Goal: Communication & Community: Ask a question

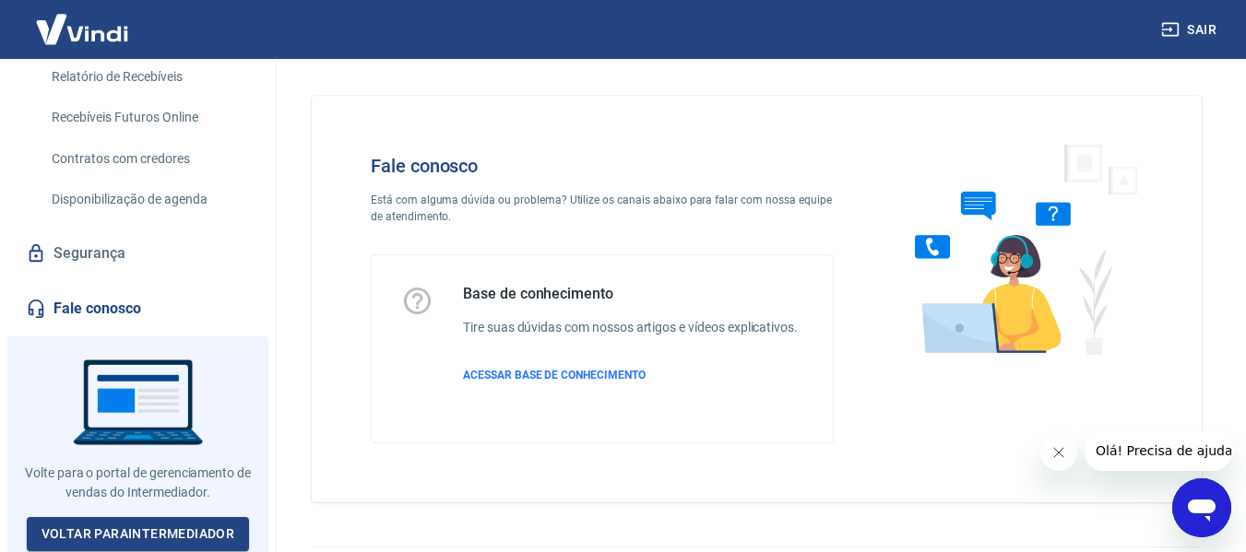
click at [1201, 502] on icon "Abrir janela de mensagens" at bounding box center [1202, 511] width 28 height 22
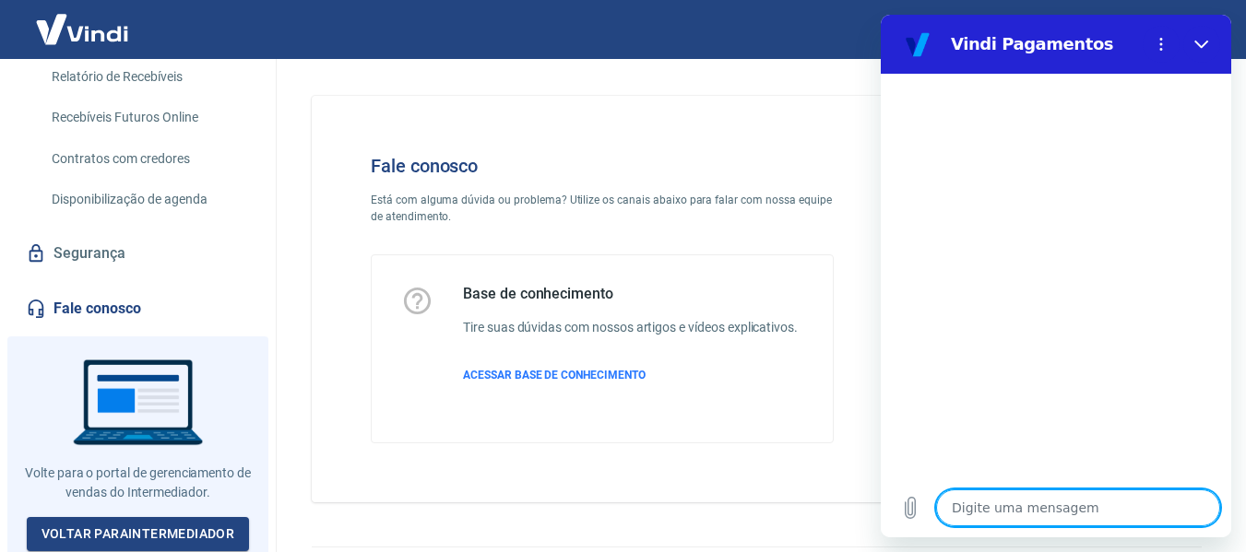
click at [1003, 526] on div "Digite uma mensagem x" at bounding box center [1056, 508] width 350 height 59
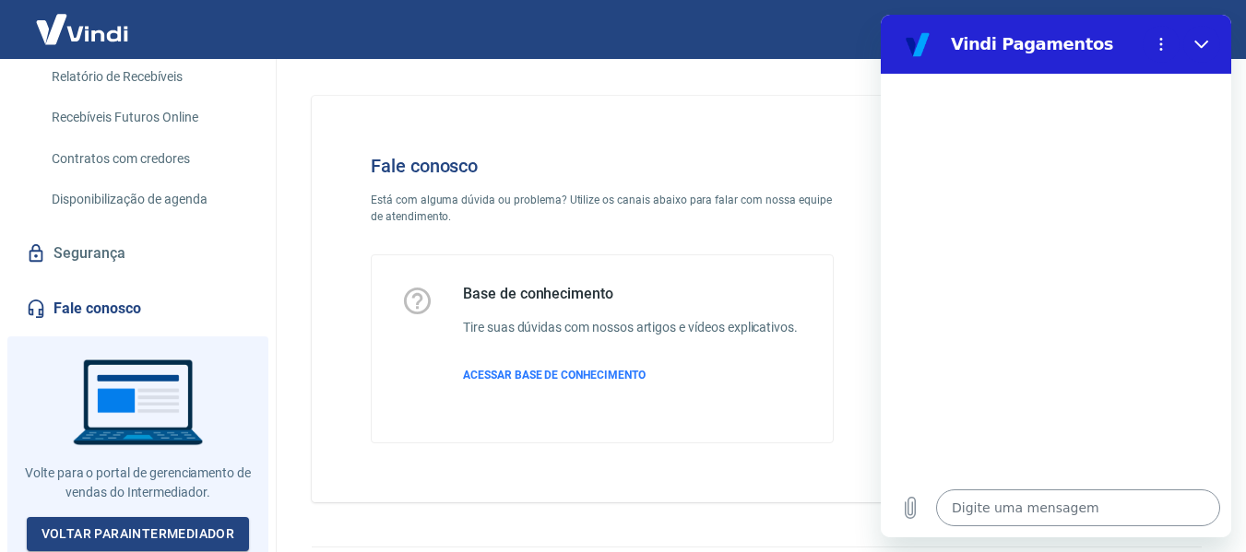
click at [989, 500] on textarea at bounding box center [1078, 508] width 284 height 37
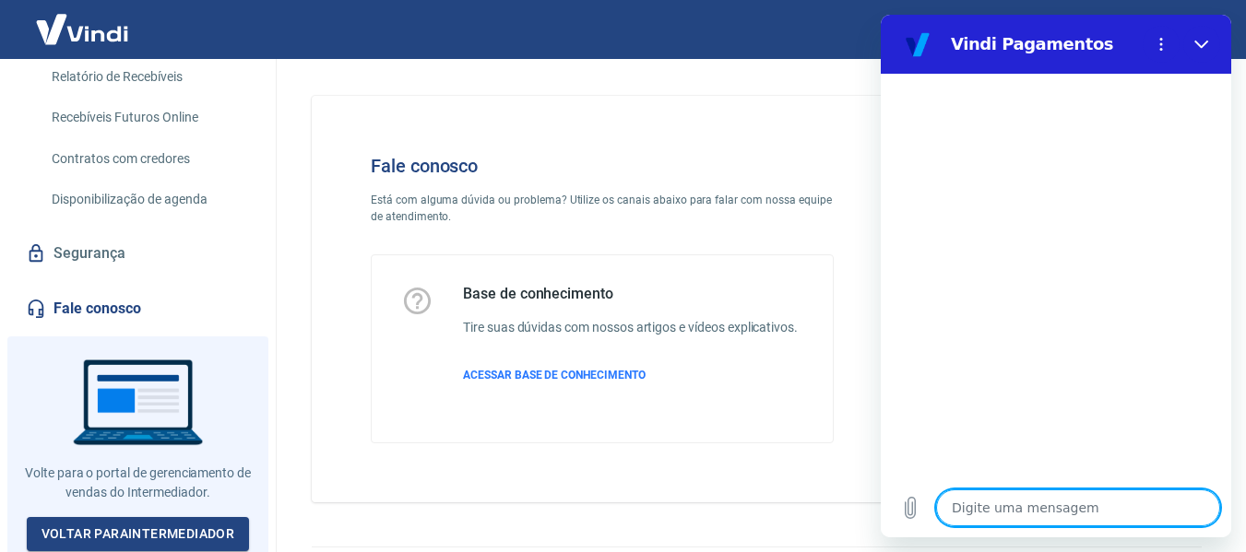
type textarea "O"
type textarea "x"
type textarea "Ol"
type textarea "x"
type textarea "Olá"
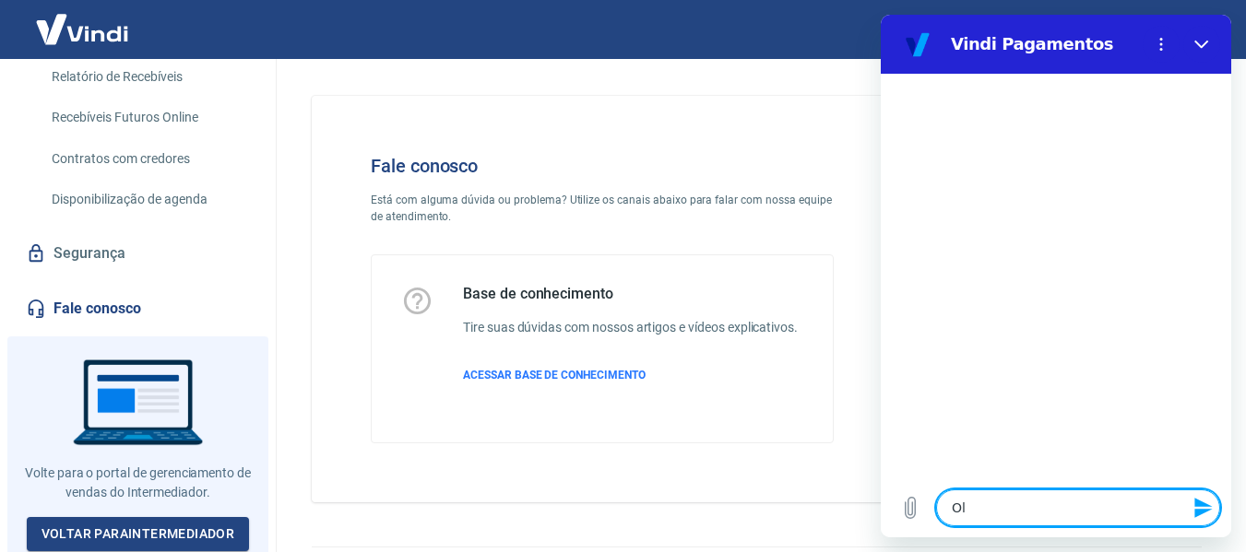
type textarea "x"
type textarea "Olá!"
type textarea "x"
type textarea "Olá!"
type textarea "x"
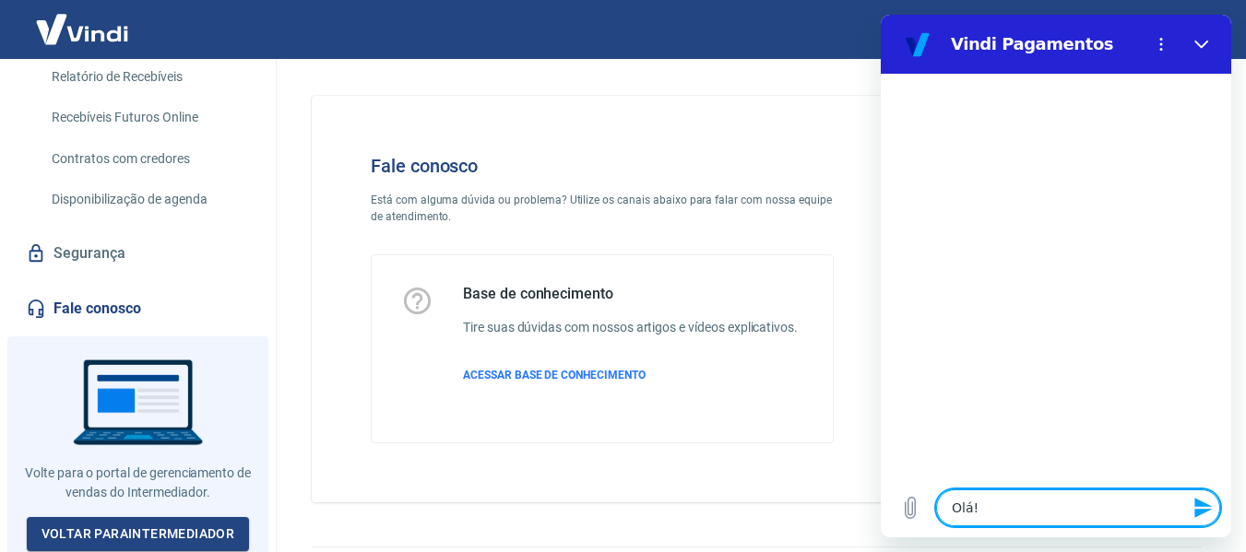
type textarea "Olá! B"
type textarea "x"
type textarea "Olá! Bo"
type textarea "x"
type textarea "Olá! Boa"
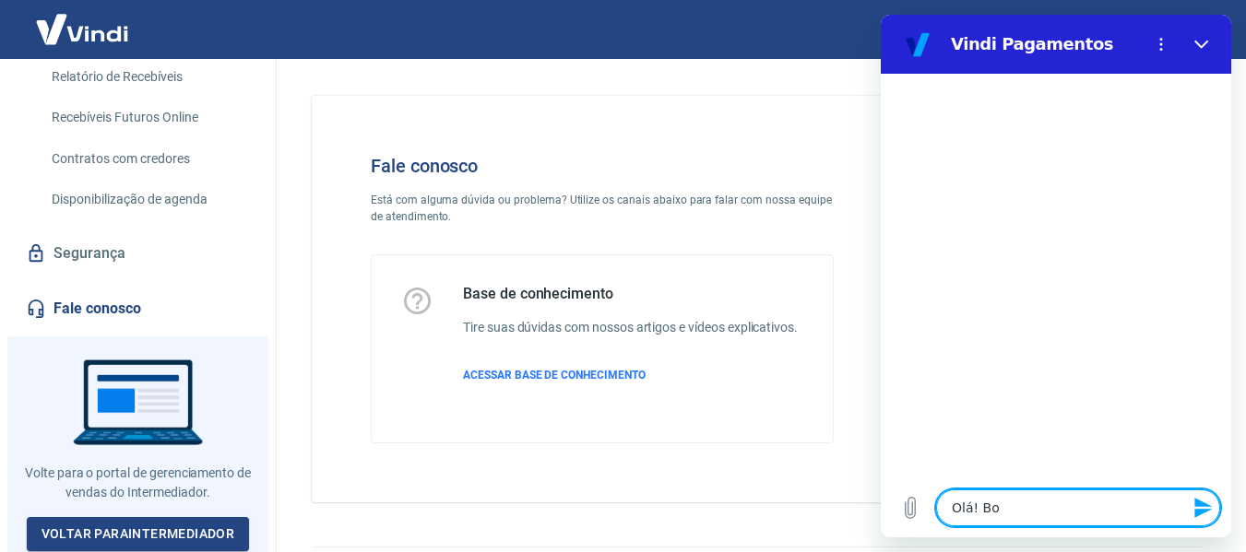
type textarea "x"
type textarea "Olá! Boa"
type textarea "x"
type textarea "Olá! Boa t"
type textarea "x"
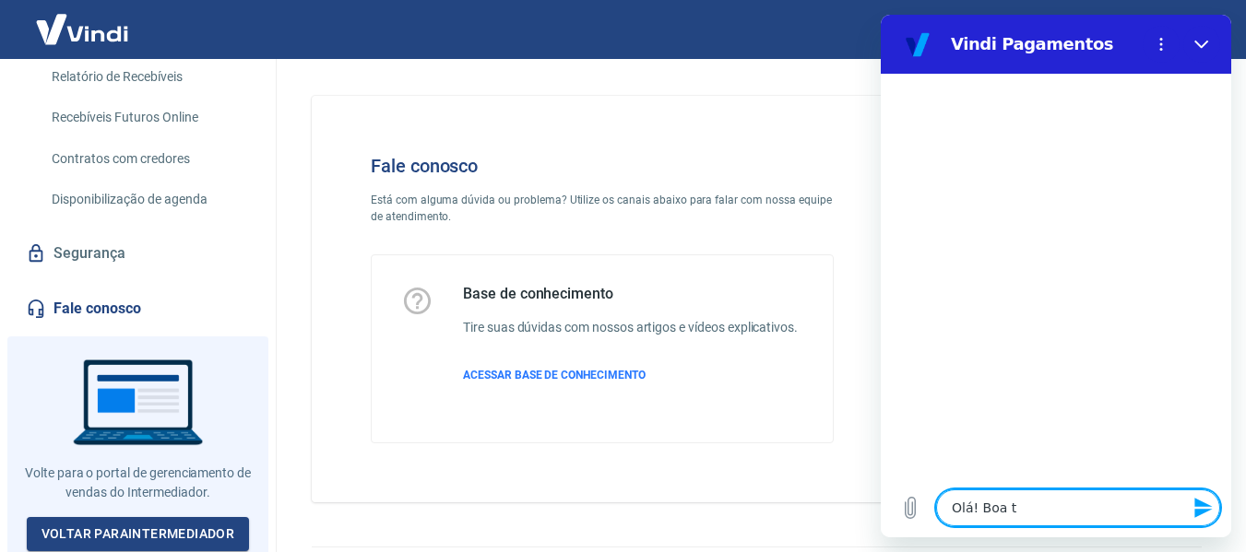
type textarea "Olá! Boa ta"
type textarea "x"
type textarea "Olá! Boa tar"
type textarea "x"
type textarea "Olá! Boa tard"
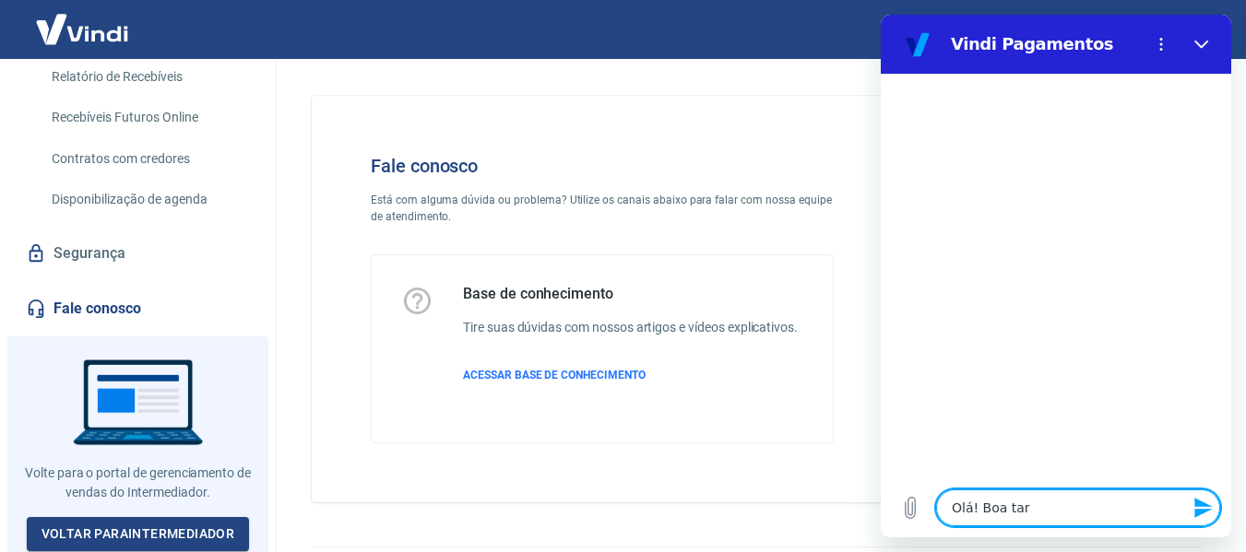
type textarea "x"
type textarea "Olá! Boa tarde"
type textarea "x"
type textarea "Olá! Boa tarde,"
type textarea "x"
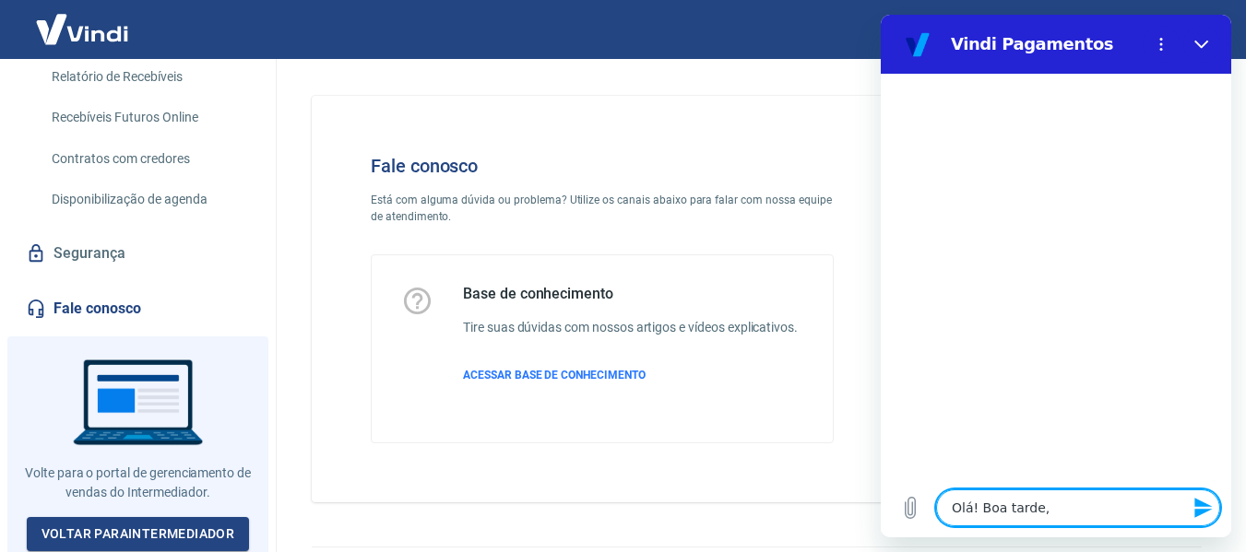
type textarea "Olá! Boa tarde,"
type textarea "x"
type textarea "Olá! Boa tarde, t"
type textarea "x"
type textarea "Olá! Boa tarde, tu"
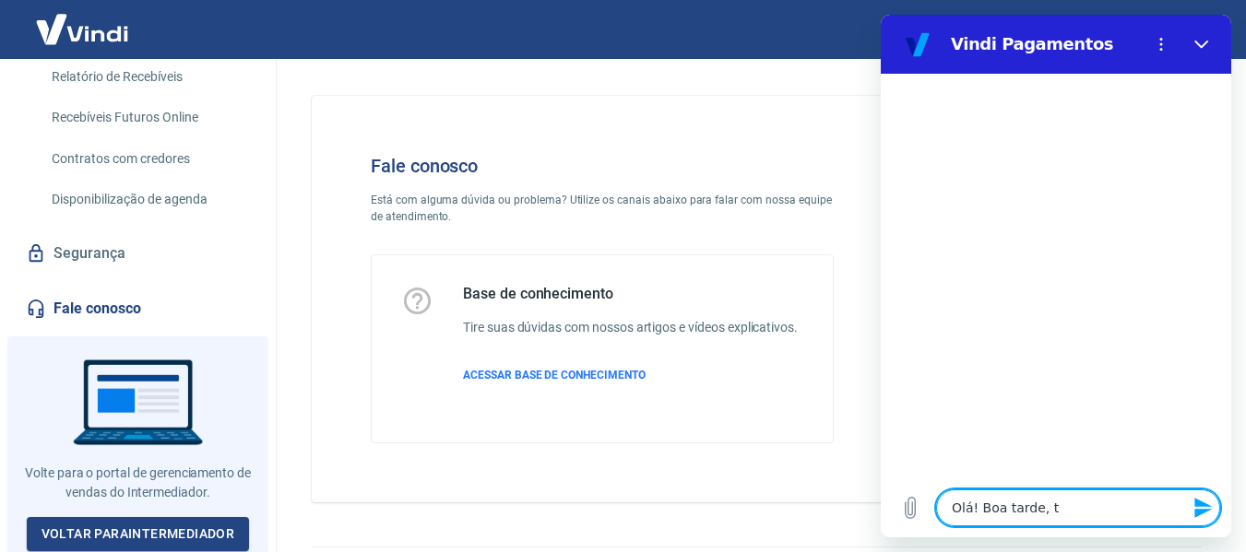
type textarea "x"
type textarea "Olá! Boa tarde, tud"
type textarea "x"
type textarea "Olá! Boa tarde, tudo"
type textarea "x"
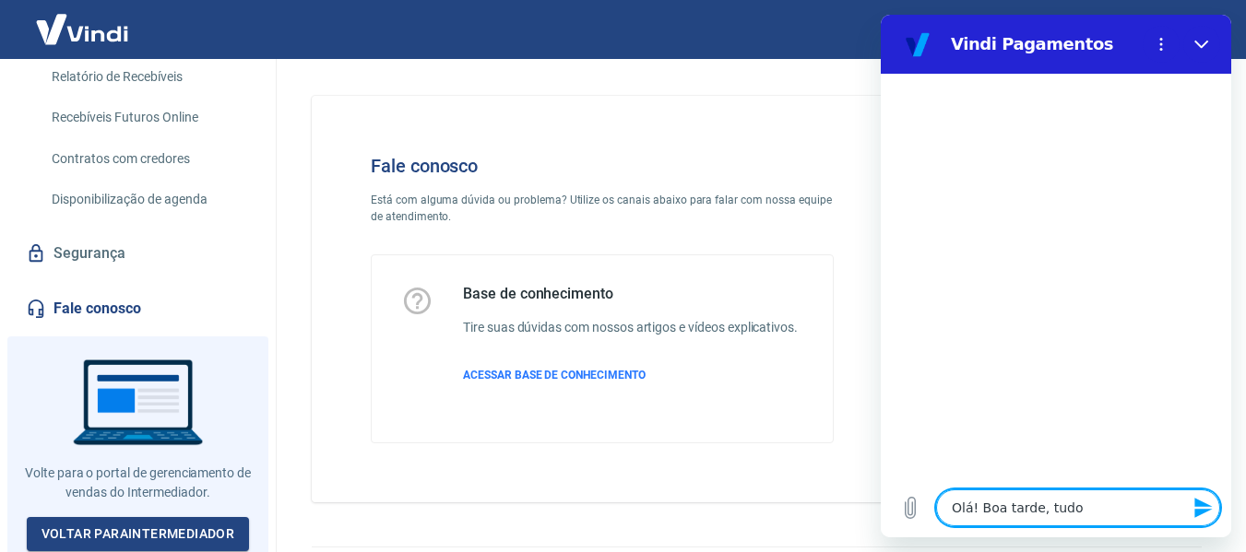
type textarea "Olá! Boa tarde, tudo"
type textarea "x"
type textarea "Olá! Boa tarde, tudo b"
type textarea "x"
type textarea "Olá! Boa tarde, tudo be"
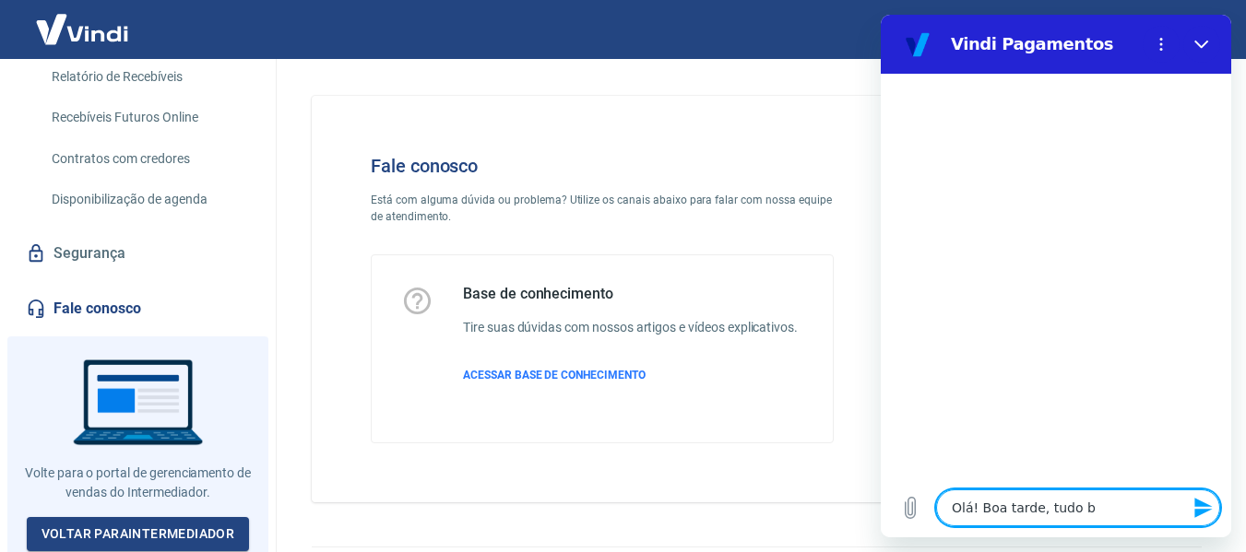
type textarea "x"
type textarea "Olá! Boa tarde, tudo bem"
type textarea "x"
type textarea "Olá! Boa tarde, tudo bem?"
type textarea "x"
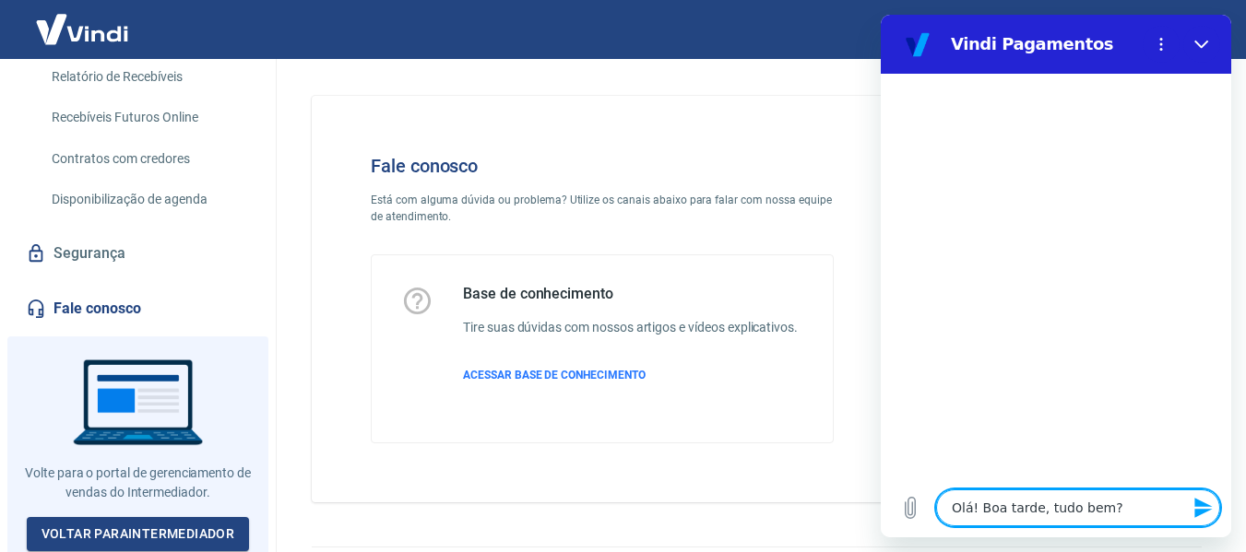
type textarea "Olá! Boa tarde, tudo bem?"
type textarea "x"
type textarea "Olá! Boa tarde, tudo bem? 7"
type textarea "x"
type textarea "Olá! Boa tarde, tudo bem?"
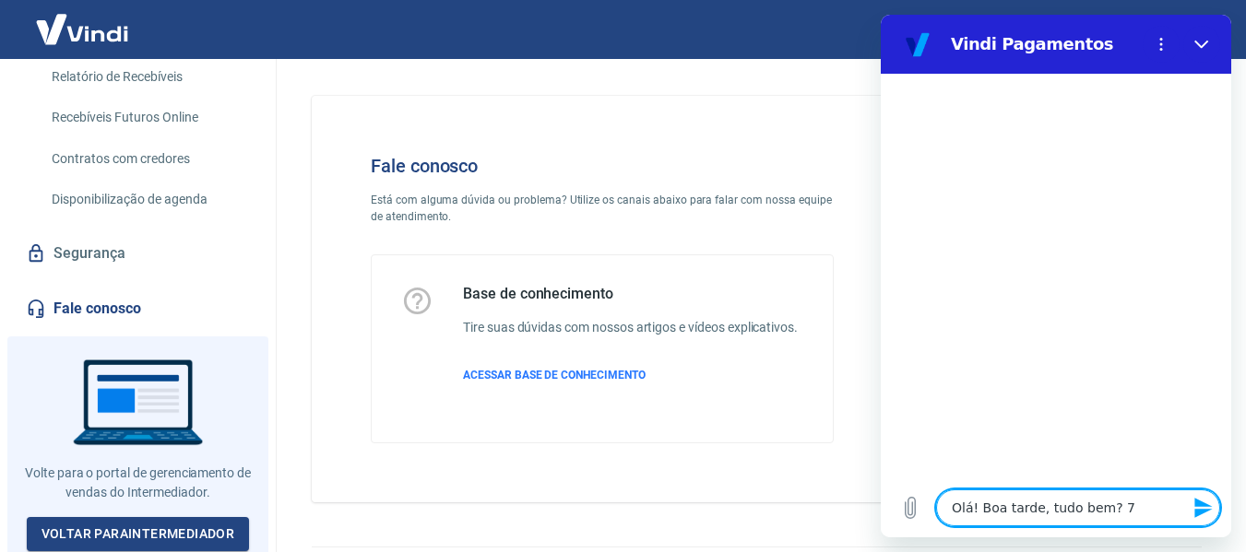
type textarea "x"
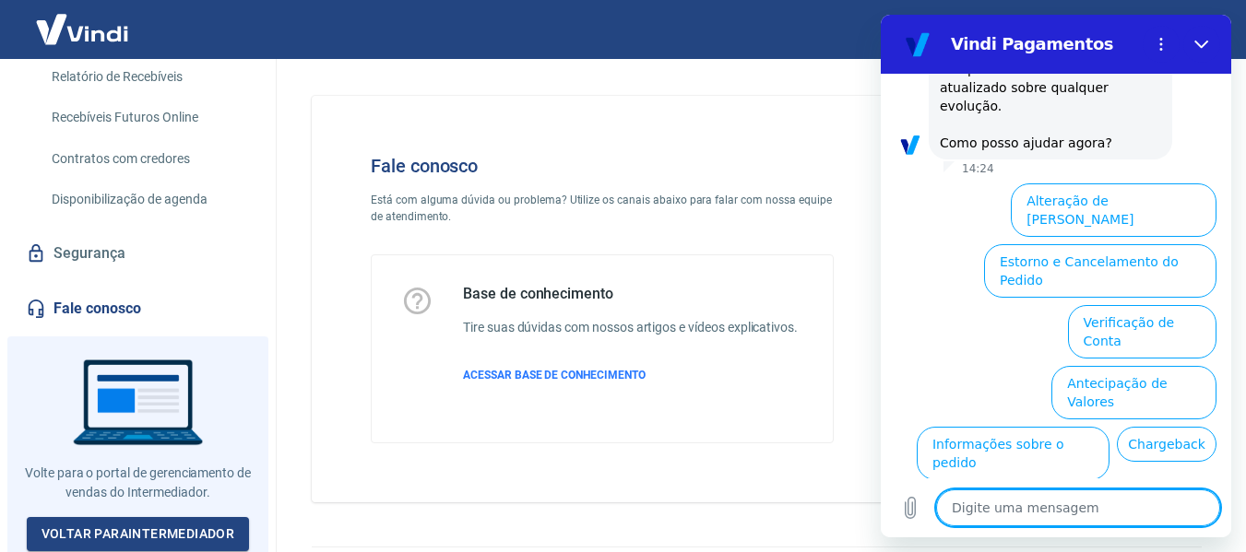
scroll to position [572, 0]
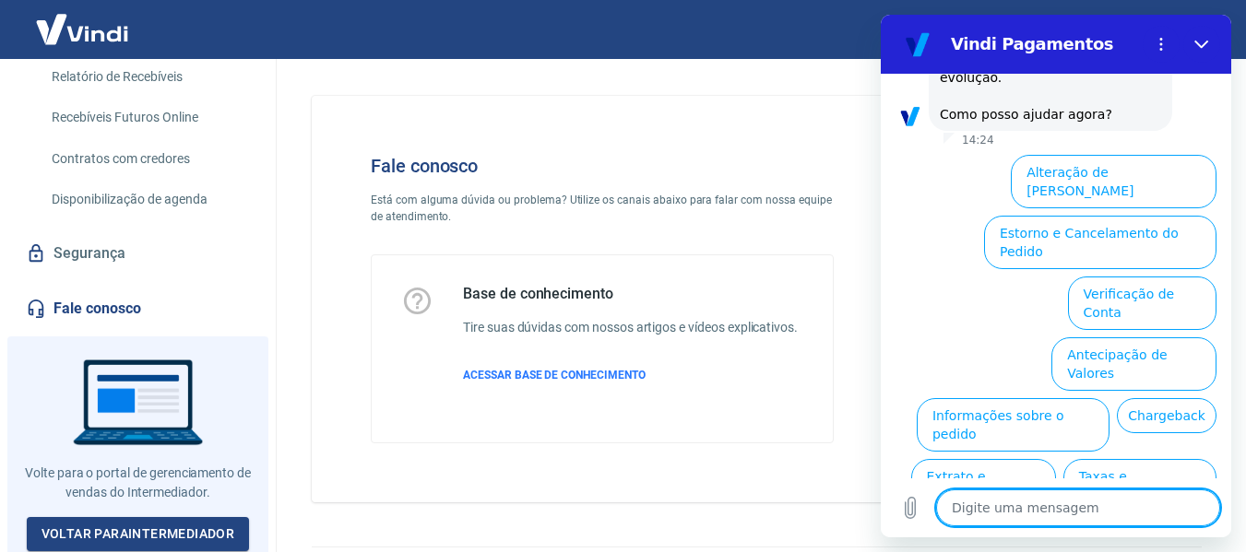
type textarea "x"
click at [1015, 496] on textarea at bounding box center [1078, 508] width 284 height 37
type textarea "F"
type textarea "x"
type textarea "Fl"
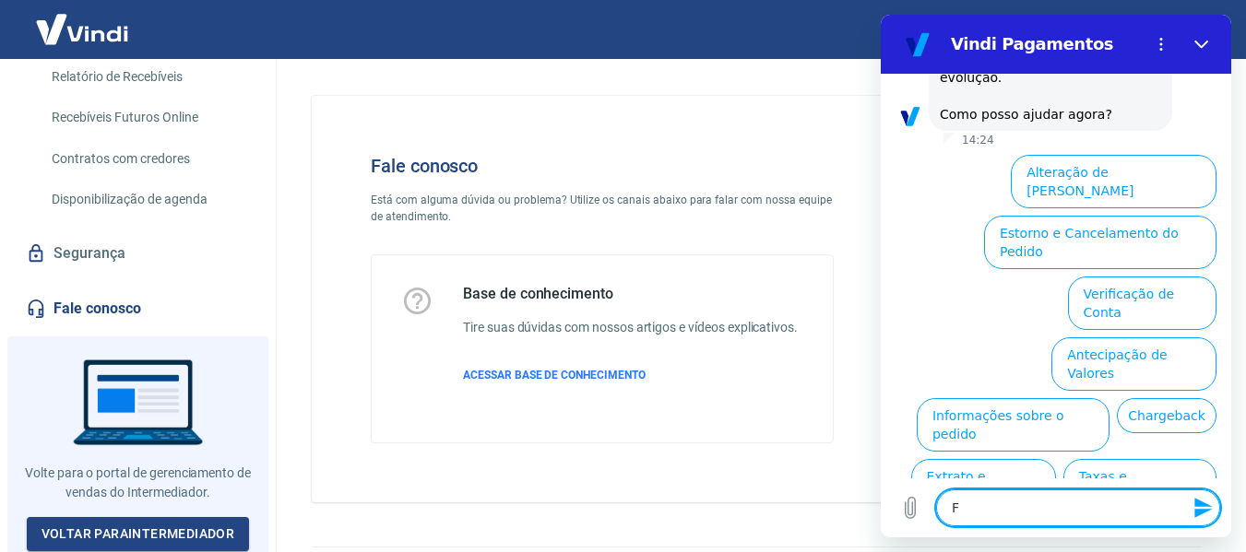
type textarea "x"
type textarea "Fla"
type textarea "x"
type textarea "Fl"
type textarea "x"
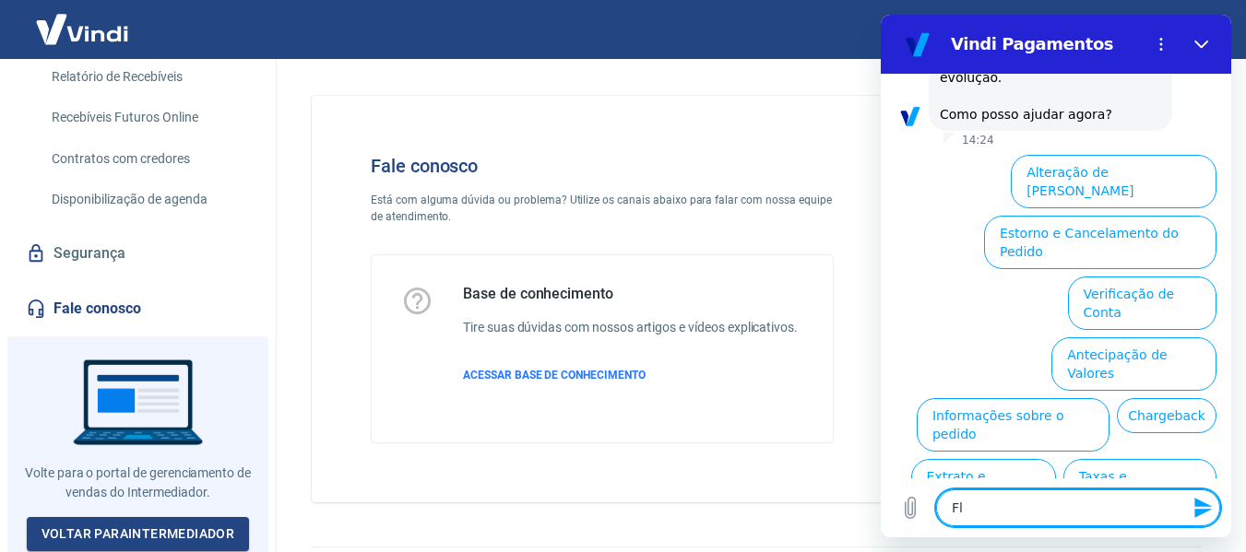
type textarea "F"
type textarea "x"
type textarea "Fa"
type textarea "x"
type textarea "Fal"
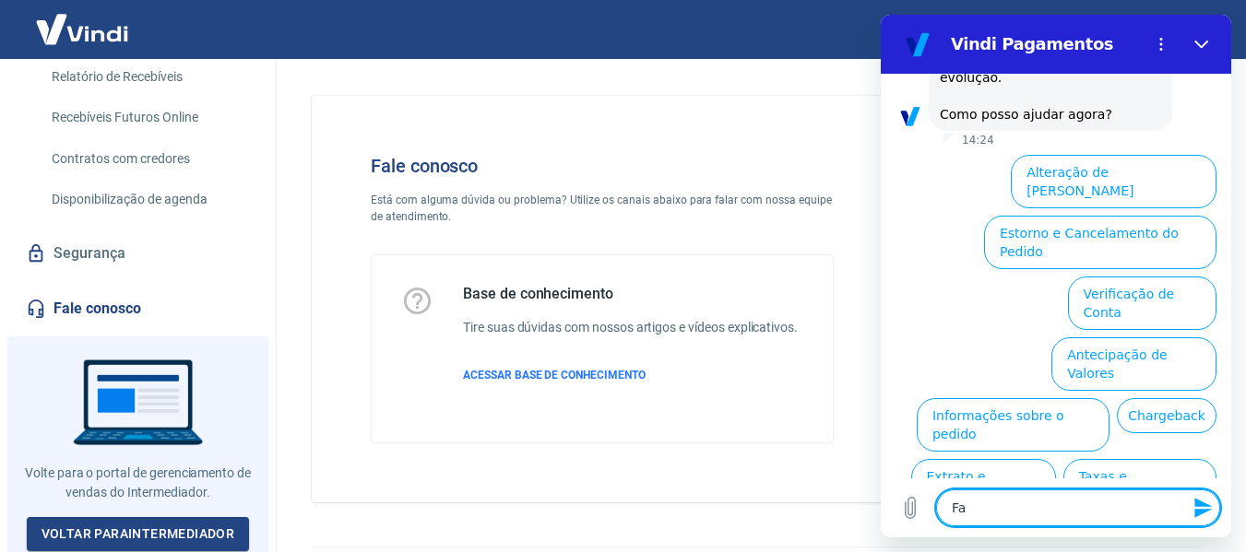
type textarea "x"
type textarea "Fala"
type textarea "x"
type textarea "Falar"
type textarea "x"
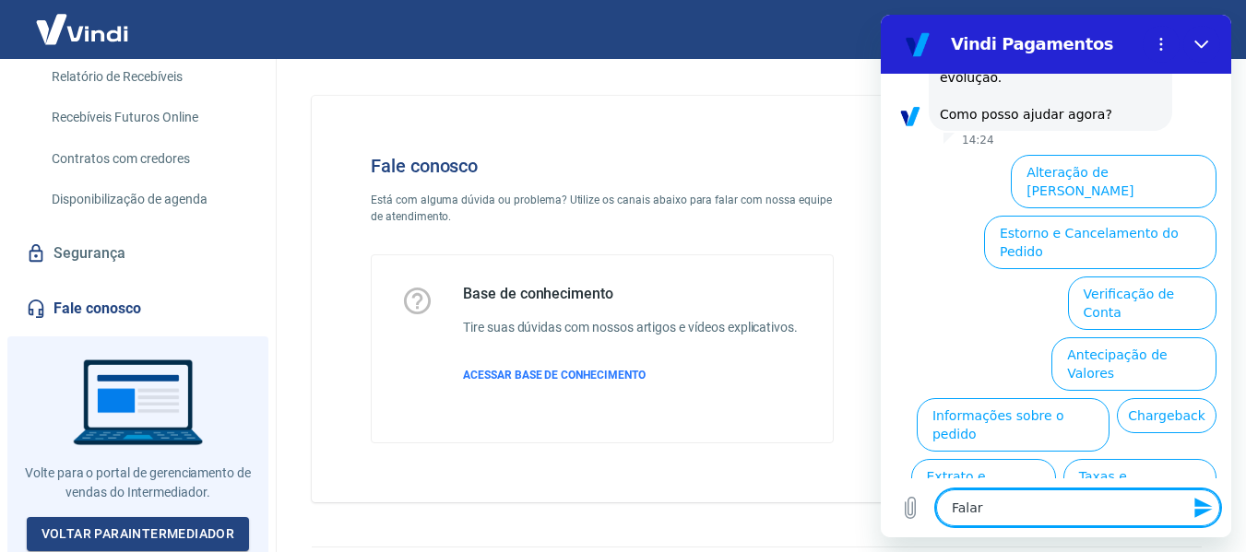
type textarea "Falar"
type textarea "x"
type textarea "Falar c"
type textarea "x"
type textarea "Falar co"
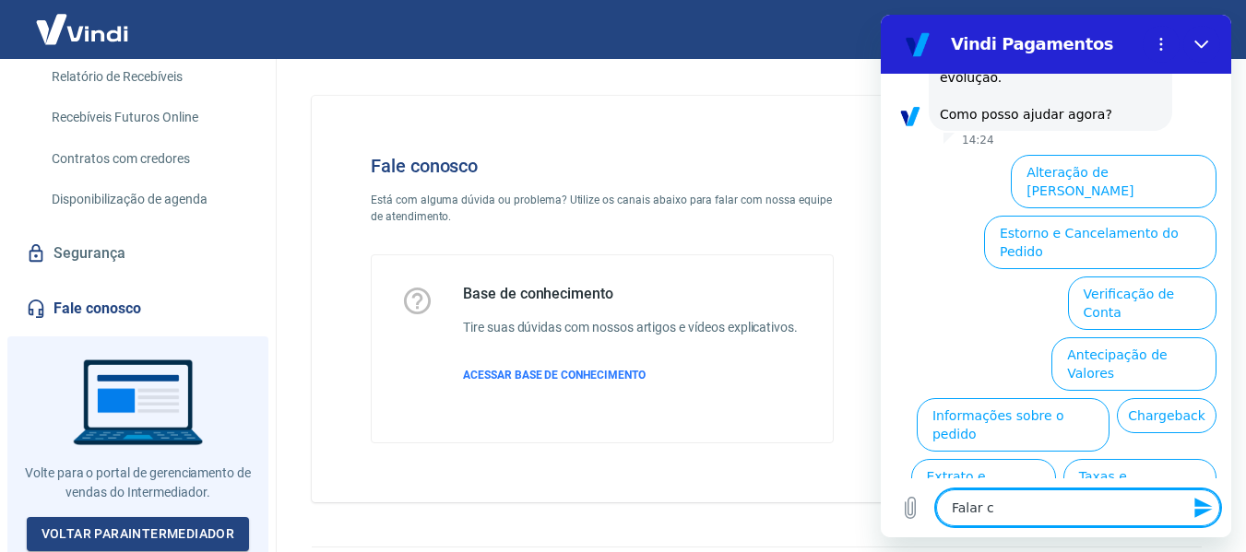
type textarea "x"
type textarea "Falar com"
type textarea "x"
type textarea "Falar com"
type textarea "x"
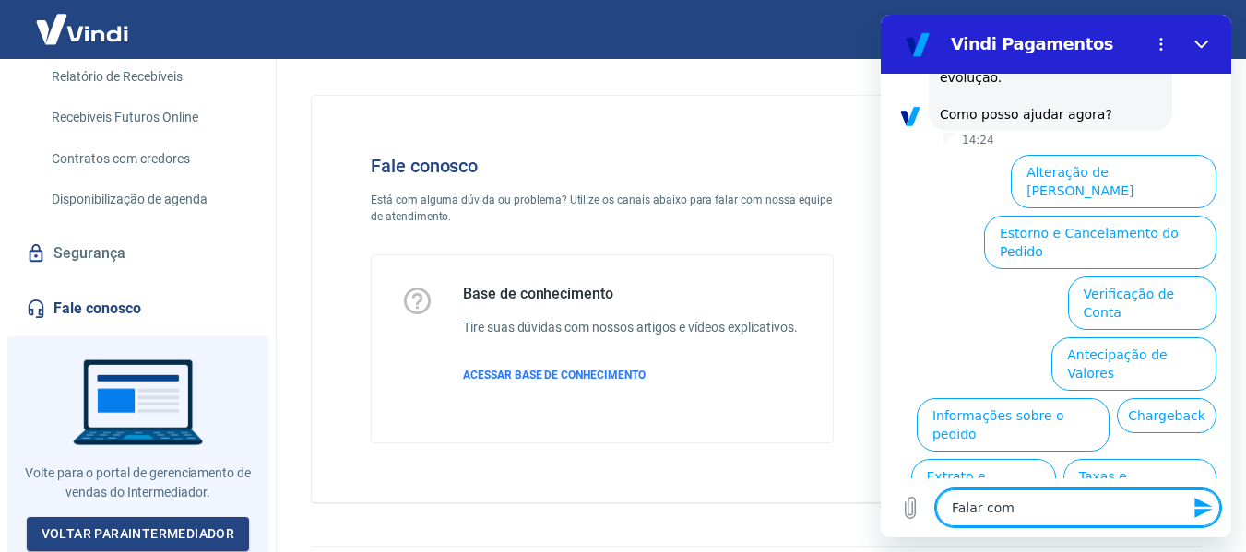
type textarea "Falar com a"
type textarea "x"
type textarea "Falar com at"
type textarea "x"
type textarea "Falar com ate"
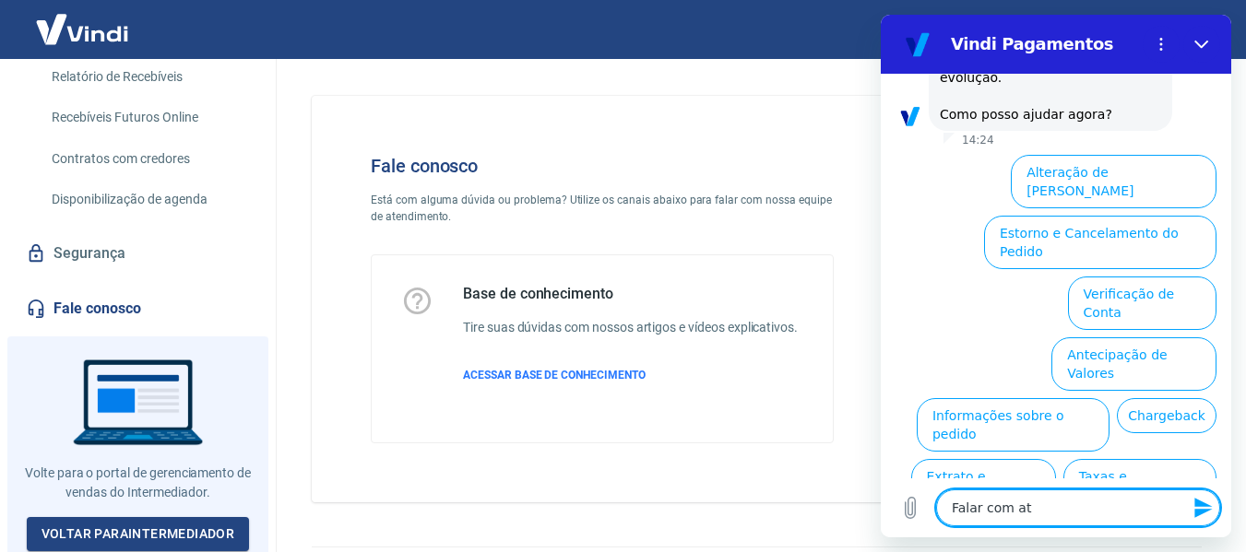
type textarea "x"
type textarea "Falar com aten"
type textarea "x"
type textarea "Falar com atend"
type textarea "x"
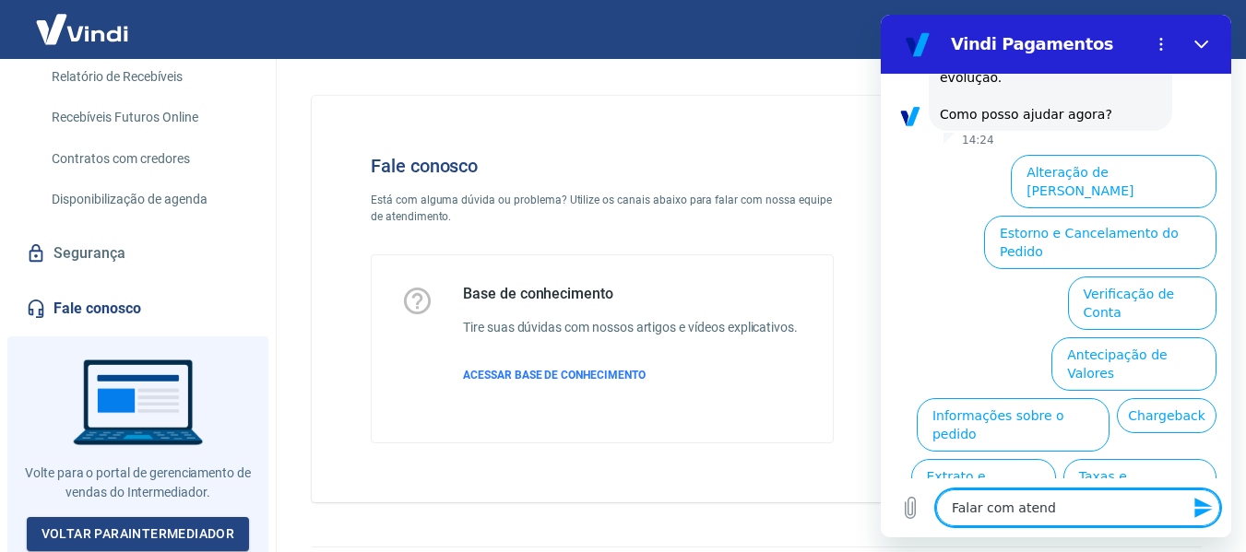
type textarea "Falar com atende"
type textarea "x"
type textarea "Falar com atenden"
type textarea "x"
type textarea "Falar com atendent"
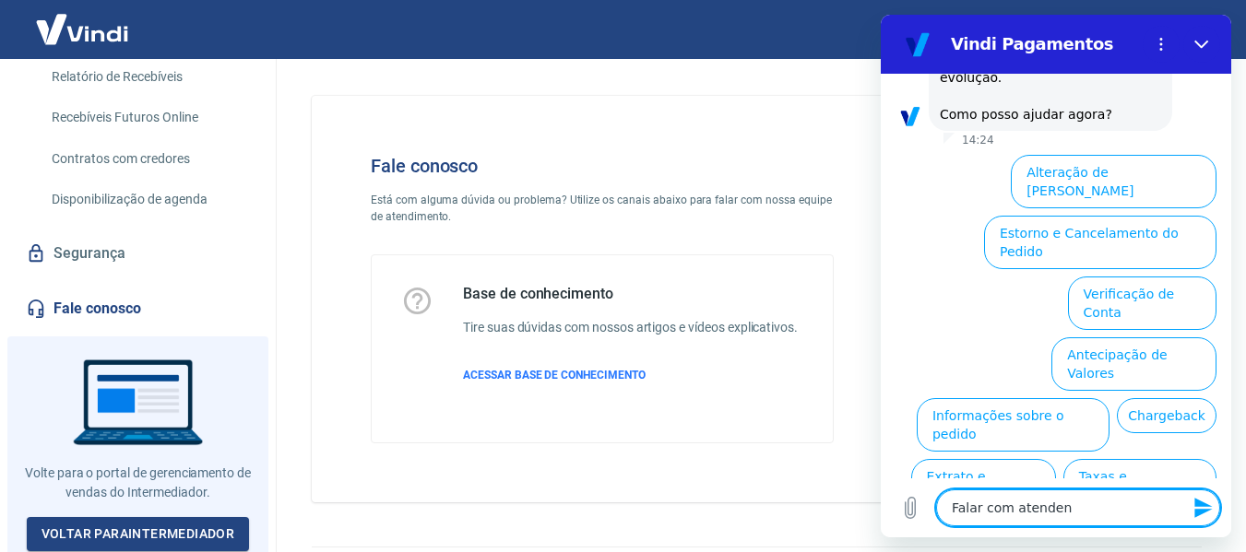
type textarea "x"
type textarea "Falar com atendente"
type textarea "x"
type textarea "Falar com atendente"
type textarea "x"
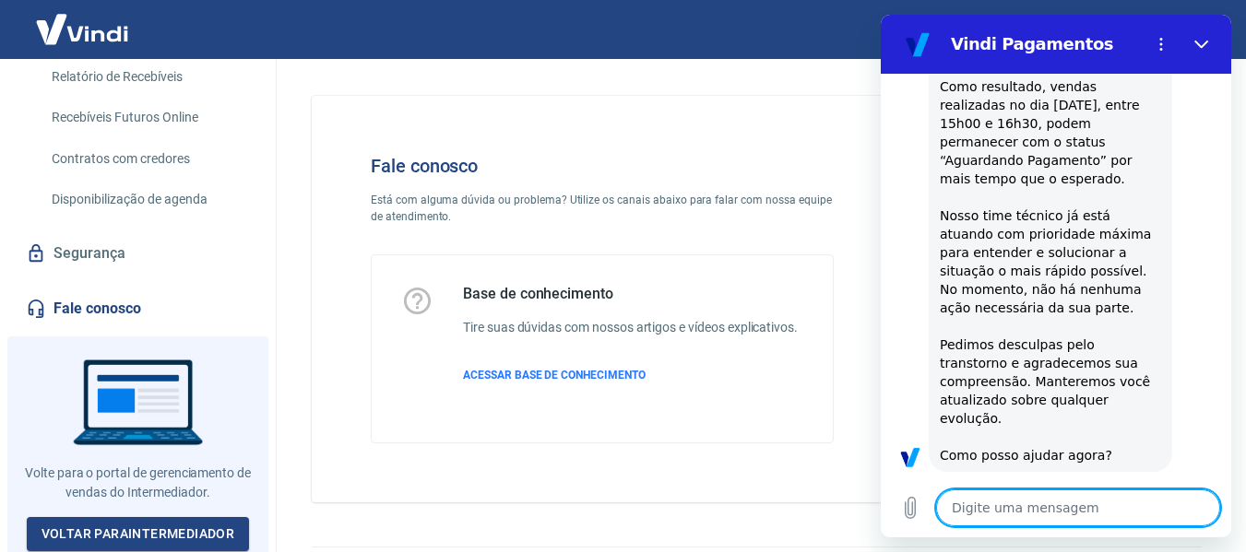
scroll to position [234, 0]
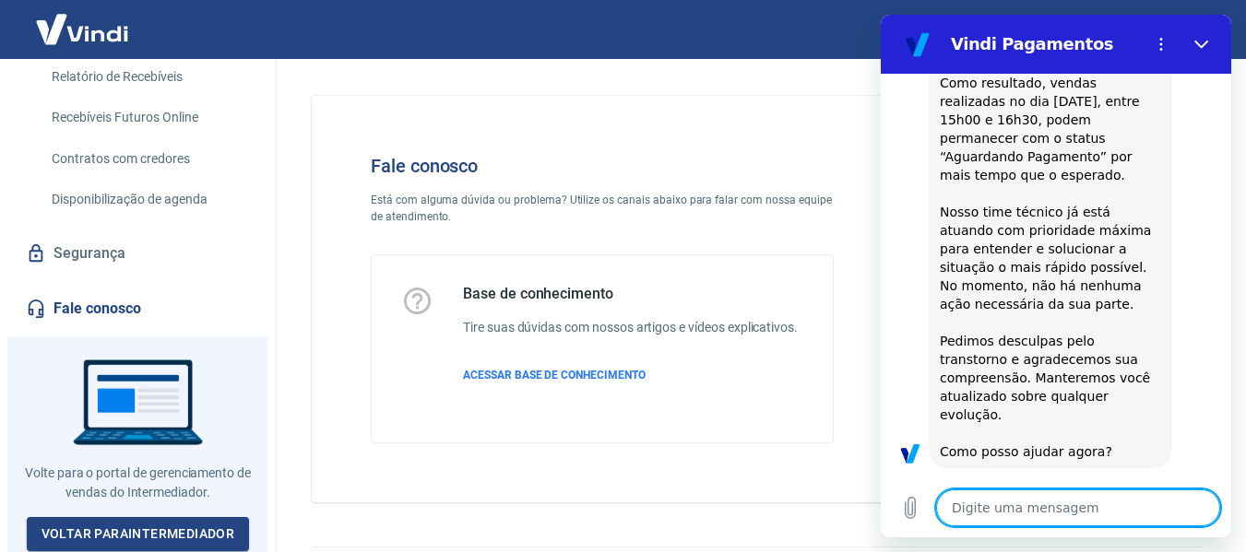
type textarea "x"
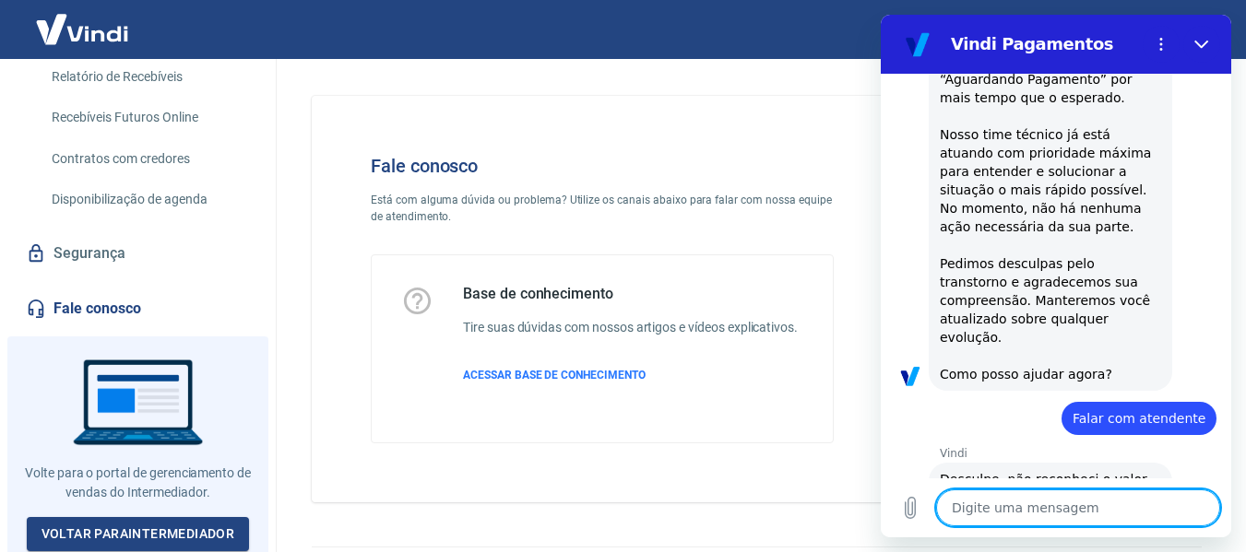
scroll to position [332, 0]
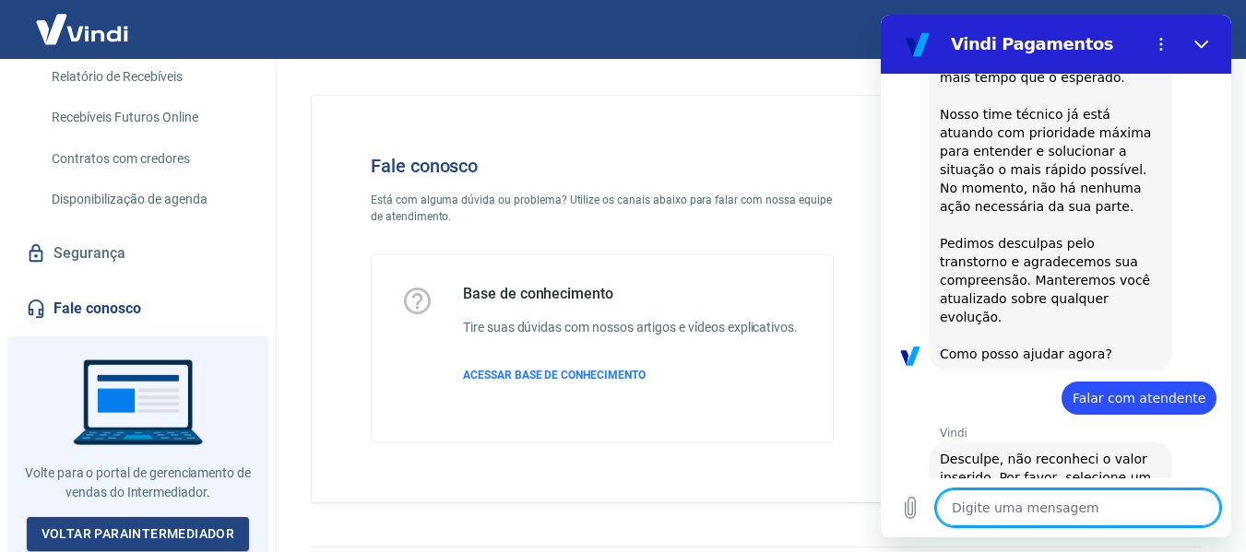
click at [1019, 502] on textarea at bounding box center [1078, 508] width 284 height 37
type textarea "?"
type textarea "x"
type textarea "??"
type textarea "x"
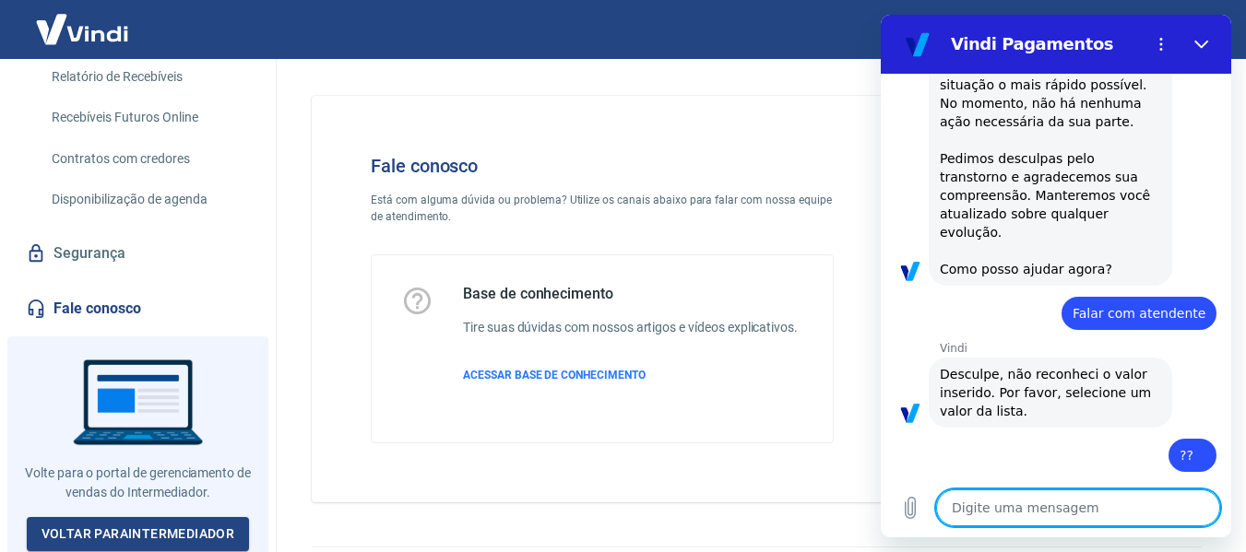
scroll to position [474, 0]
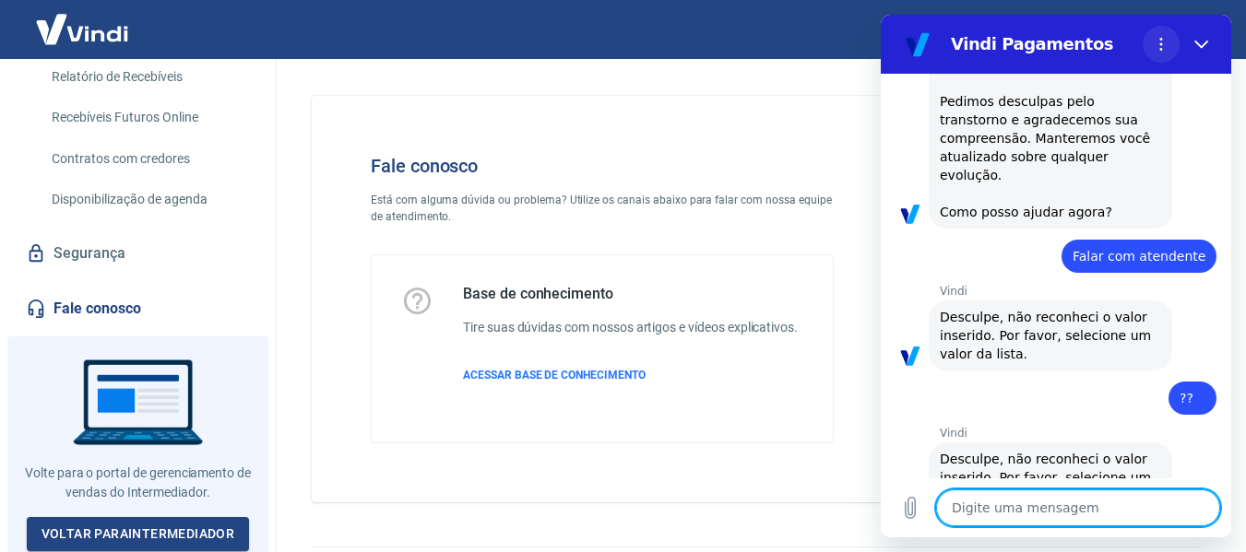
click at [1150, 54] on button "Menu de opções" at bounding box center [1160, 44] width 37 height 37
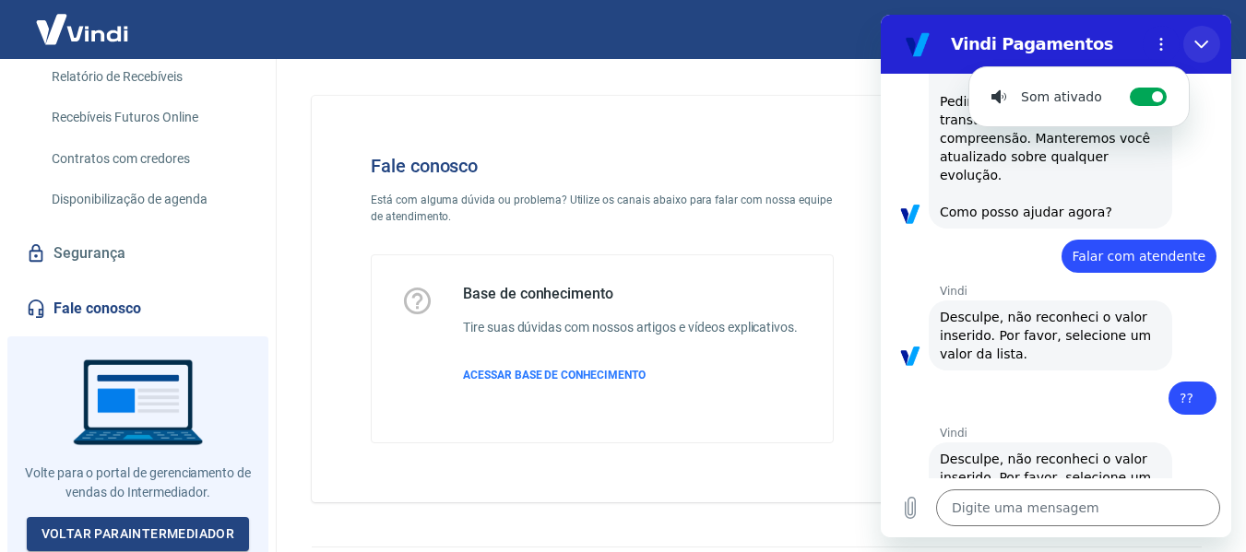
click at [1202, 33] on button "Fechar" at bounding box center [1201, 44] width 37 height 37
type textarea "x"
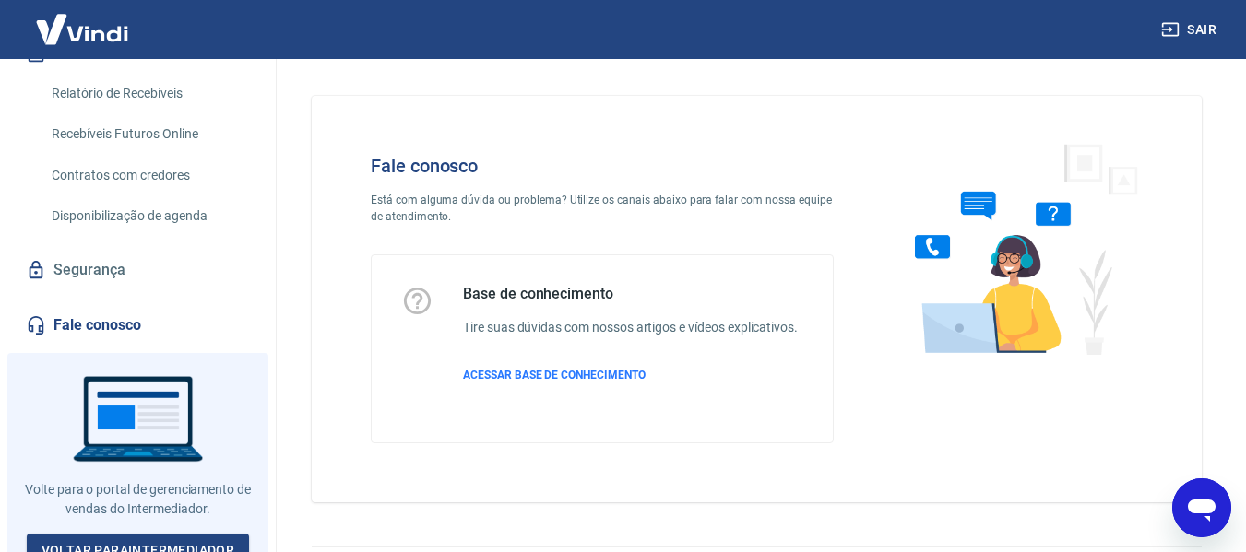
scroll to position [444, 0]
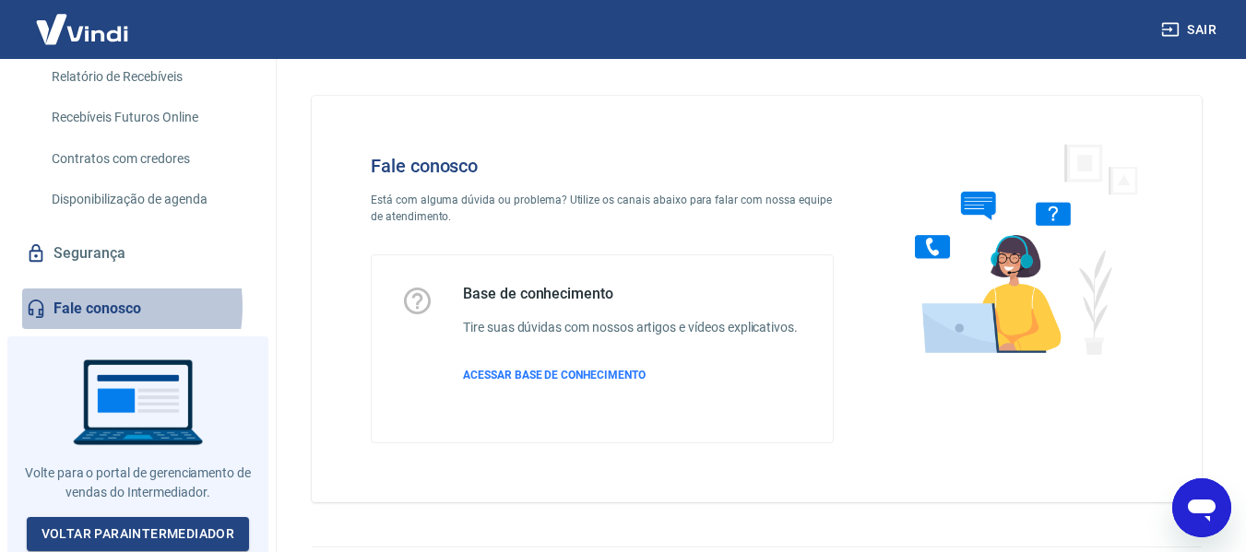
click at [77, 306] on link "Fale conosco" at bounding box center [137, 309] width 231 height 41
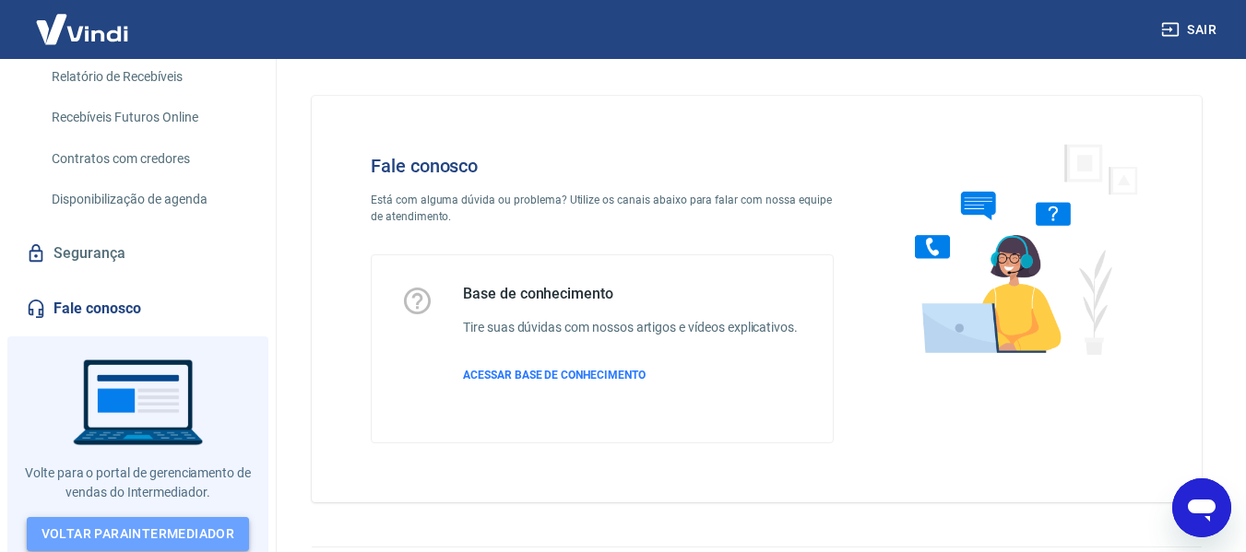
click at [108, 520] on link "Voltar para Intermediador" at bounding box center [138, 534] width 223 height 34
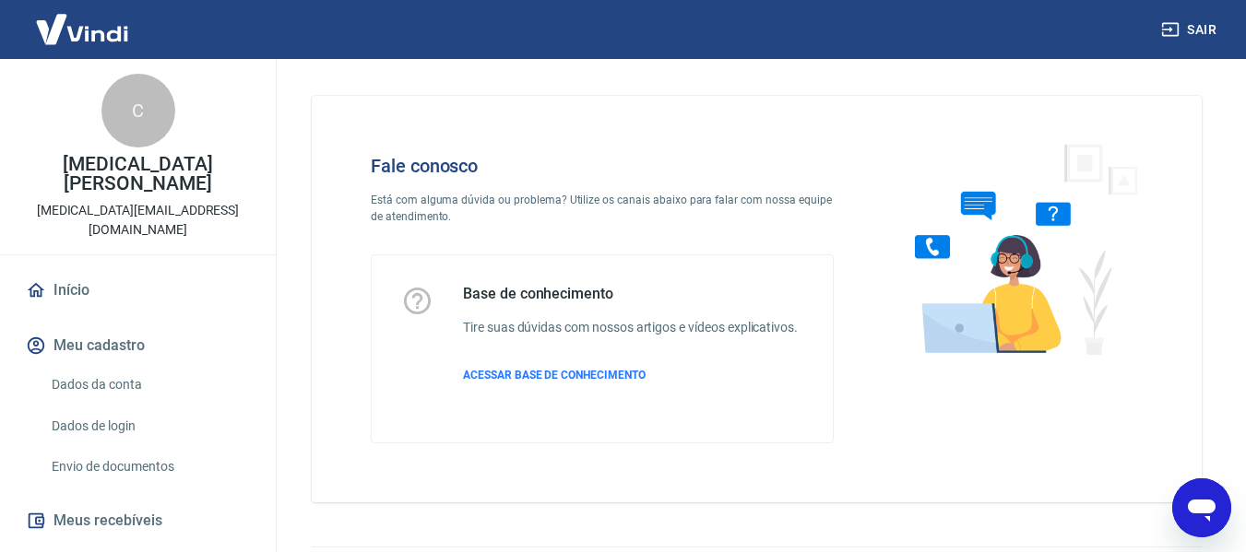
click at [1218, 485] on div "Abrir janela de mensagens" at bounding box center [1201, 507] width 55 height 55
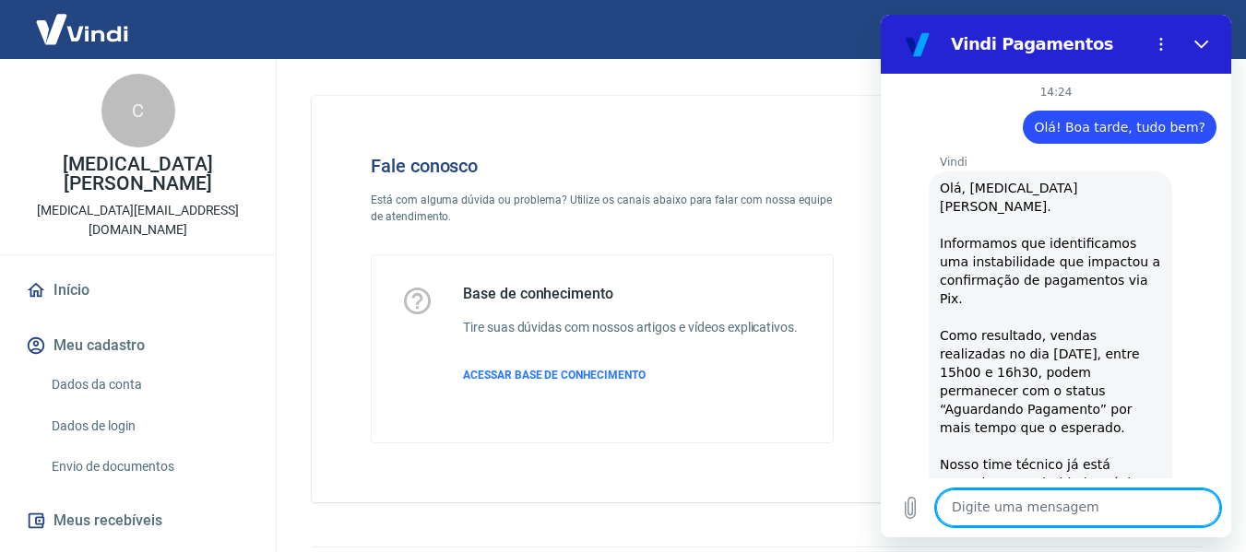
scroll to position [474, 0]
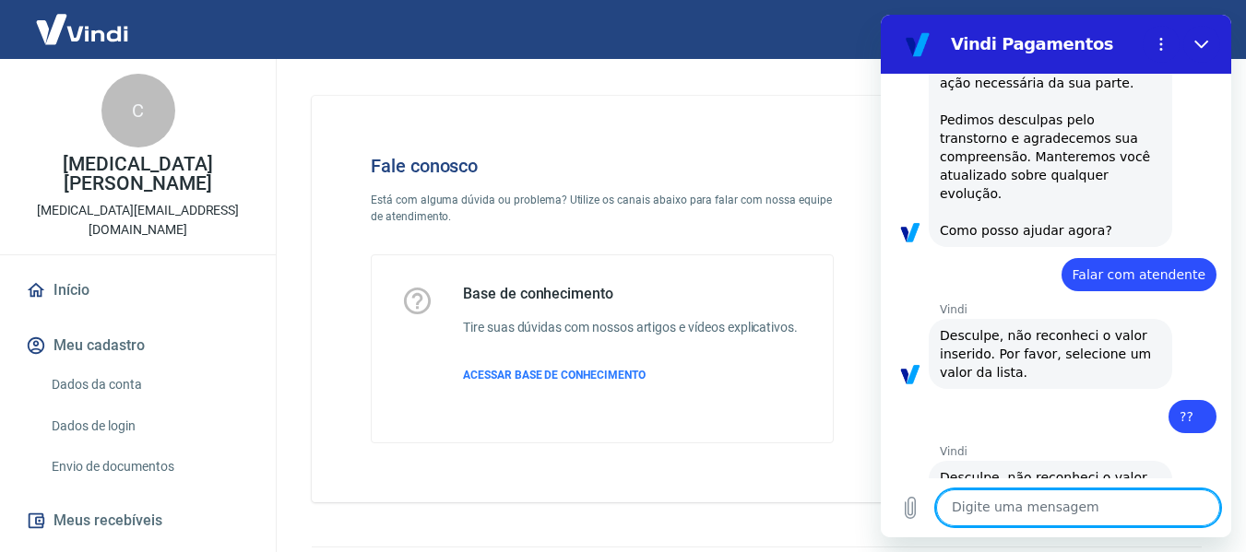
click at [1011, 507] on textarea at bounding box center [1078, 508] width 284 height 37
type textarea "O"
type textarea "x"
type textarea "Ol"
type textarea "x"
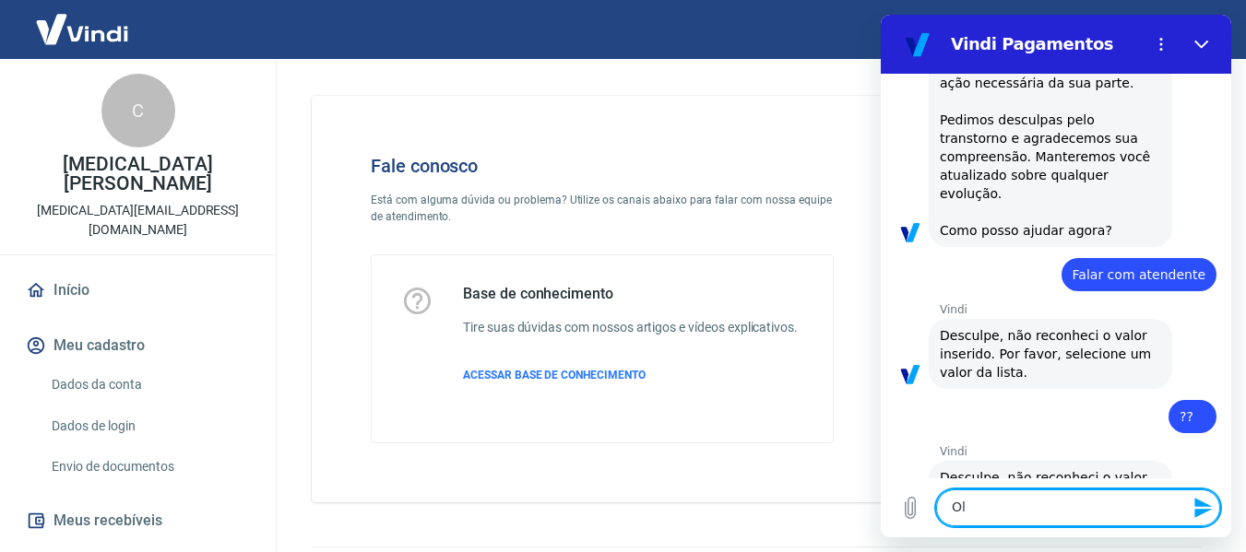
type textarea "Olá"
type textarea "x"
type textarea "Olá!"
type textarea "x"
type textarea "Olá!"
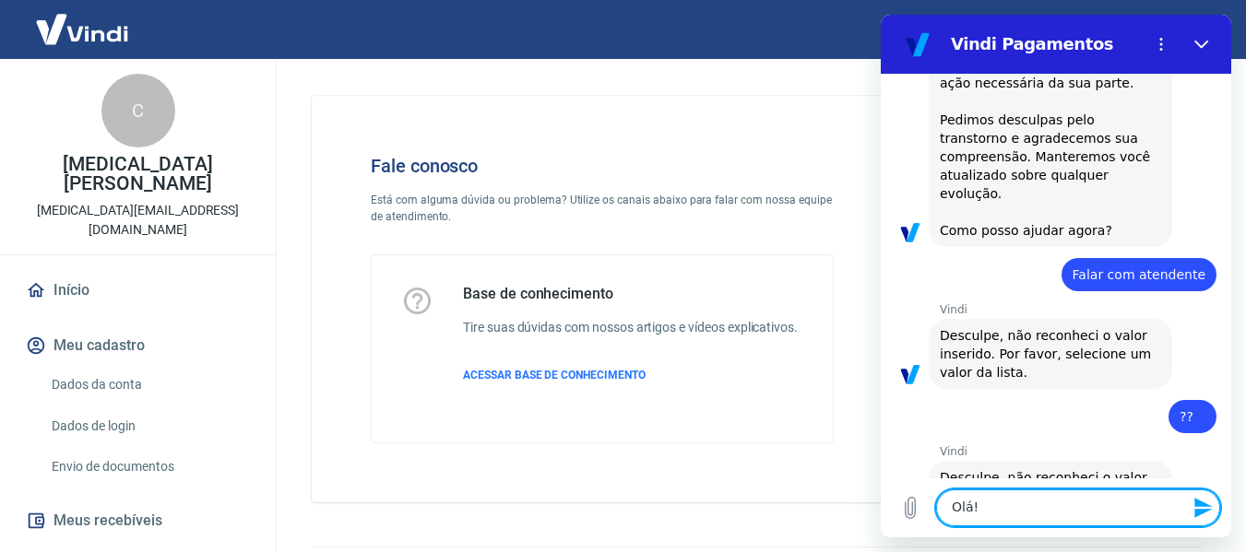
type textarea "x"
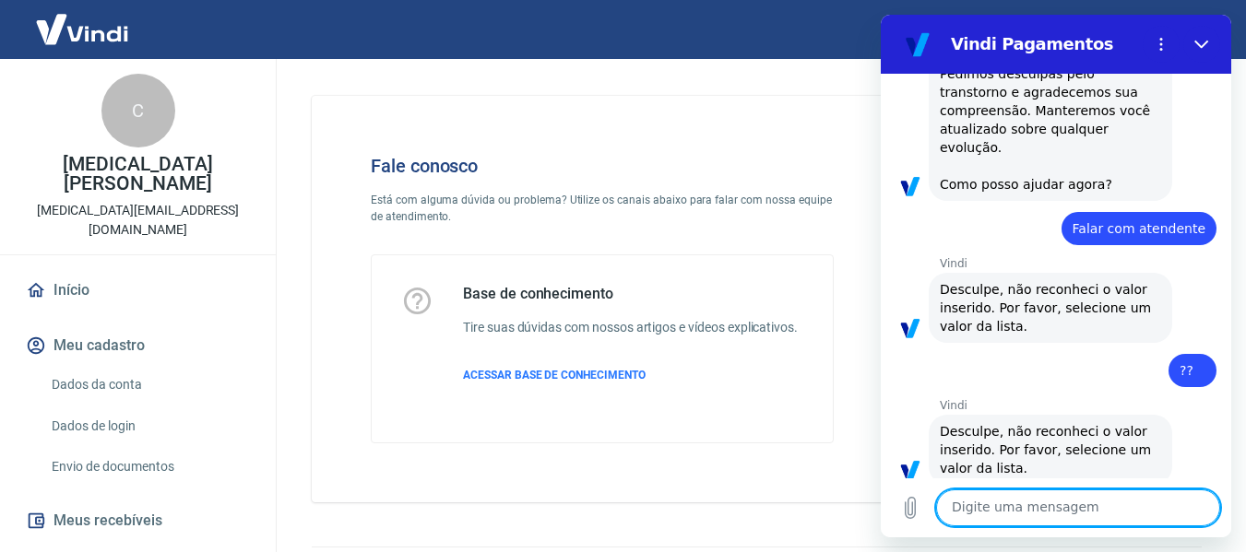
scroll to position [518, 0]
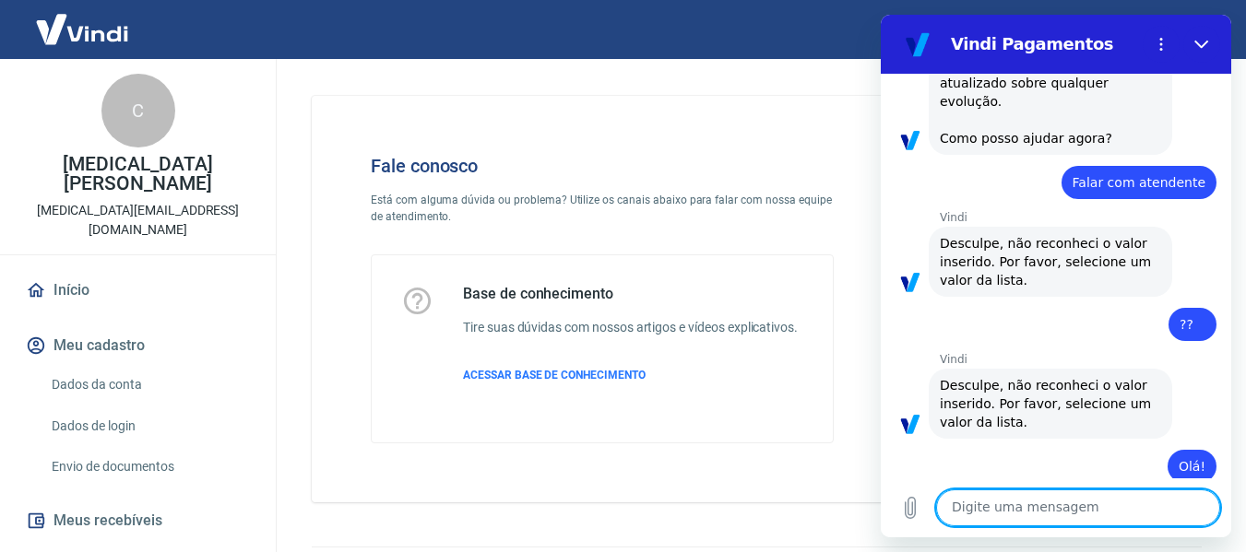
type textarea "x"
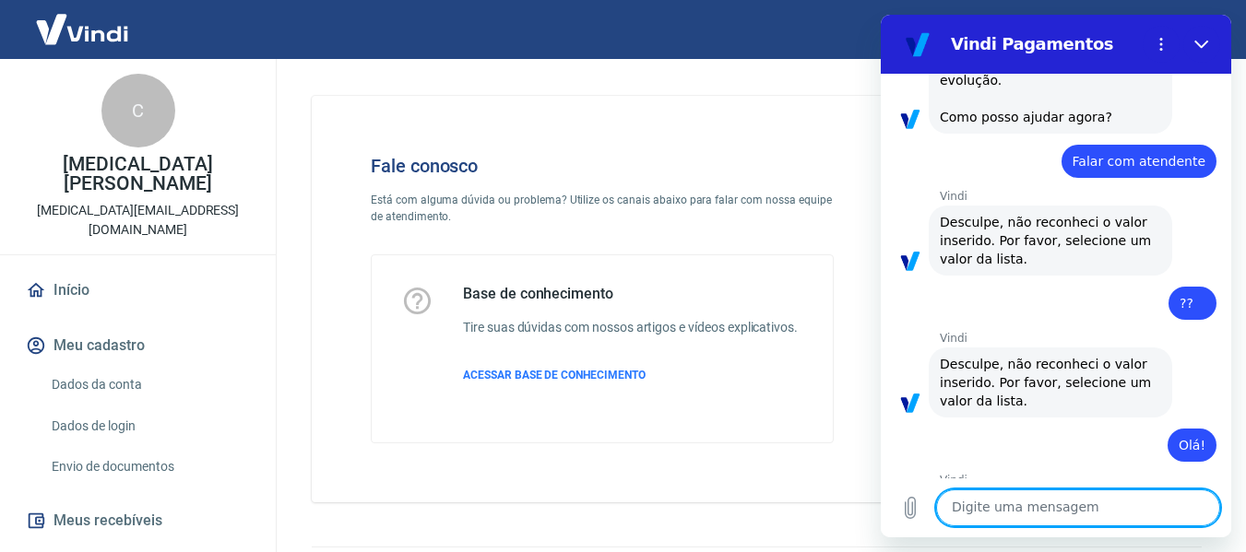
scroll to position [616, 0]
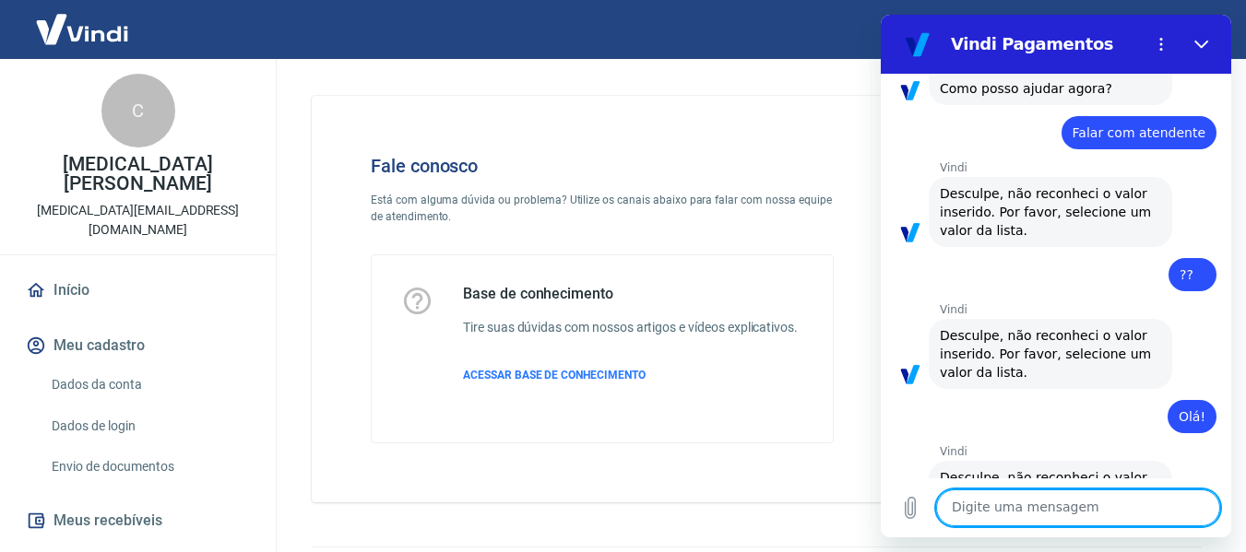
click at [1014, 526] on div "Digite uma mensagem x" at bounding box center [1056, 508] width 350 height 59
click at [1027, 519] on textarea at bounding box center [1078, 508] width 284 height 37
type textarea "A"
type textarea "x"
type textarea "At"
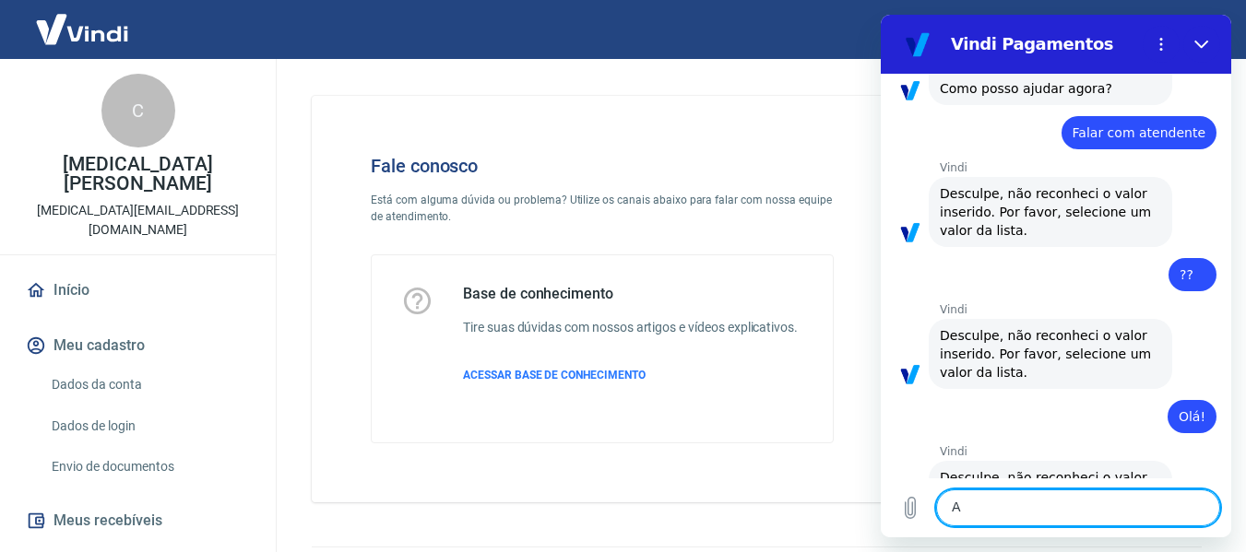
type textarea "x"
type textarea "Ate"
type textarea "x"
type textarea "Aten"
type textarea "x"
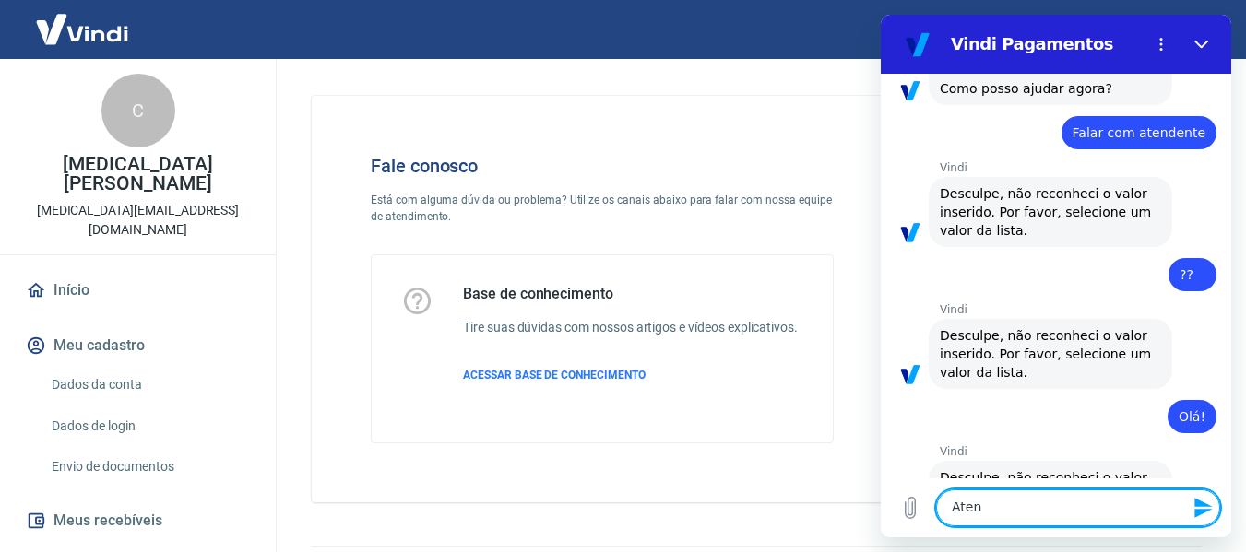
type textarea "Atend"
type textarea "x"
type textarea "Atendi"
type textarea "x"
type textarea "Atendim"
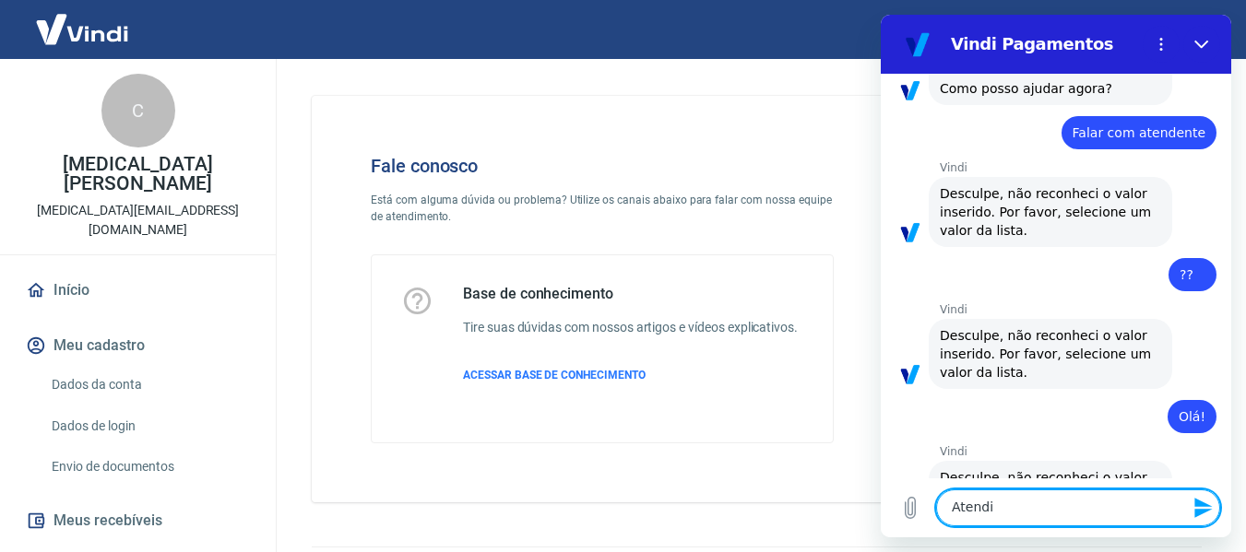
type textarea "x"
type textarea "Atendime"
type textarea "x"
type textarea "Atendimen"
type textarea "x"
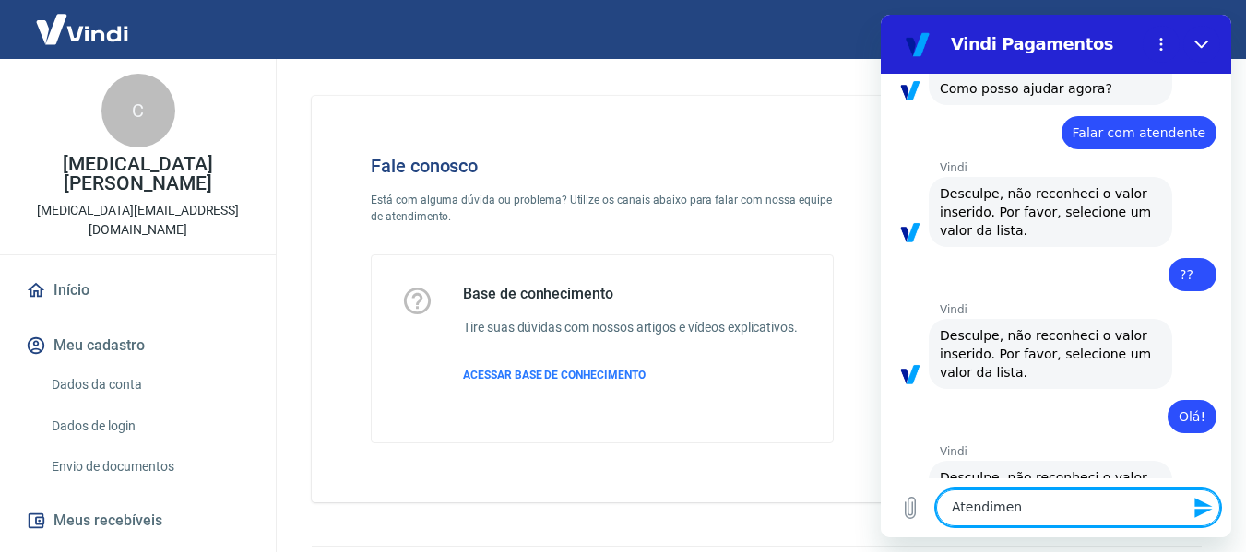
type textarea "Atendiment"
type textarea "x"
type textarea "Atendimento"
type textarea "x"
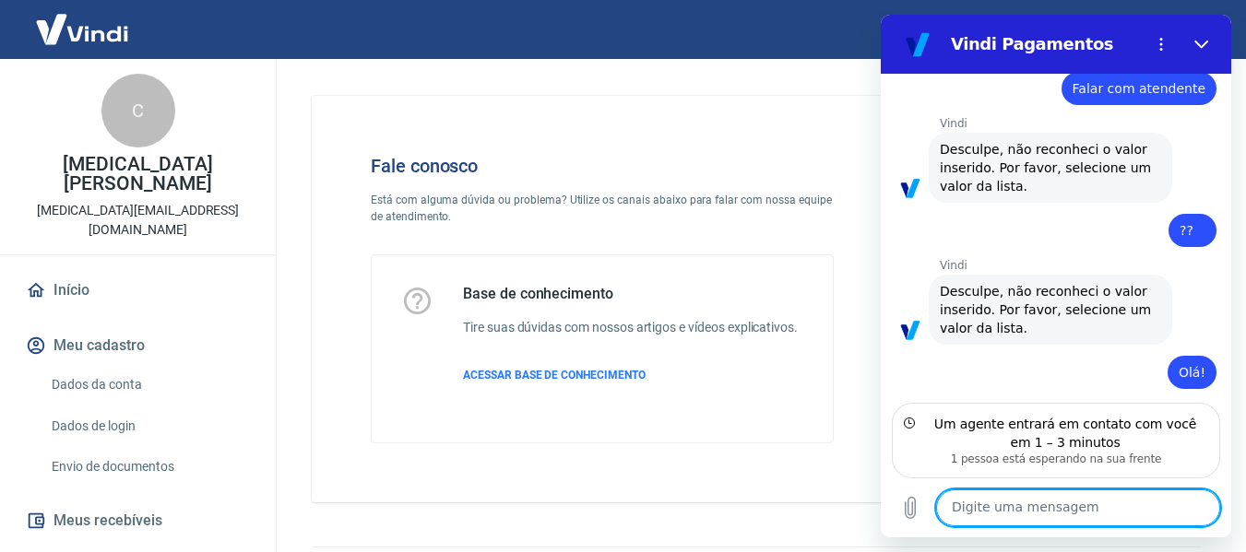
scroll to position [743, 0]
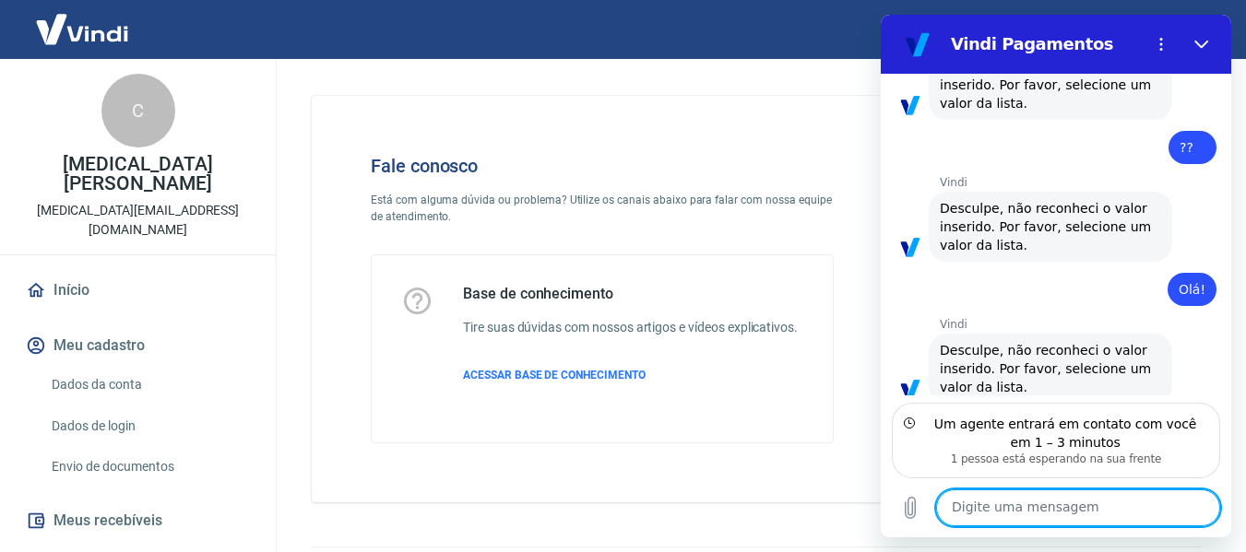
type textarea "x"
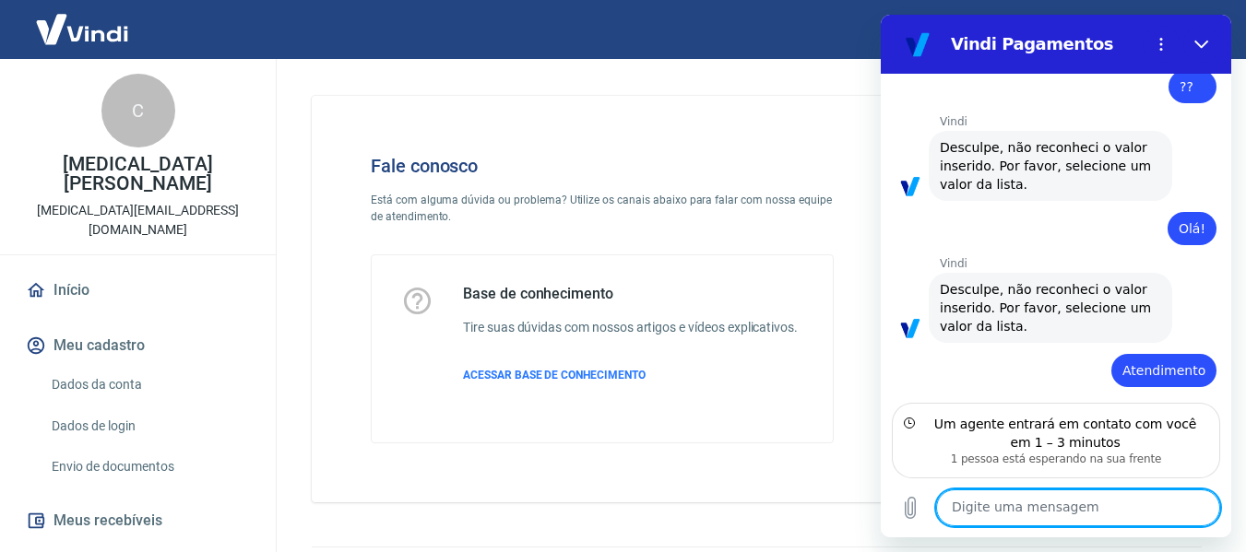
scroll to position [808, 0]
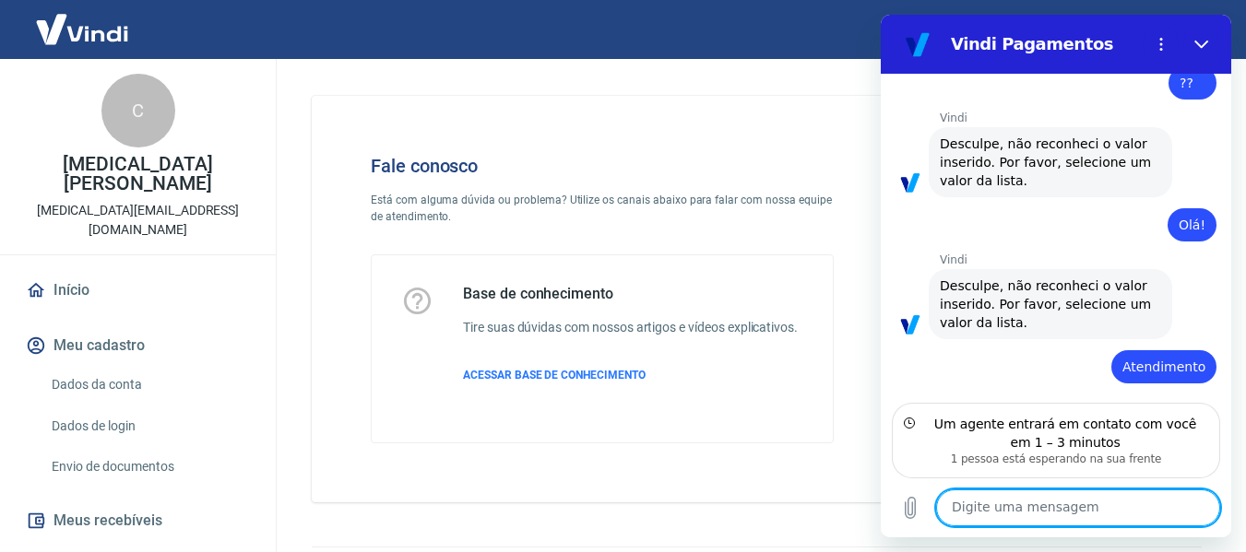
type textarea "o"
type textarea "x"
type textarea "ok"
type textarea "x"
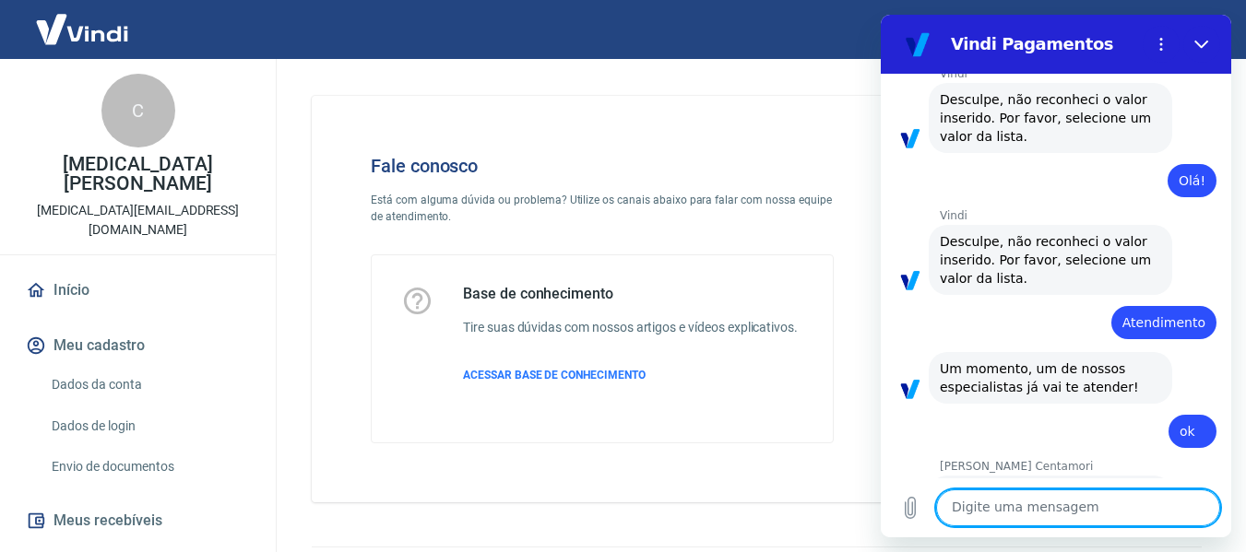
scroll to position [848, 0]
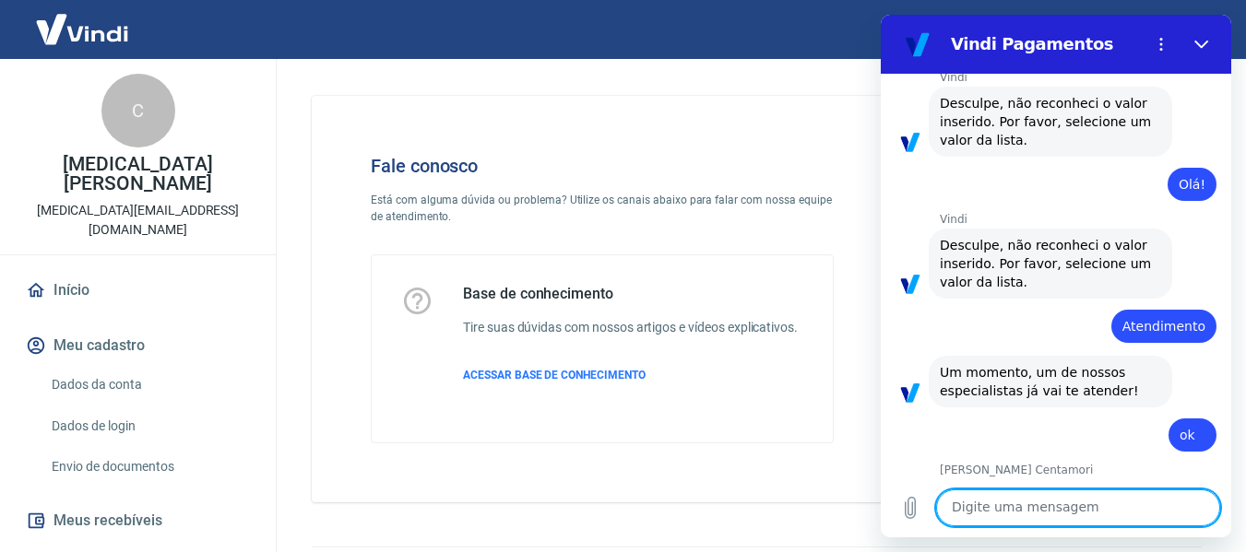
type textarea "x"
click at [1020, 502] on textarea at bounding box center [1078, 508] width 284 height 37
type textarea "O"
type textarea "x"
type textarea "Ol"
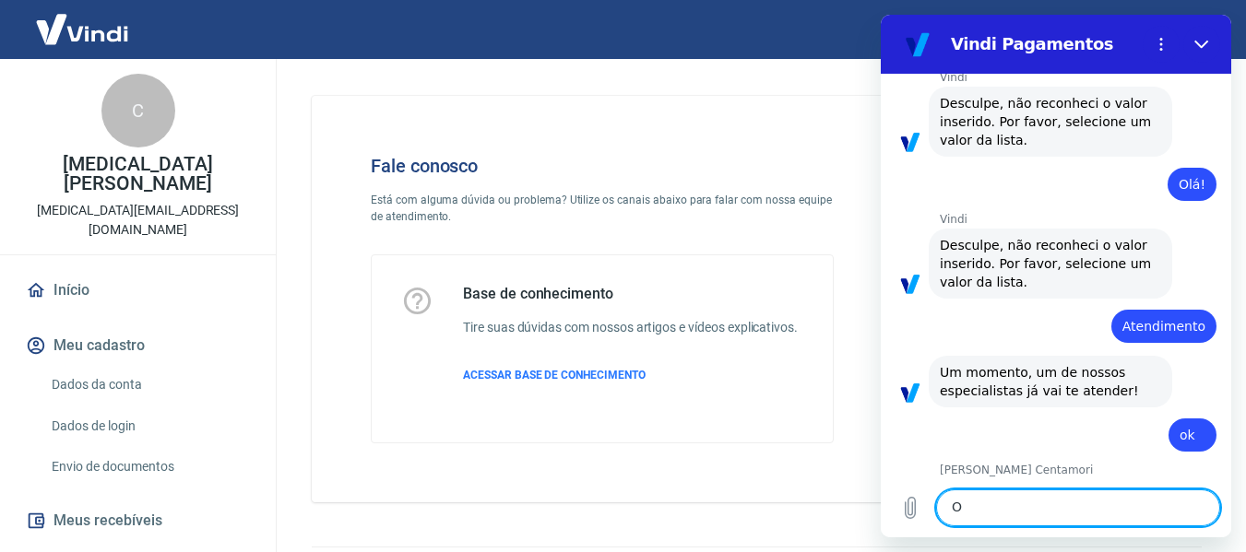
type textarea "x"
type textarea "Olá"
type textarea "x"
type textarea "Olá"
type textarea "x"
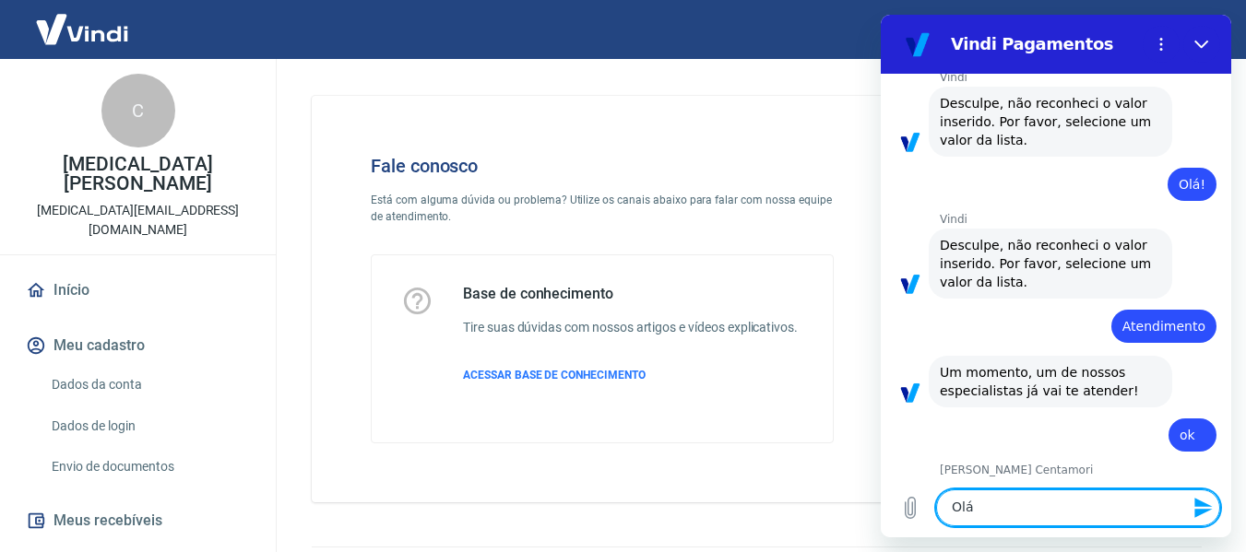
type textarea "Olá M"
type textarea "x"
type textarea "Olá Ma"
type textarea "x"
type textarea "Olá Mar"
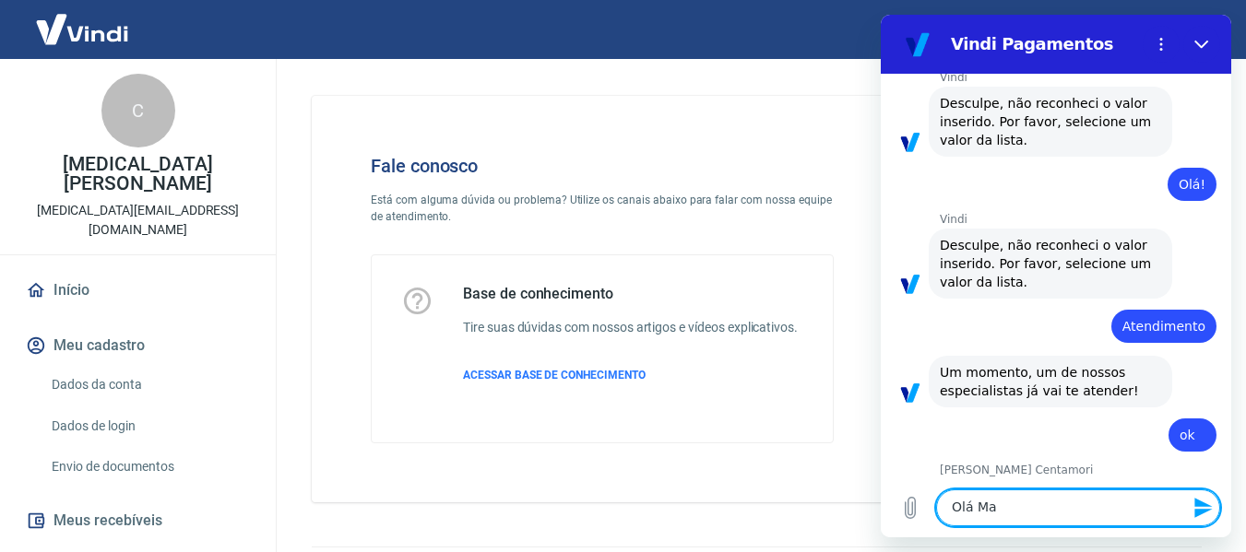
type textarea "x"
type textarea "[PERSON_NAME]"
type textarea "x"
type textarea "[PERSON_NAME]"
type textarea "x"
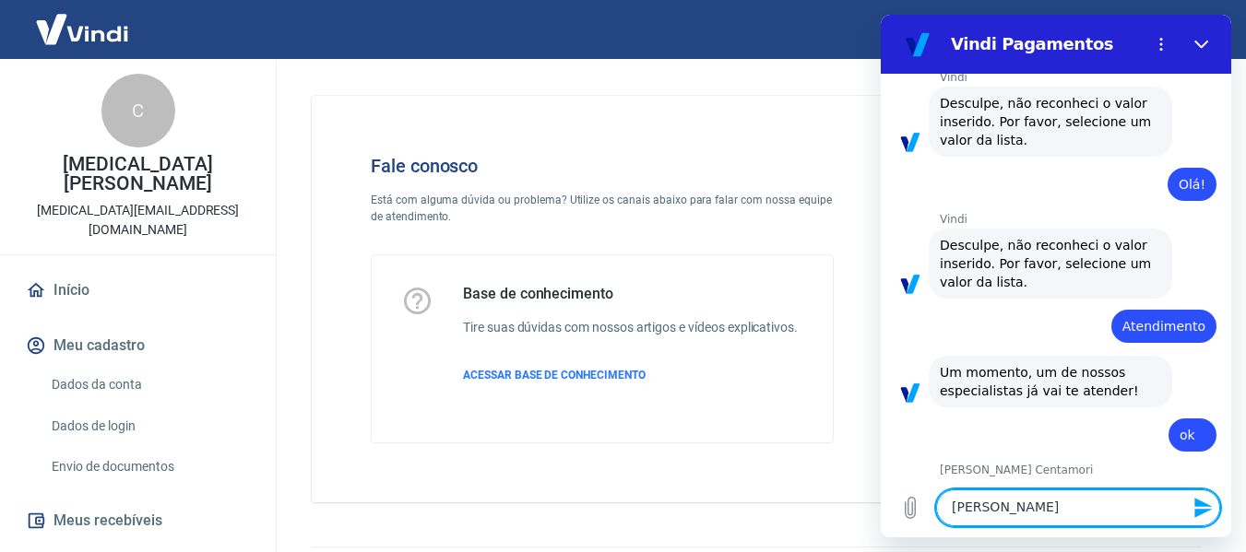
type textarea "[PERSON_NAME]"
type textarea "x"
type textarea "[PERSON_NAME]"
type textarea "x"
type textarea "[PERSON_NAME]."
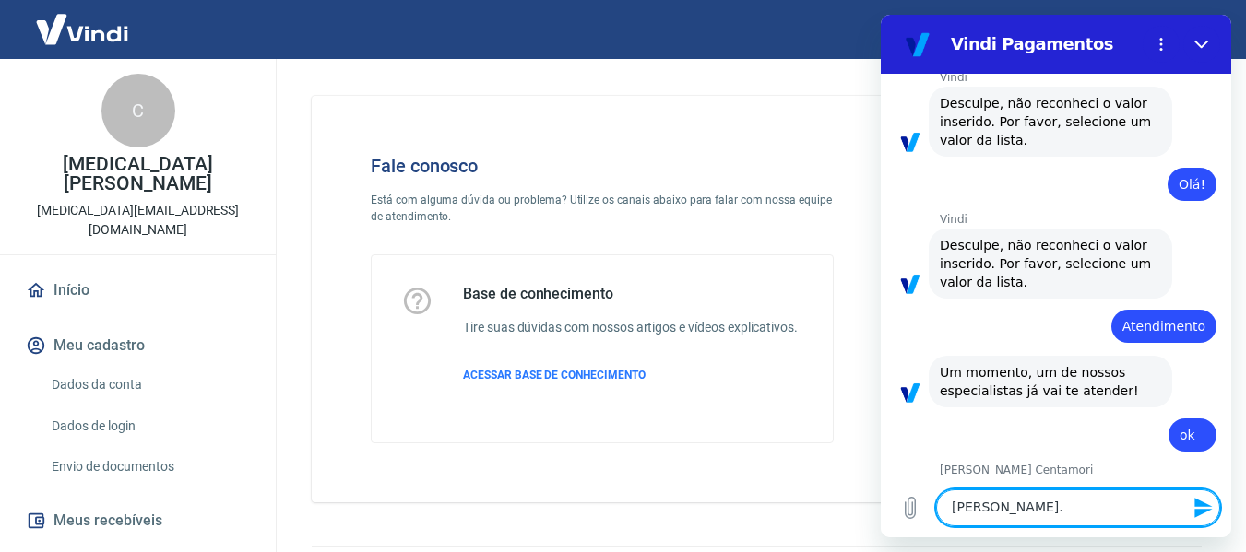
type textarea "x"
type textarea "[PERSON_NAME]."
type textarea "x"
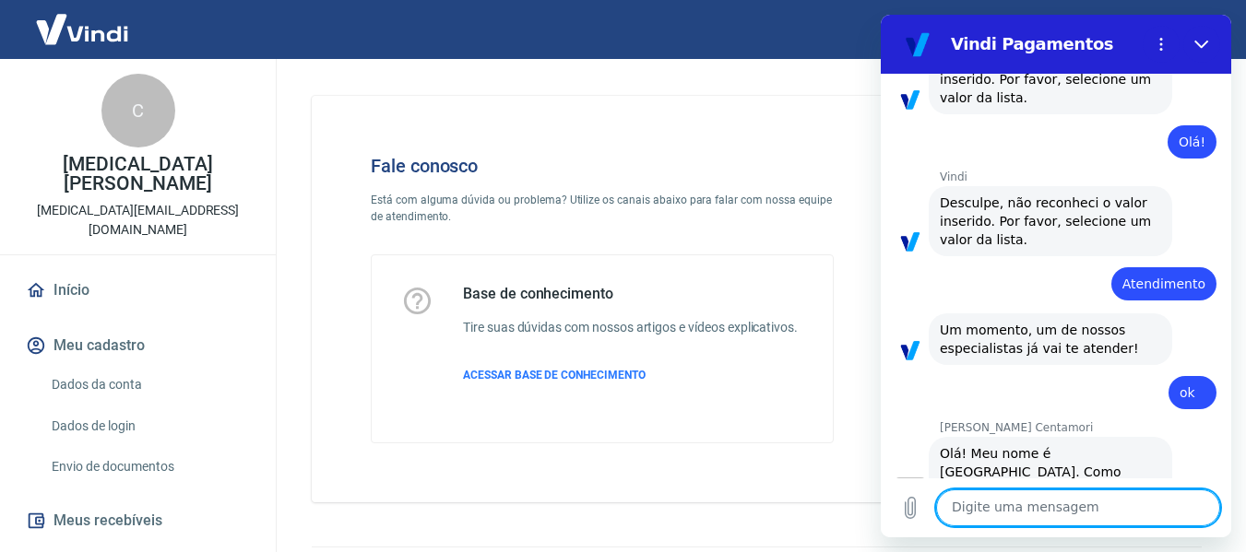
type textarea "x"
type textarea "R"
type textarea "x"
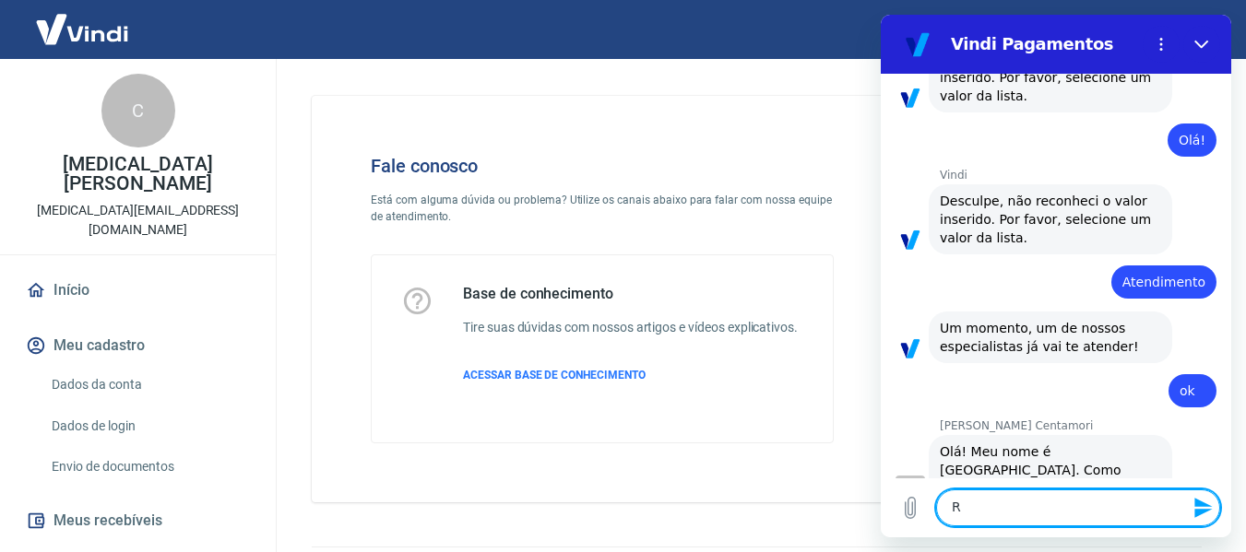
type textarea "Re"
type textarea "x"
type textarea "Rec"
type textarea "x"
type textarea "Rece"
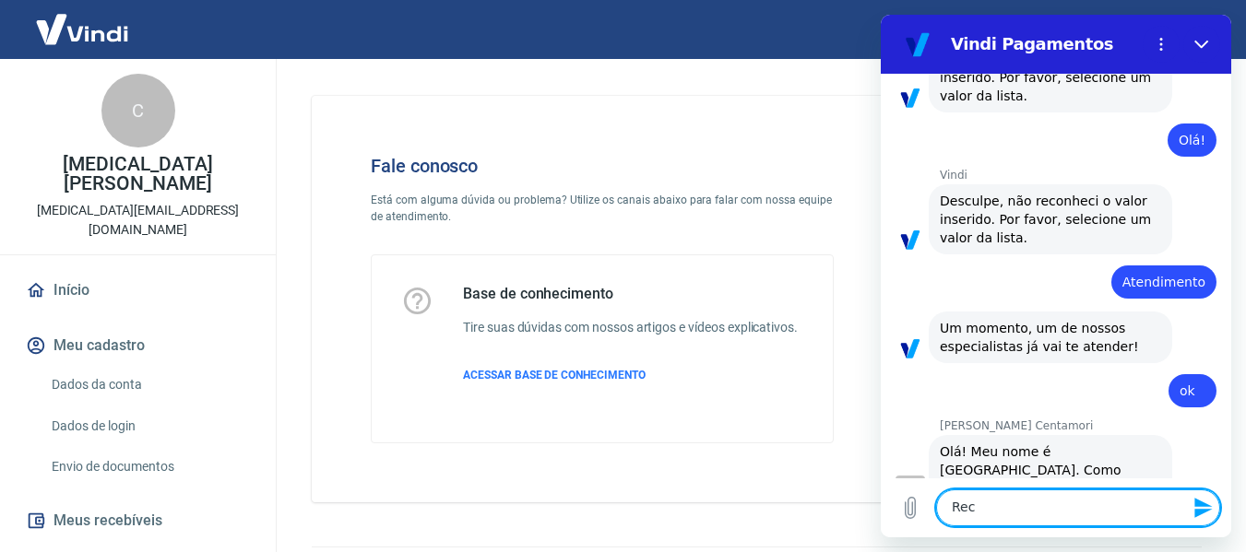
type textarea "x"
type textarea "Receb"
type textarea "x"
type textarea "Recebe"
type textarea "x"
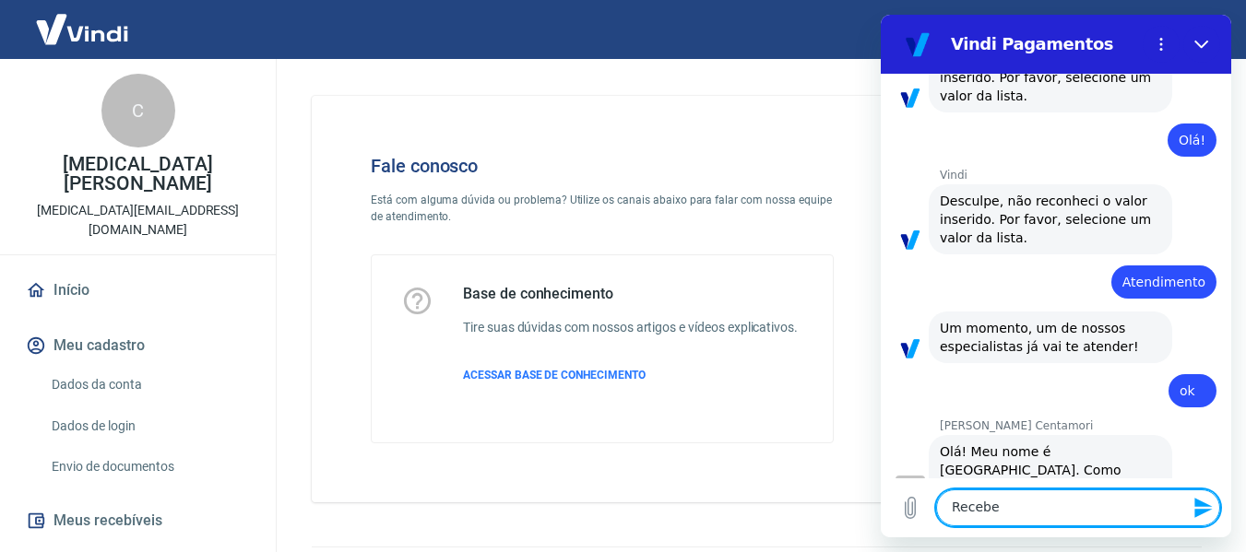
type textarea "Recebem"
type textarea "x"
type textarea "Recebemo"
type textarea "x"
type textarea "Recebemos"
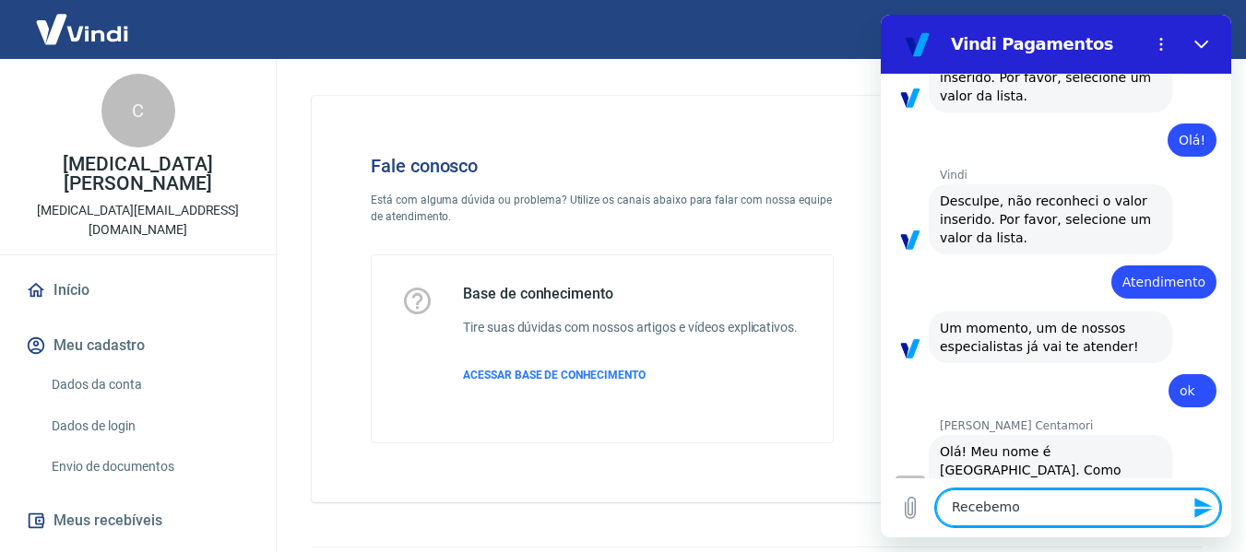
type textarea "x"
type textarea "Recebemos"
type textarea "x"
type textarea "Recebemos u"
type textarea "x"
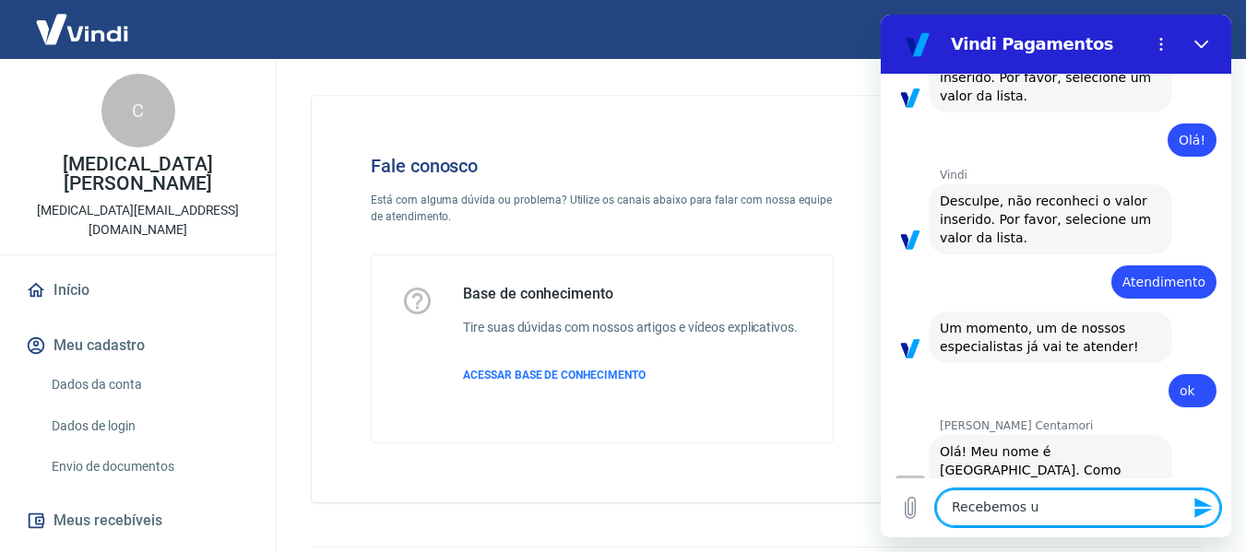
type textarea "Recebemos um"
type textarea "x"
type textarea "Recebemos uma"
type textarea "x"
type textarea "Recebemos uma"
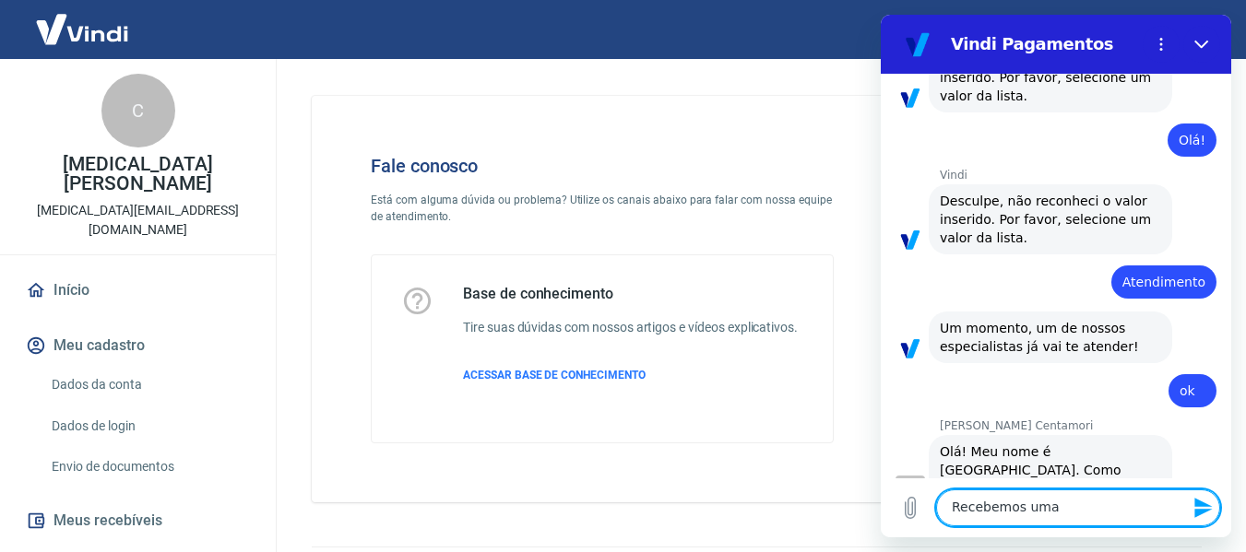
type textarea "x"
type textarea "Recebemos uma m"
type textarea "x"
type textarea "Recebemos uma me"
type textarea "x"
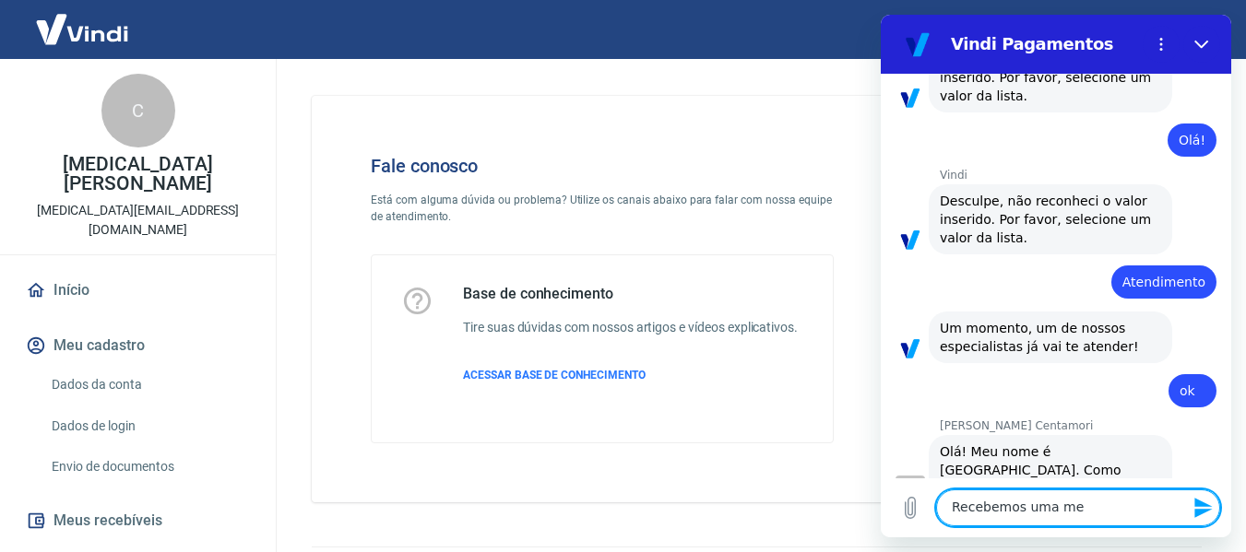
type textarea "Recebemos uma mes"
type textarea "x"
type textarea "Recebemos uma mesn"
type textarea "x"
type textarea "Recebemos uma [MEDICAL_DATA]"
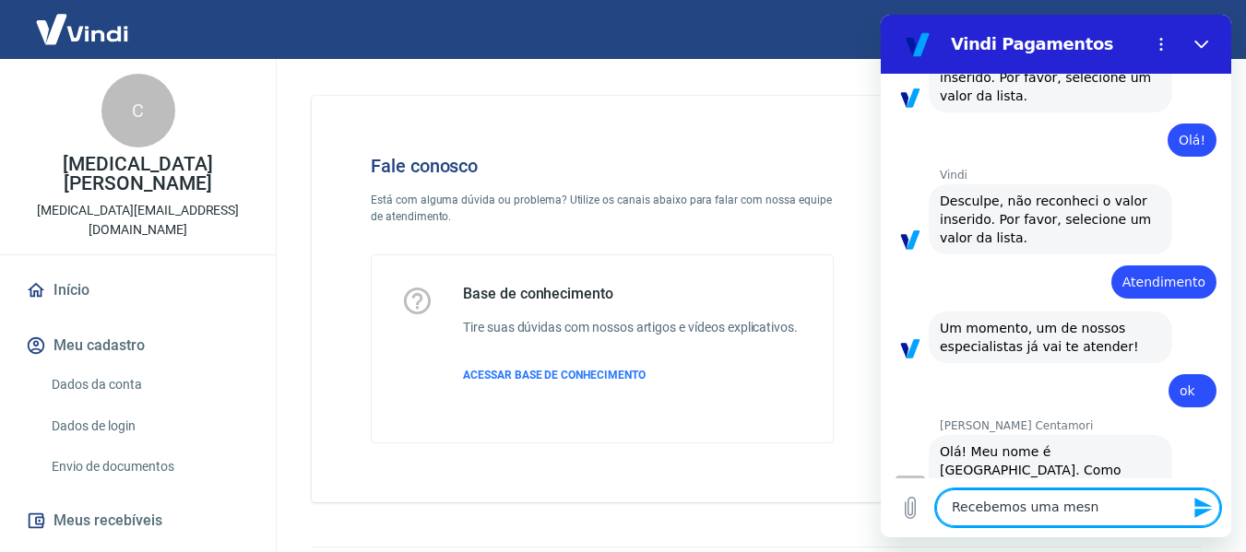
type textarea "x"
type textarea "Recebemos uma mesnag"
type textarea "x"
type textarea "Recebemos uma mesnage"
type textarea "x"
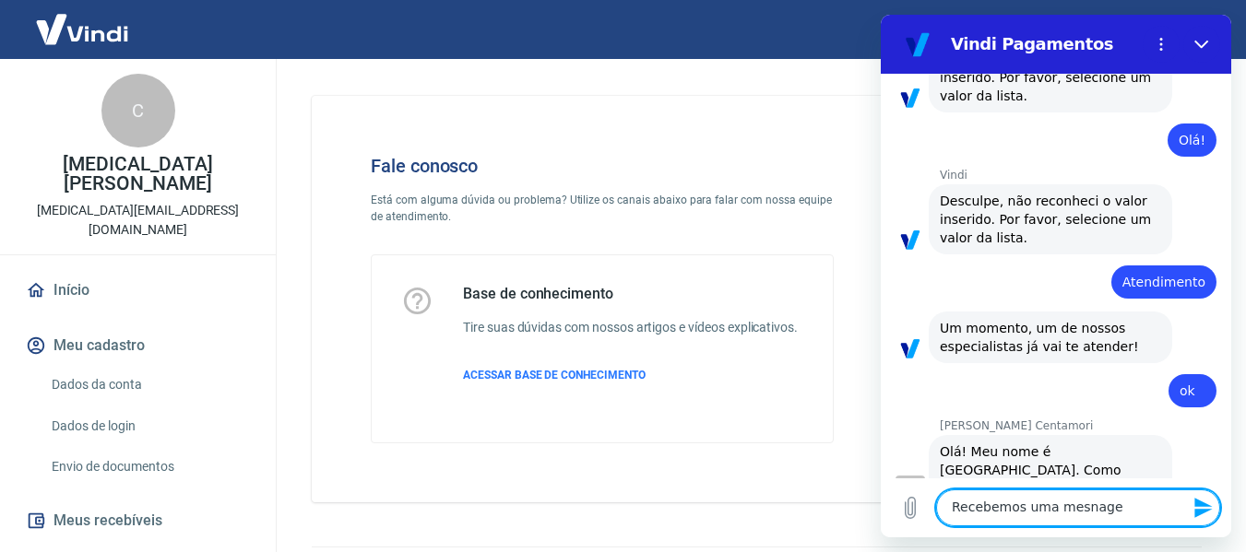
type textarea "Recebemos uma mesnagem"
type textarea "x"
type textarea "Recebemos uma mesnagem"
type textarea "x"
type textarea "Recebemos uma mesnagem"
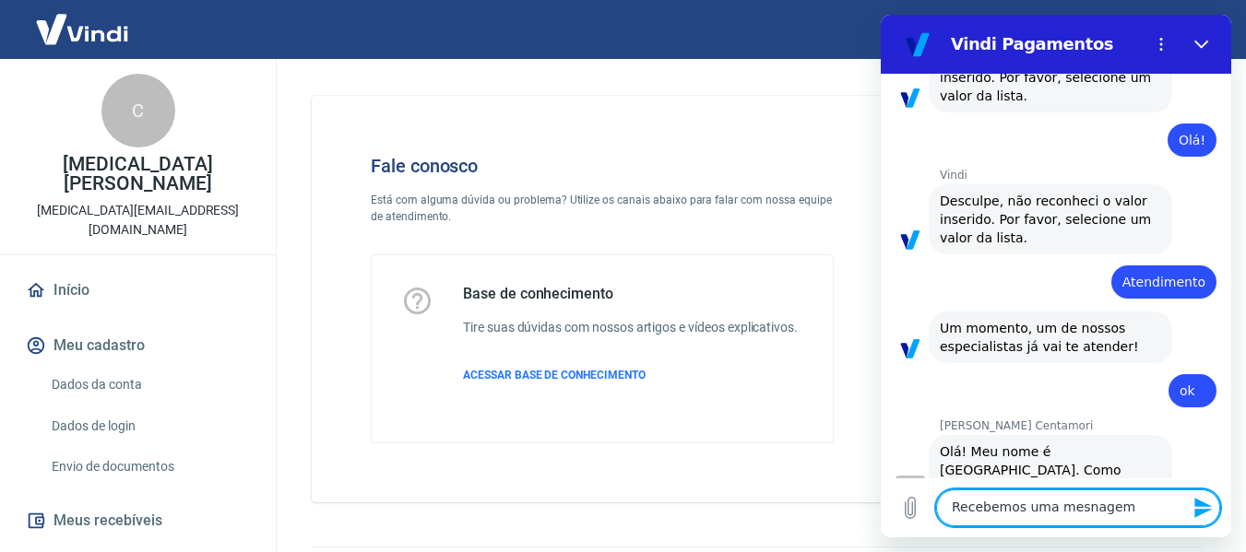
type textarea "x"
type textarea "Recebemos uma mesnage"
type textarea "x"
type textarea "Recebemos uma mesnag"
type textarea "x"
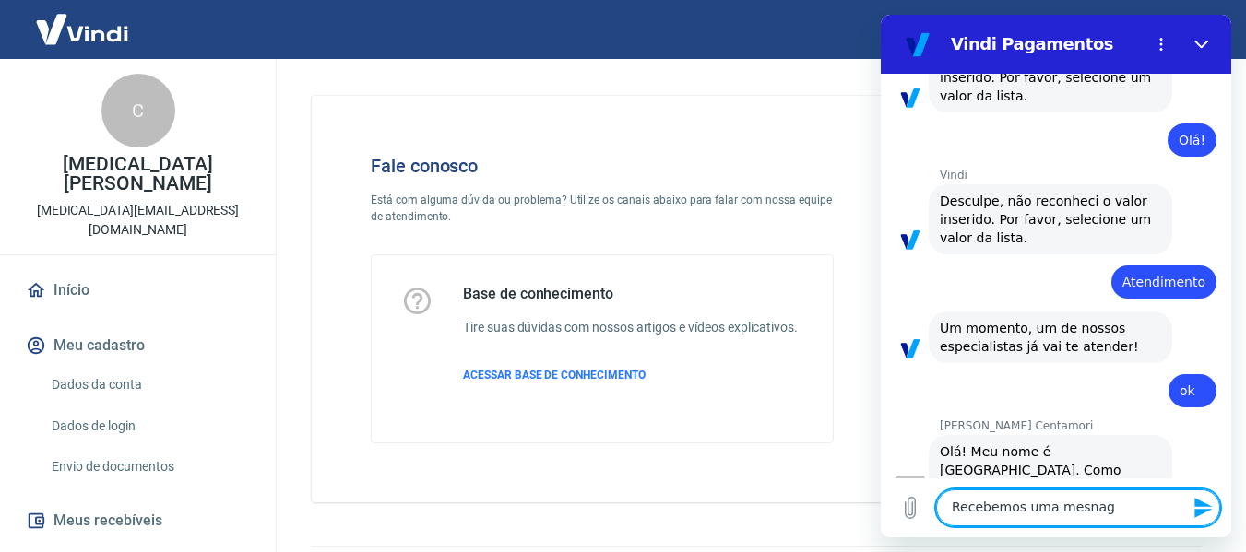
type textarea "Recebemos uma [MEDICAL_DATA]"
type textarea "x"
type textarea "Recebemos uma mesn"
type textarea "x"
type textarea "Recebemos uma mes"
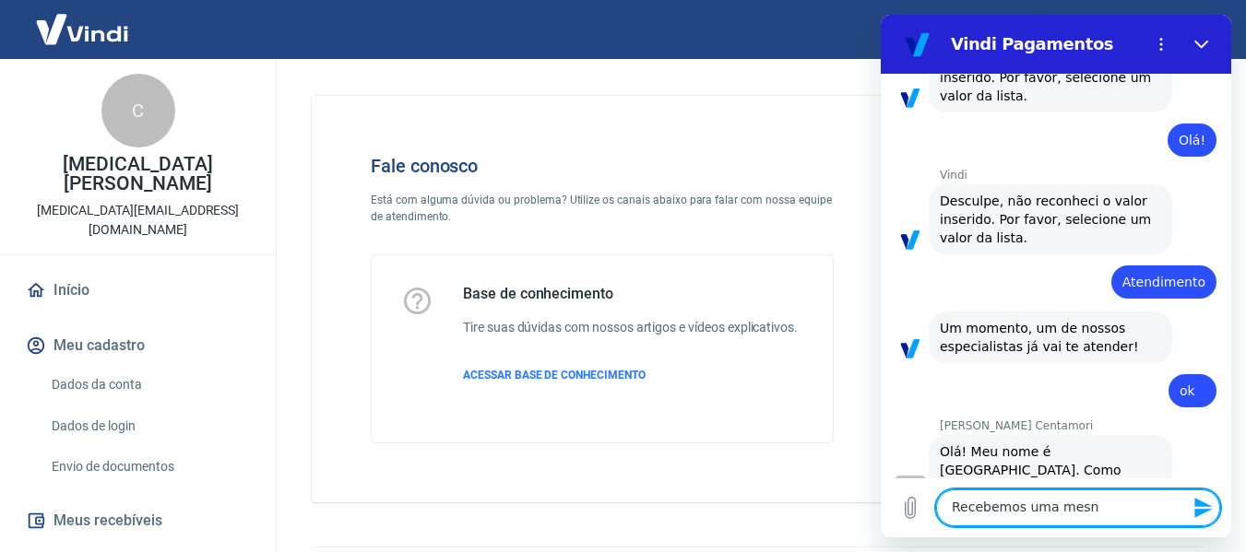
type textarea "x"
type textarea "Recebemos uma me"
type textarea "x"
type textarea "Recebemos uma men"
type textarea "x"
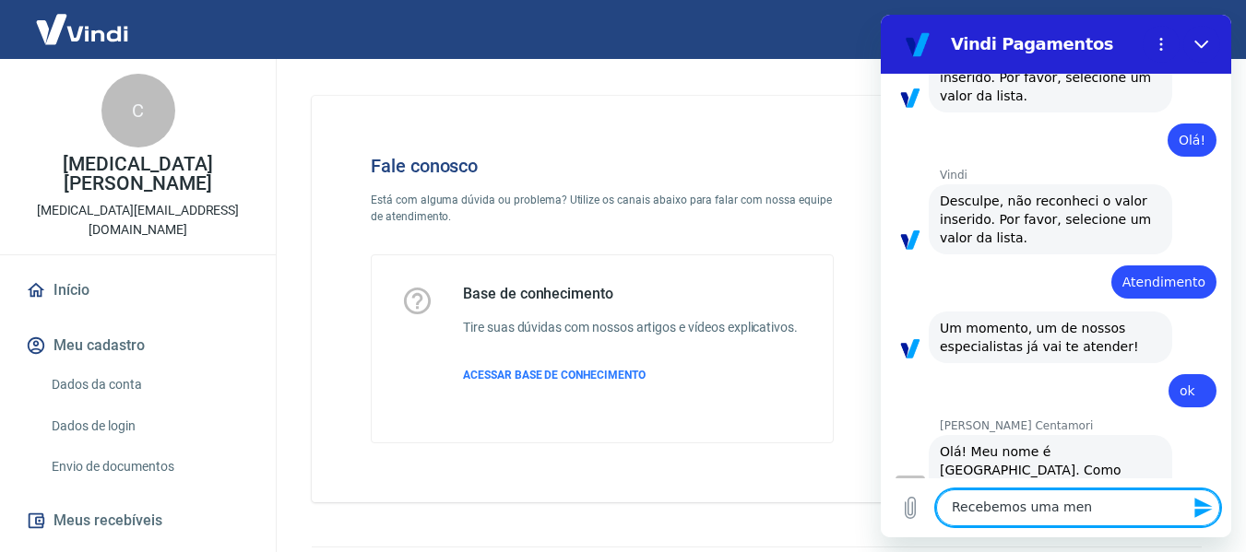
type textarea "Recebemos uma mens"
type textarea "x"
type textarea "Recebemos uma mensa"
type textarea "x"
type textarea "Recebemos uma mensag"
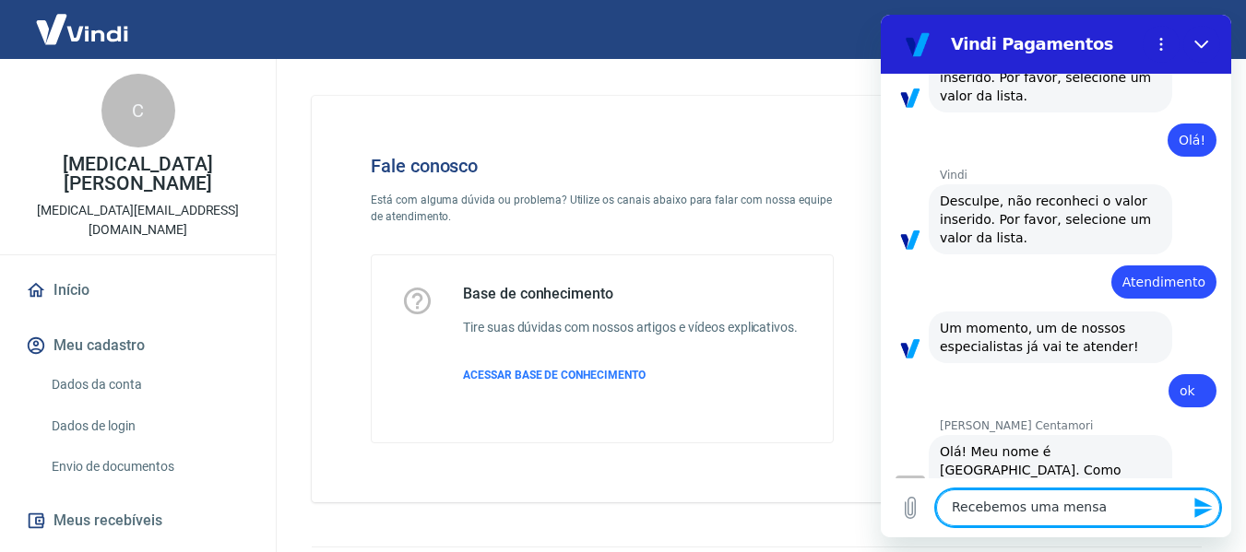
type textarea "x"
type textarea "Recebemos uma mensage"
type textarea "x"
type textarea "Recebemos uma mensagem"
type textarea "x"
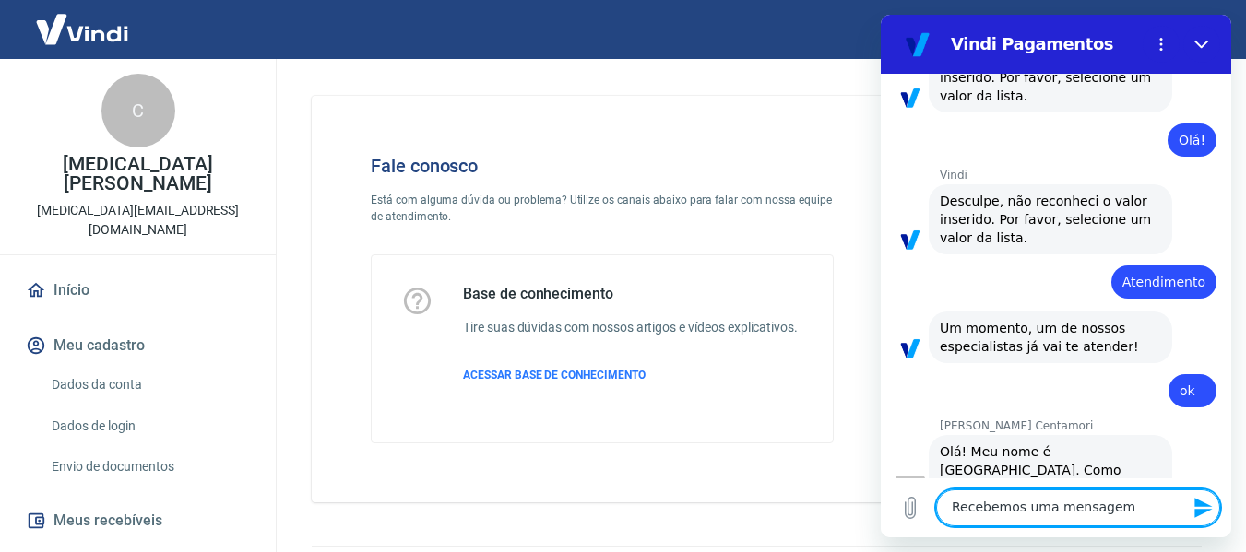
type textarea "Recebemos uma mensagem"
type textarea "x"
type textarea "Recebemos uma mensagem s"
type textarea "x"
type textarea "Recebemos uma mensagem se"
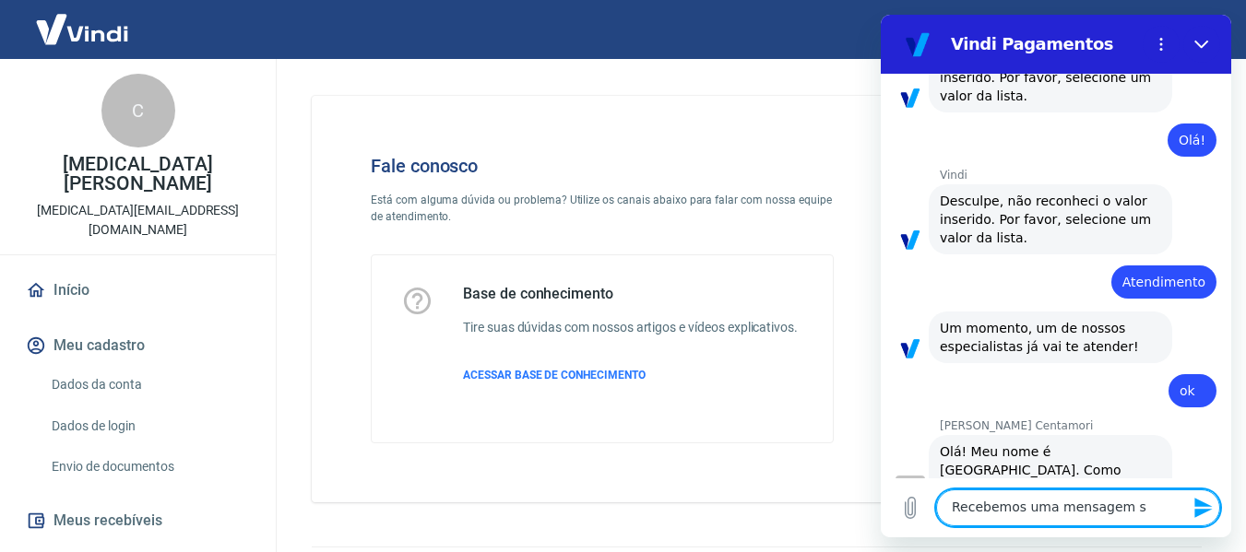
type textarea "x"
type textarea "Recebemos uma mensagem se"
type textarea "x"
type textarea "Recebemos uma mensagem se p"
type textarea "x"
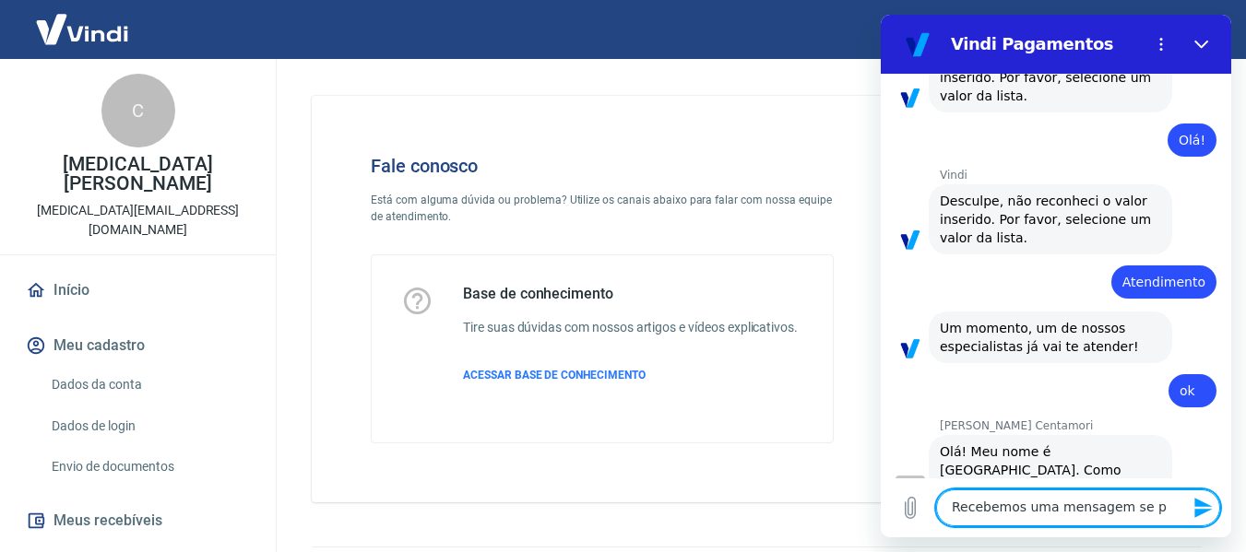
type textarea "Recebemos uma mensagem se pa"
type textarea "x"
type textarea "Recebemos uma mensagem se pas"
type textarea "x"
type textarea "Recebemos uma mensagem se pass"
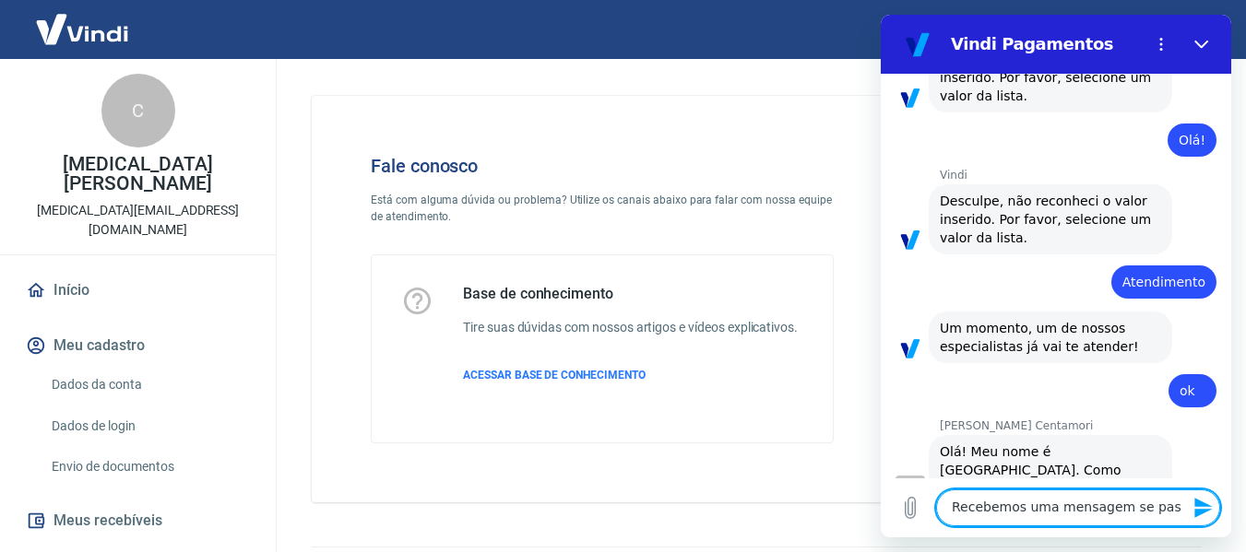
type textarea "x"
type textarea "Recebemos uma mensagem se passa"
type textarea "x"
type textarea "Recebemos uma mensagem se passan"
type textarea "x"
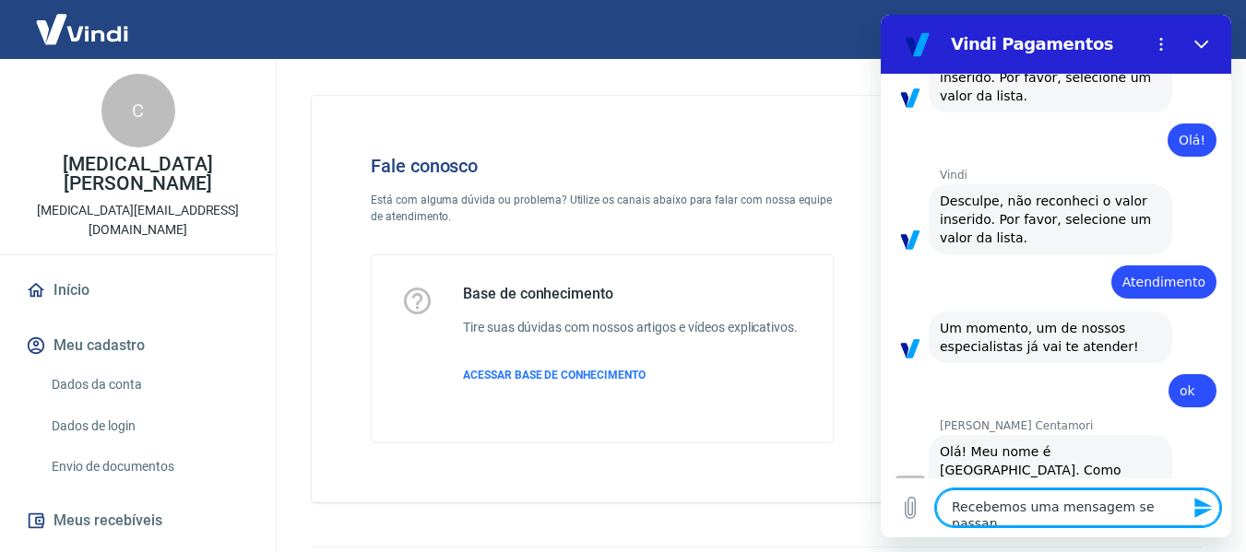
type textarea "Recebemos uma mensagem se passand"
type textarea "x"
type textarea "Recebemos uma mensagem se passando"
type textarea "x"
type textarea "Recebemos uma mensagem se passando"
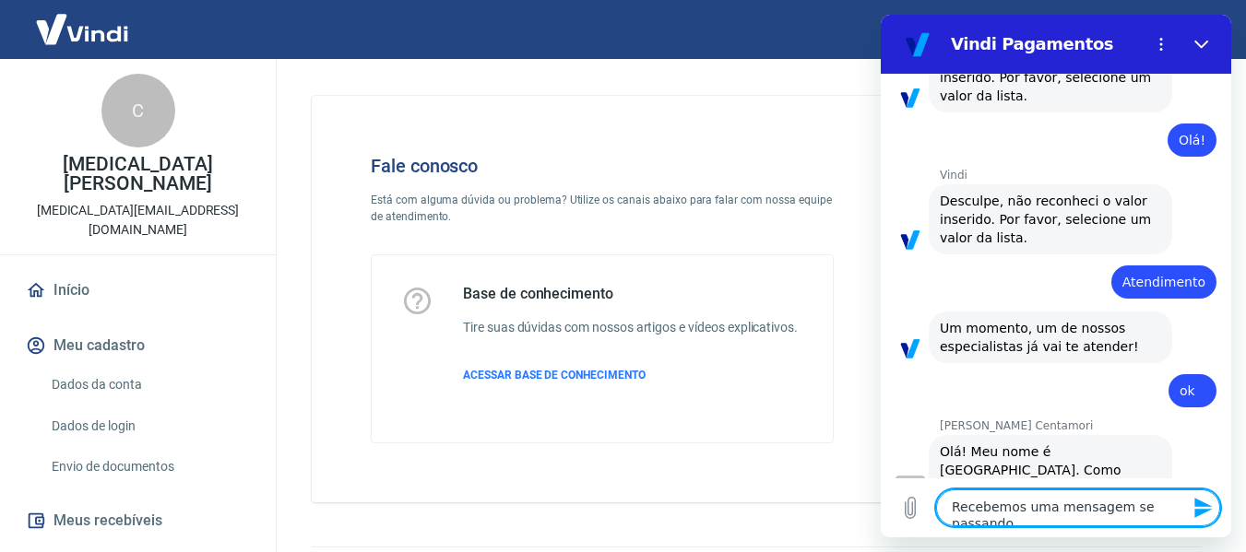
type textarea "x"
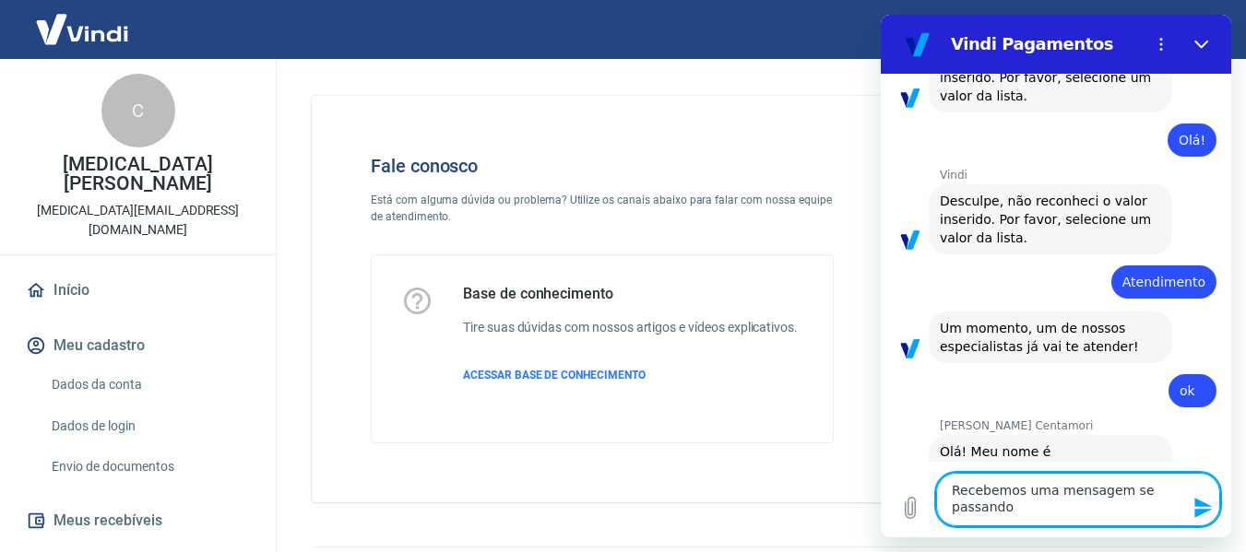
type textarea "Recebemos uma mensagem se passando p"
type textarea "x"
type textarea "Recebemos uma mensagem se passando po"
type textarea "x"
type textarea "Recebemos uma mensagem se passando por"
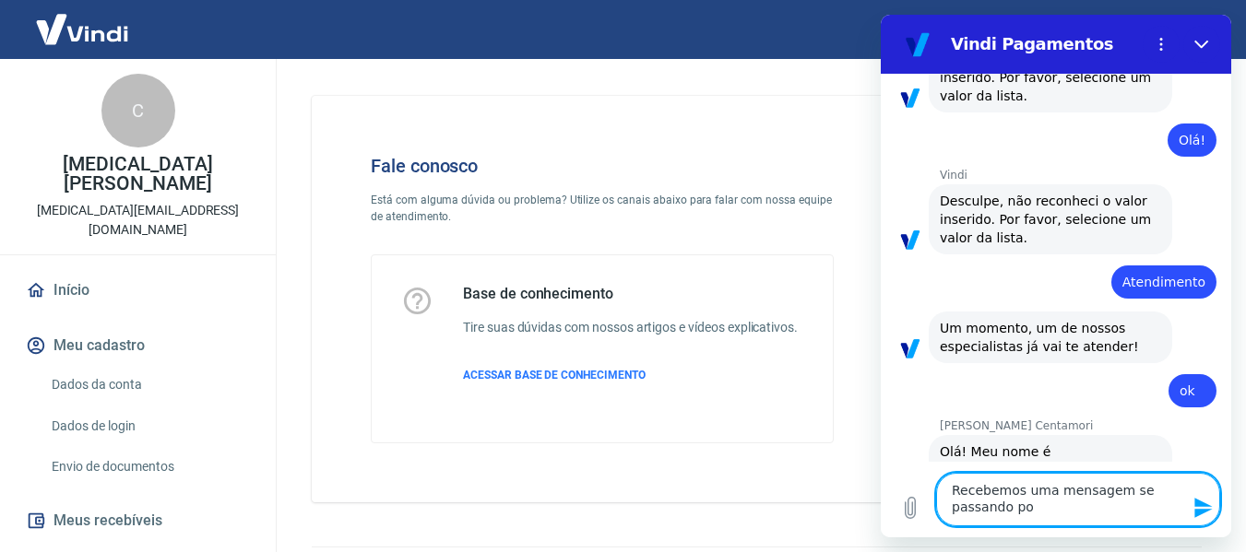
type textarea "x"
type textarea "Recebemos uma mensagem se passando por"
type textarea "x"
type textarea "Recebemos uma mensagem se passando por v"
type textarea "x"
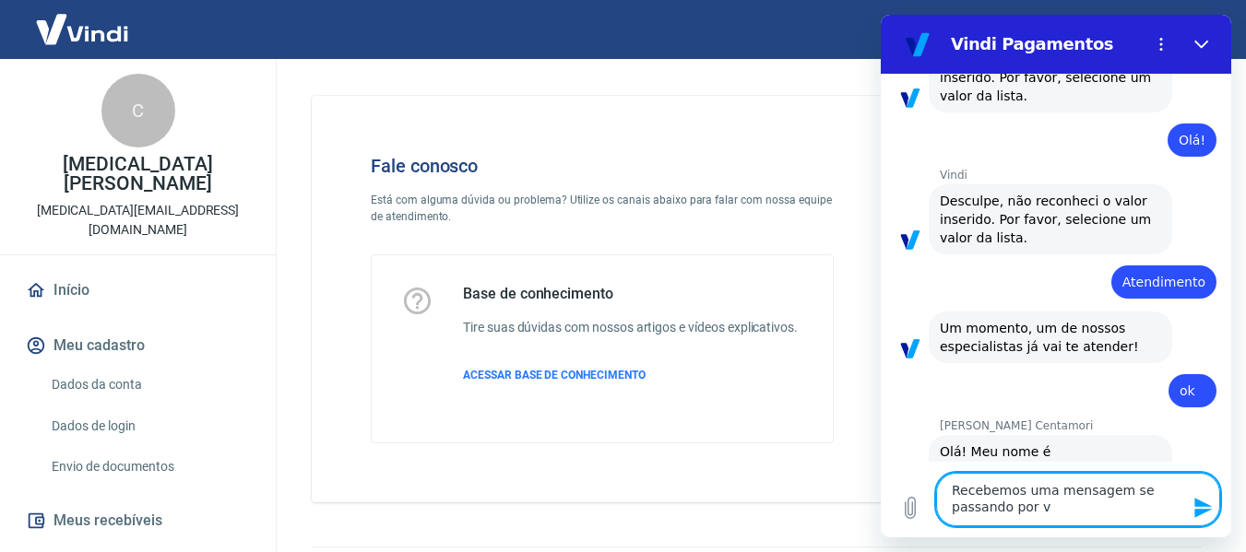
type textarea "Recebemos uma mensagem se passando por vo"
type textarea "x"
type textarea "Recebemos uma mensagem se passando por voc"
type textarea "x"
type textarea "Recebemos uma mensagem se passando por você"
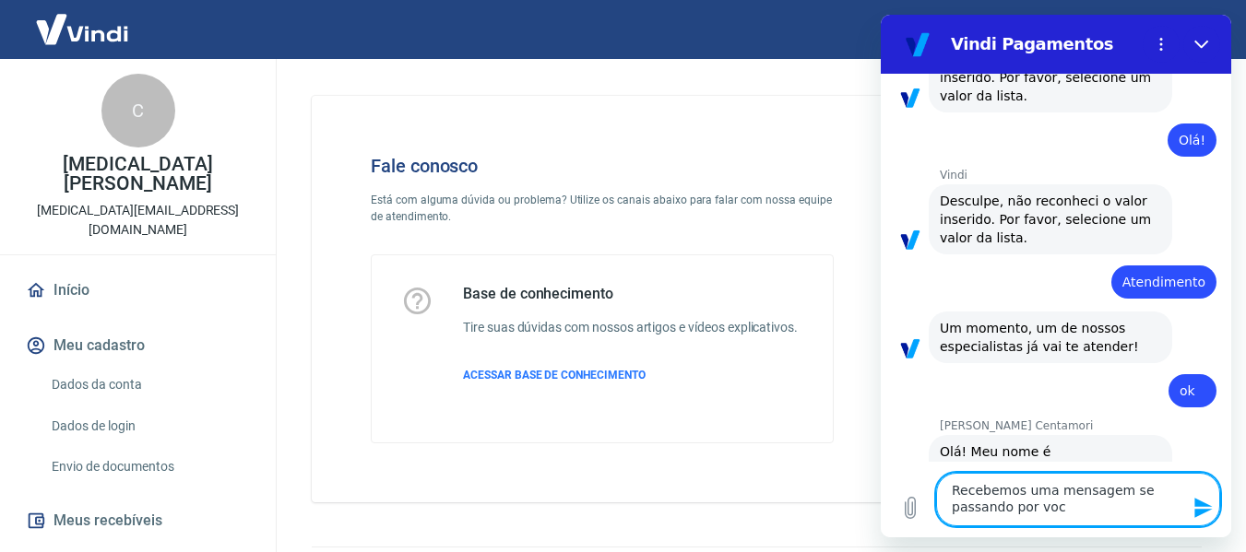
type textarea "x"
type textarea "Recebemos uma mensagem se passando por vocês"
type textarea "x"
type textarea "Recebemos uma mensagem se passando por vocês"
type textarea "x"
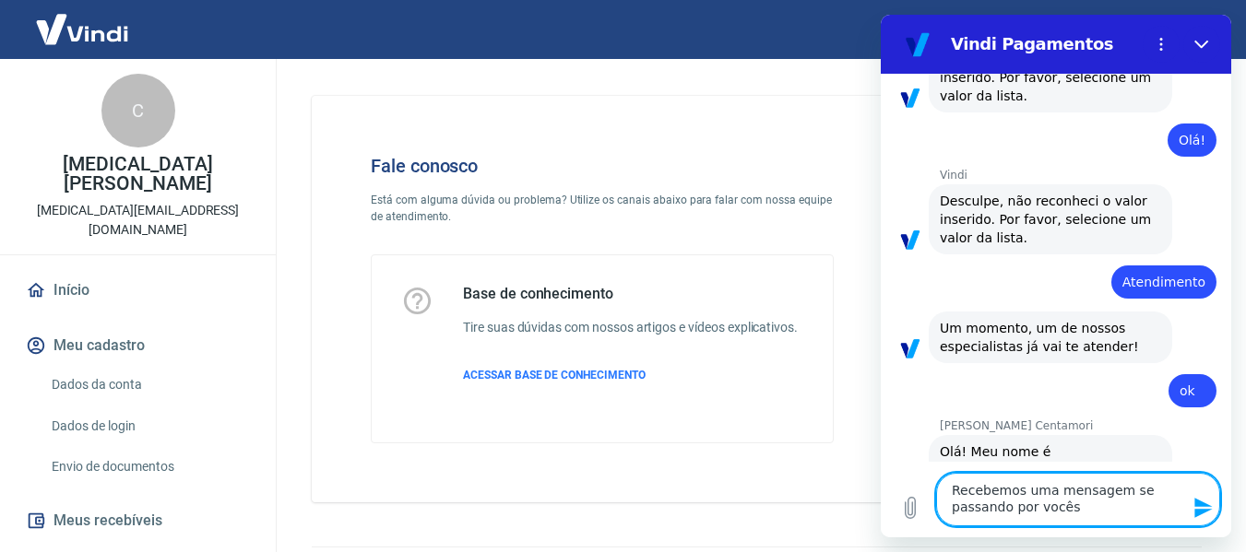
type textarea "Recebemos uma mensagem se passando por vocês"
type textarea "x"
type textarea "Recebemos uma mensagem se passando por vocês."
type textarea "x"
type textarea "Recebemos uma mensagem se passando por vocês."
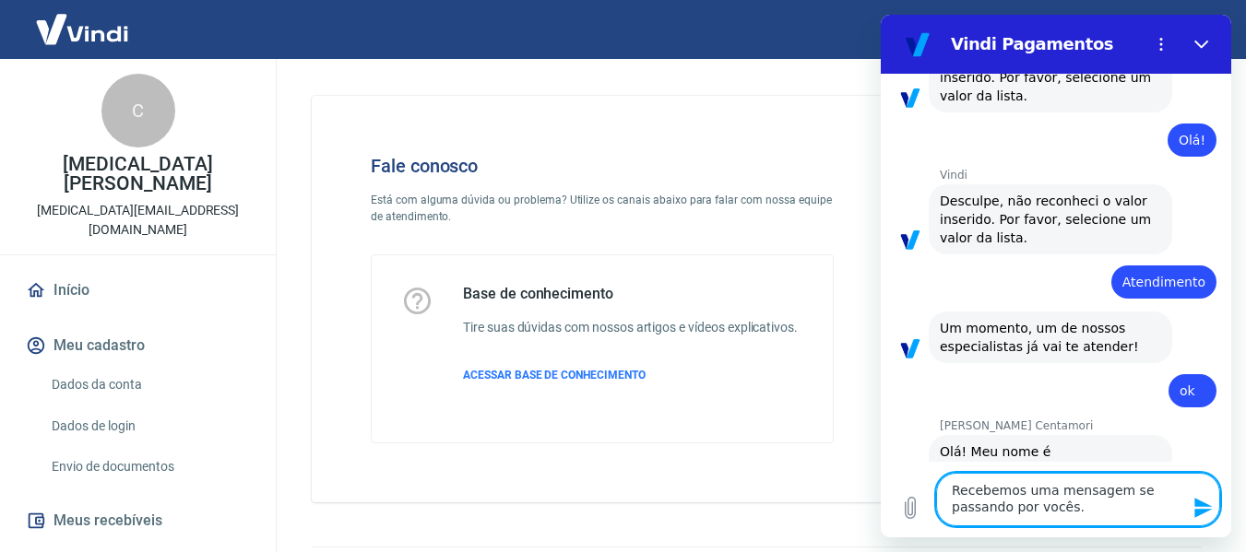
type textarea "x"
type textarea "Recebemos uma mensagem se passando por vocês."
type textarea "x"
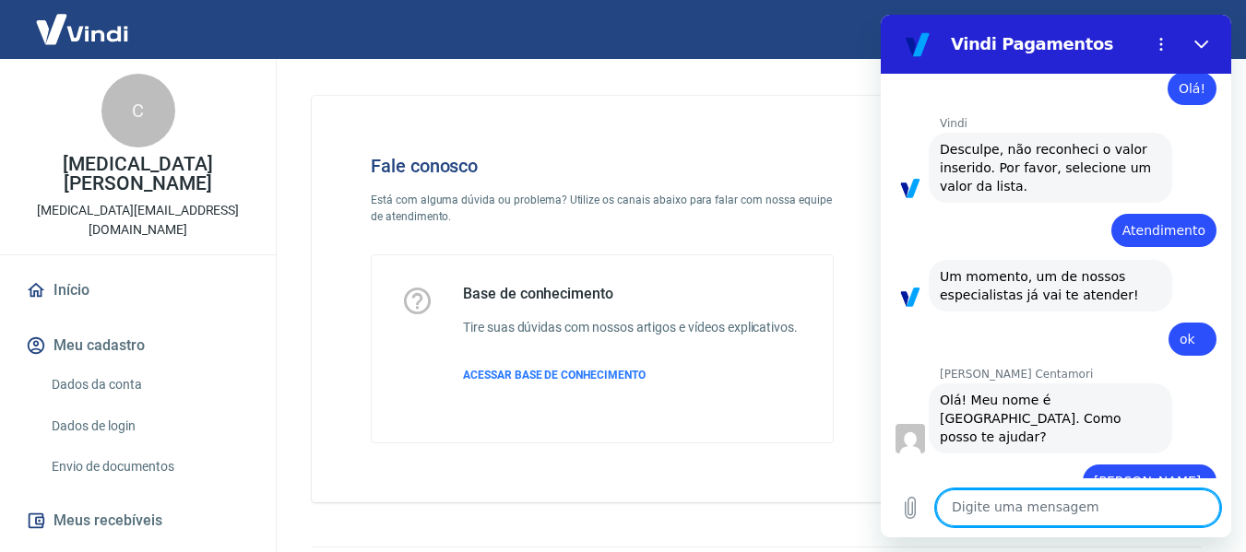
type textarea "x"
type textarea "G"
type textarea "x"
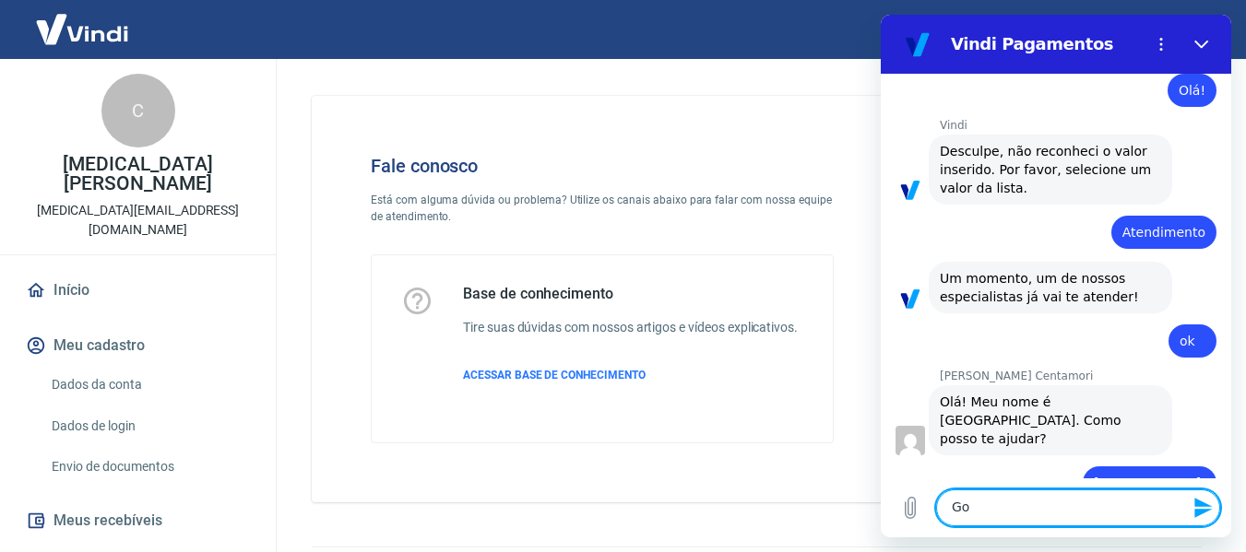
scroll to position [946, 0]
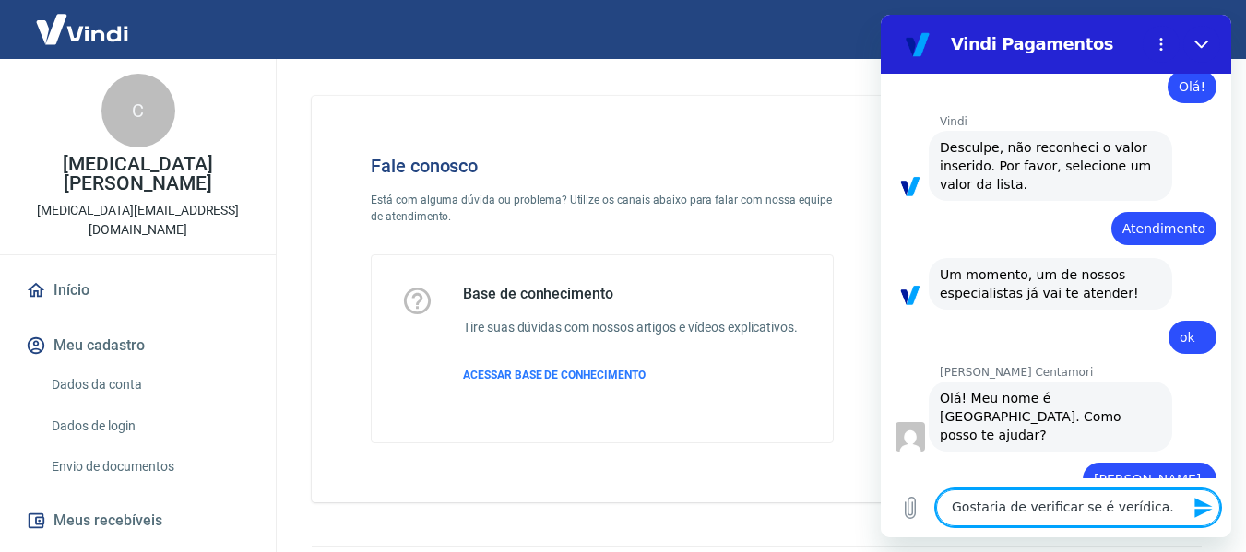
click at [1184, 516] on textarea "Gostaria de verificar se é verídica." at bounding box center [1078, 508] width 284 height 37
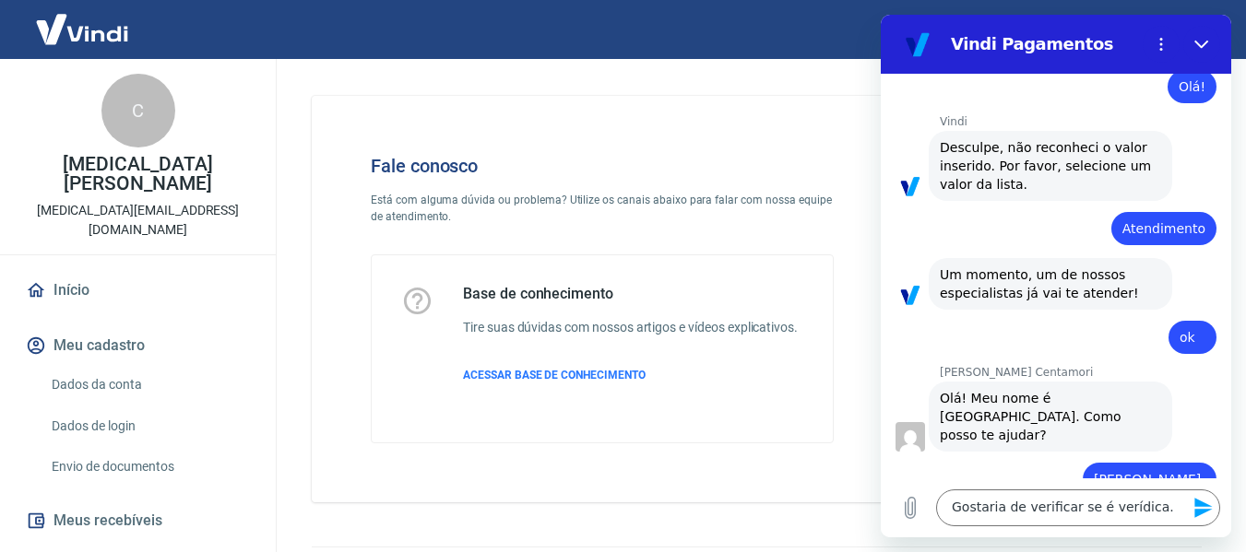
click at [1203, 503] on icon "Enviar mensagem" at bounding box center [1203, 508] width 18 height 20
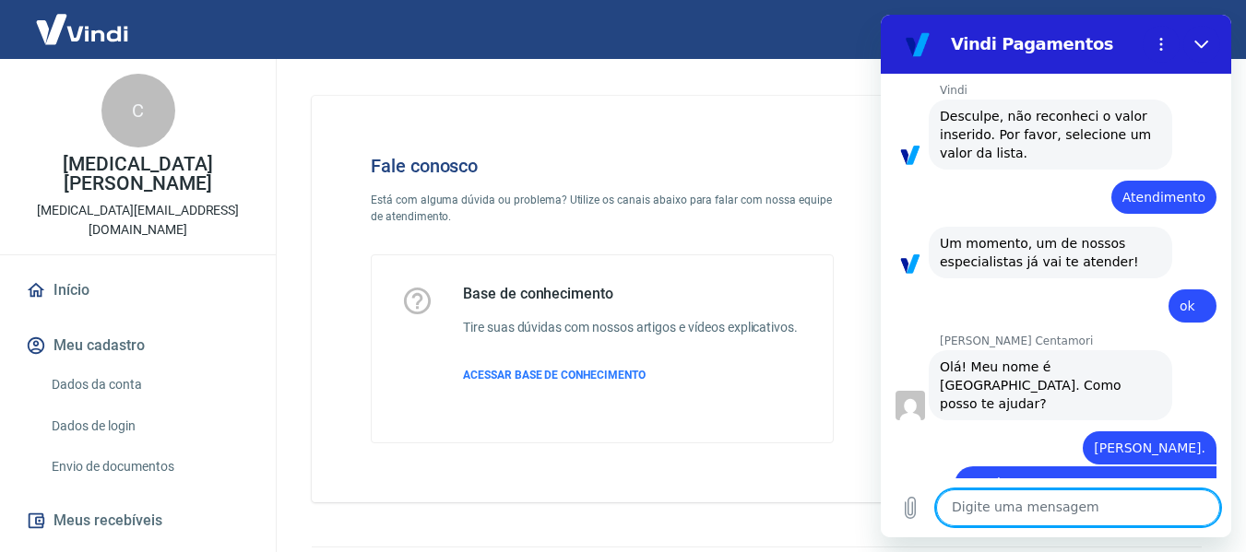
scroll to position [981, 0]
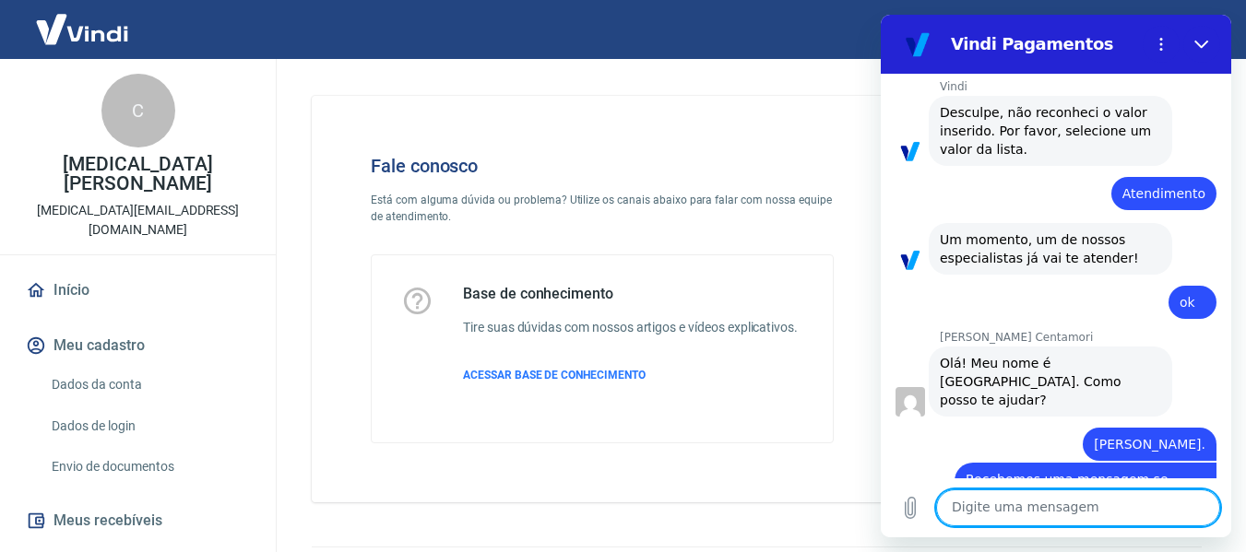
click at [1004, 517] on textarea at bounding box center [1078, 508] width 284 height 37
click at [905, 513] on icon "Carregar arquivo" at bounding box center [910, 508] width 10 height 21
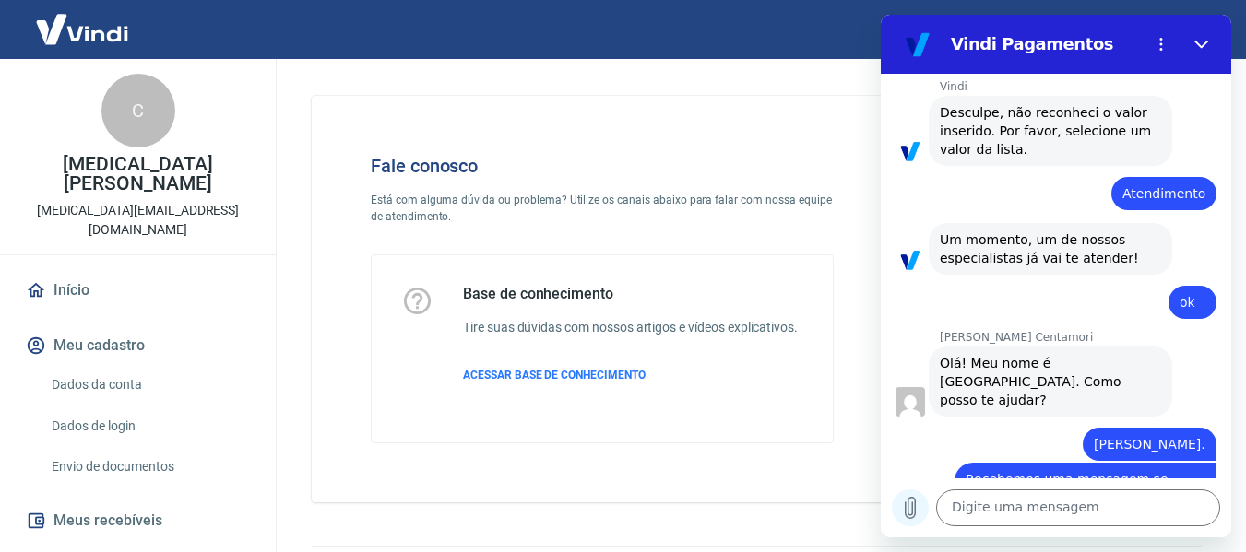
click at [919, 506] on icon "Carregar arquivo" at bounding box center [910, 508] width 22 height 22
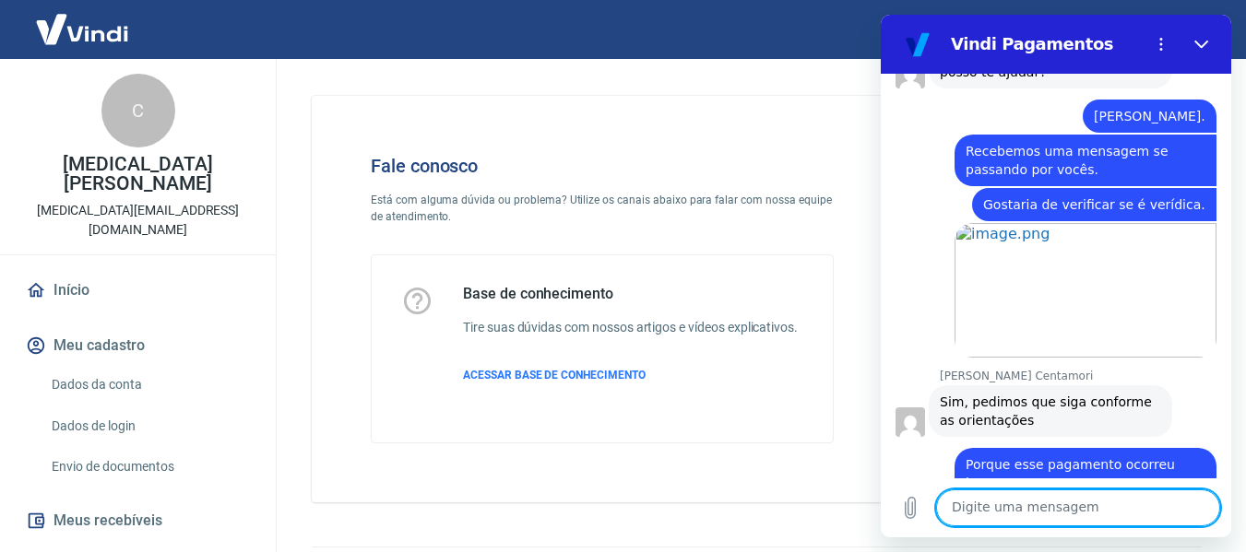
scroll to position [1313, 0]
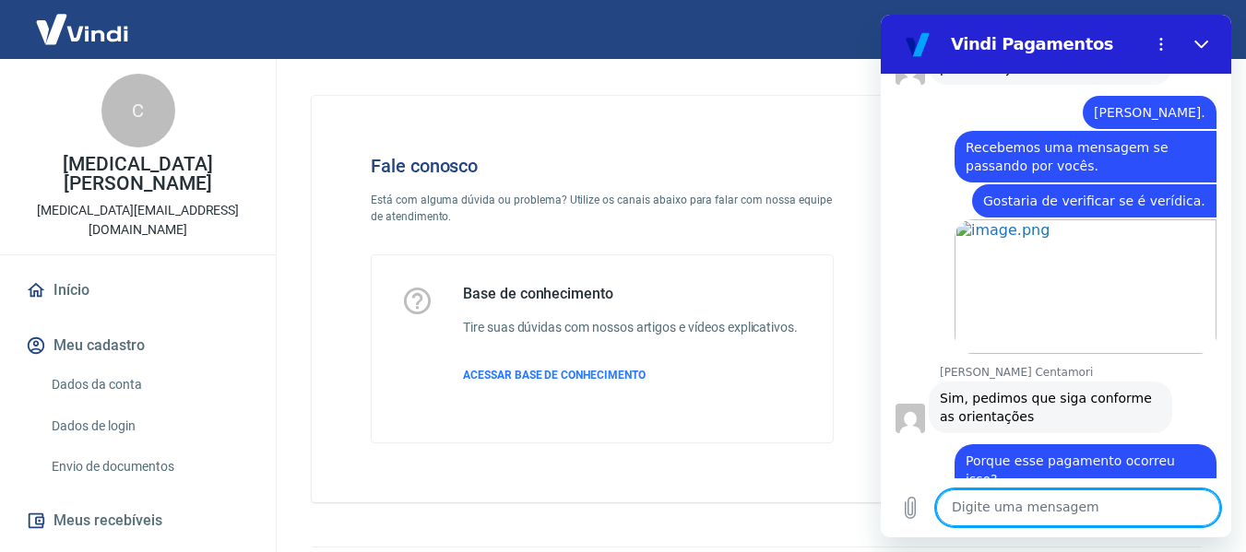
click at [1224, 41] on section "Vindi Pagamentos" at bounding box center [1056, 44] width 350 height 59
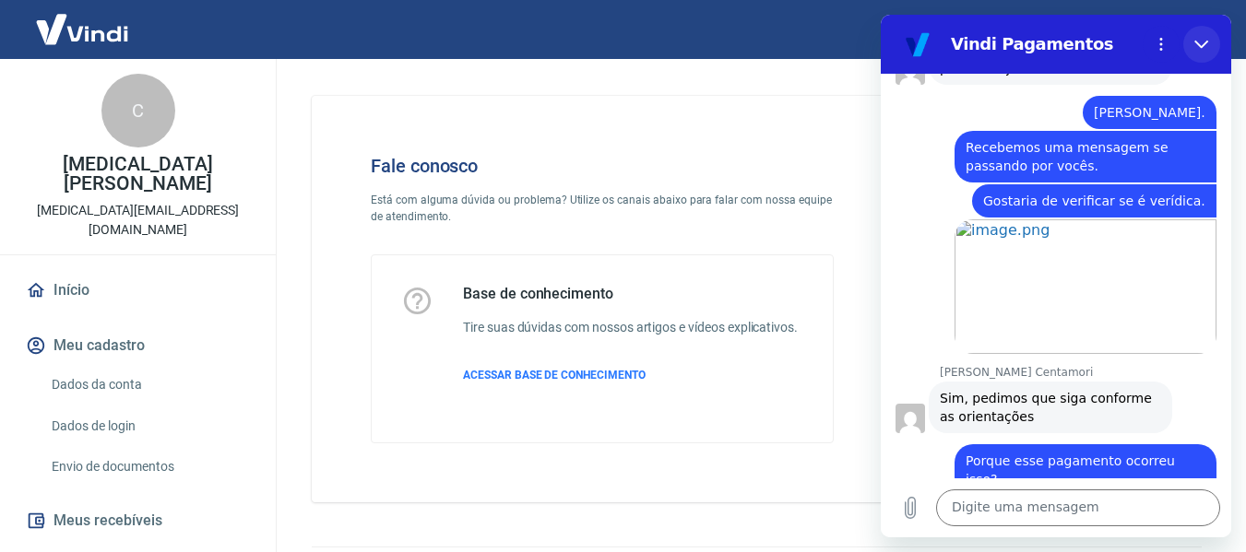
click at [1210, 38] on button "Fechar" at bounding box center [1201, 44] width 37 height 37
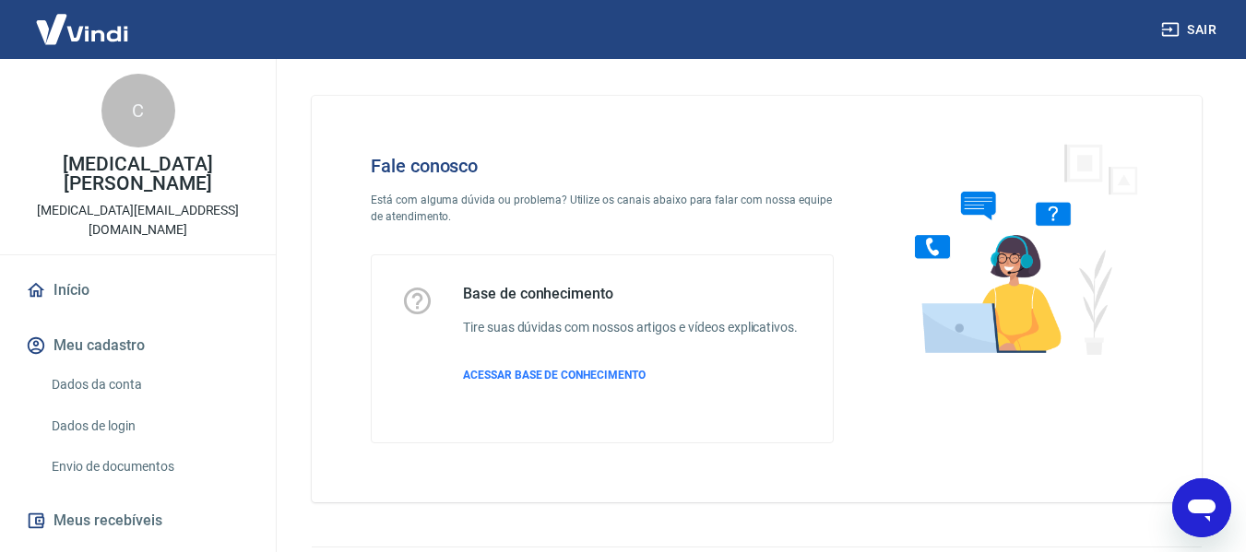
drag, startPoint x: 1197, startPoint y: 510, endPoint x: 1493, endPoint y: 946, distance: 527.0
click at [1197, 510] on icon "Abrir janela de mensagens" at bounding box center [1202, 511] width 28 height 22
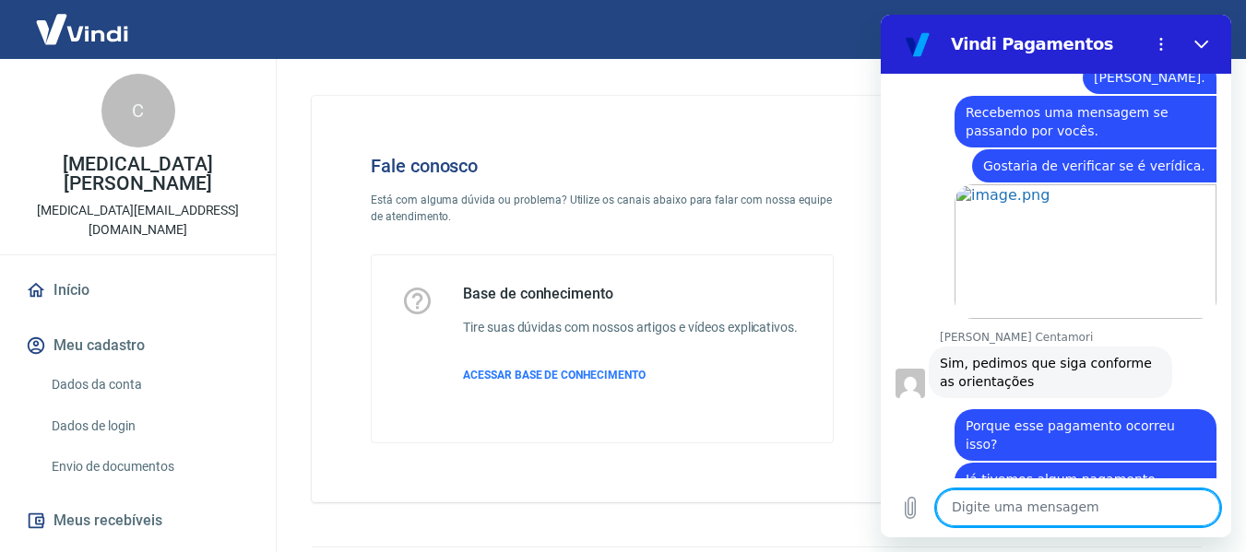
scroll to position [1411, 0]
